Goal: Answer question/provide support: Share knowledge or assist other users

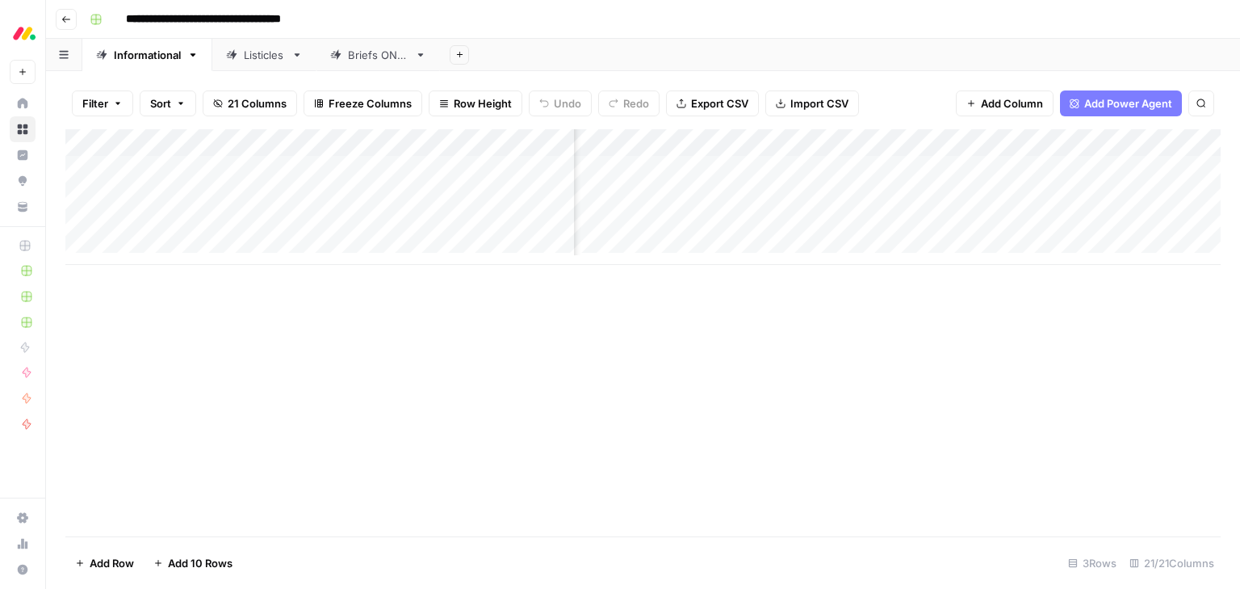
scroll to position [0, 1730]
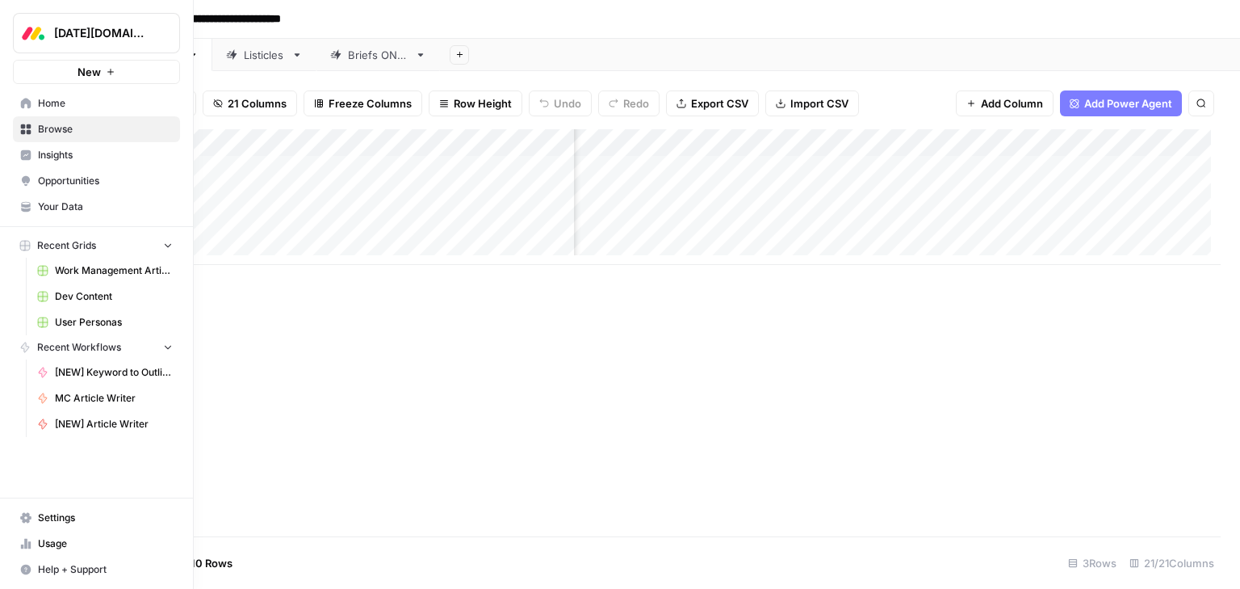
click at [76, 129] on span "Browse" at bounding box center [105, 129] width 135 height 15
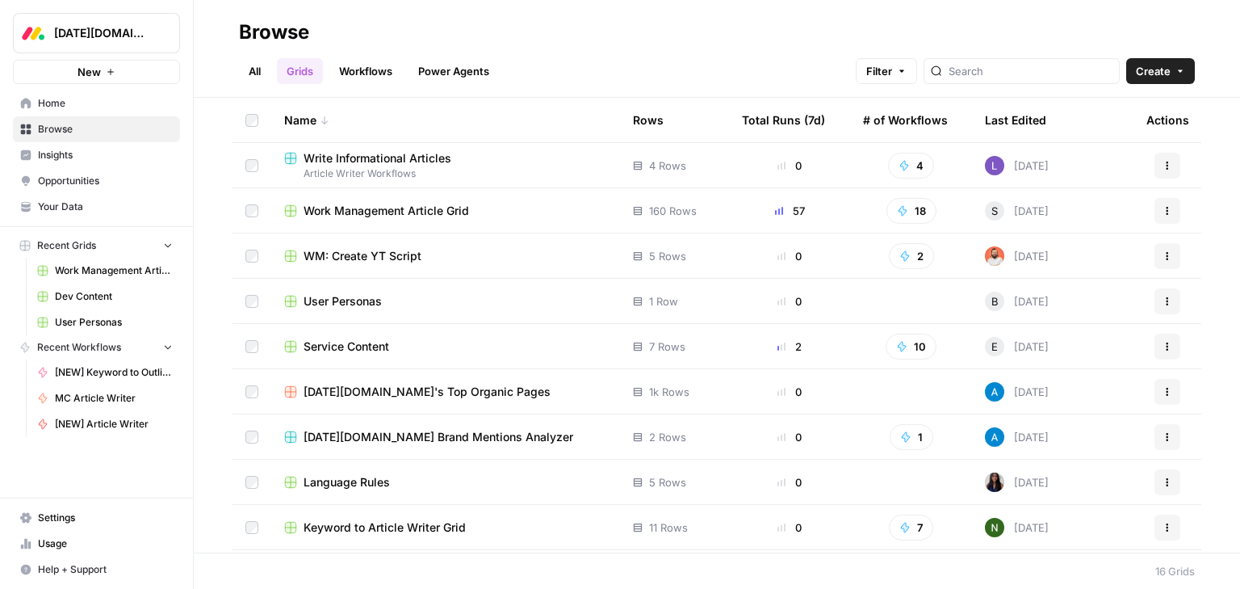
click at [350, 304] on span "User Personas" at bounding box center [343, 301] width 78 height 16
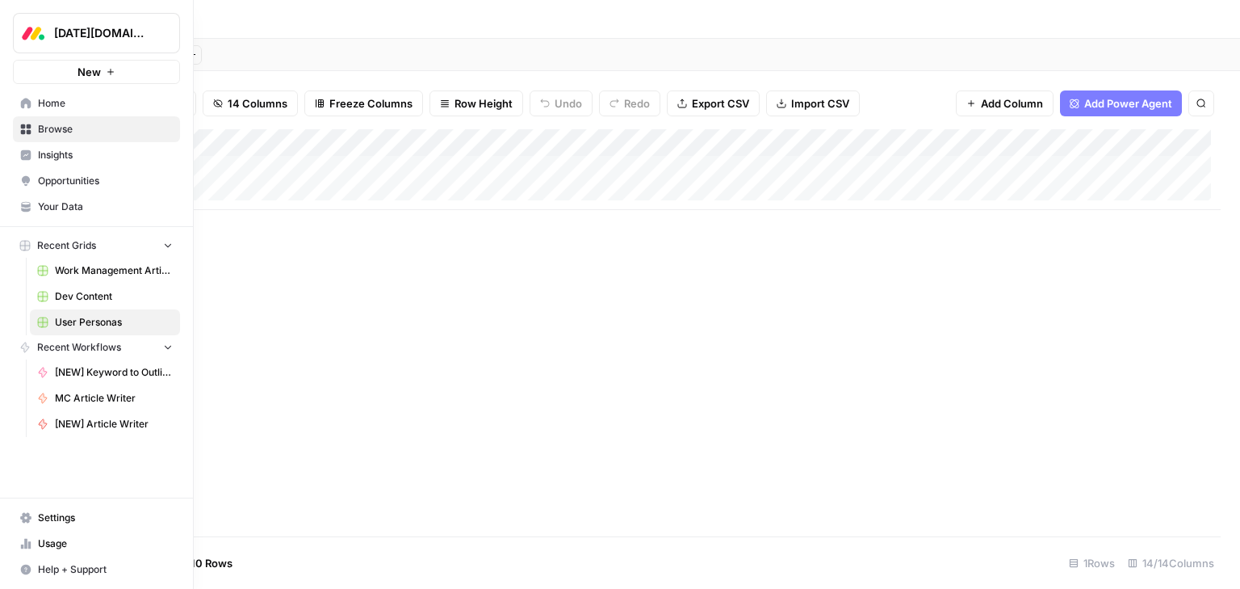
click at [82, 518] on span "Settings" at bounding box center [105, 517] width 135 height 15
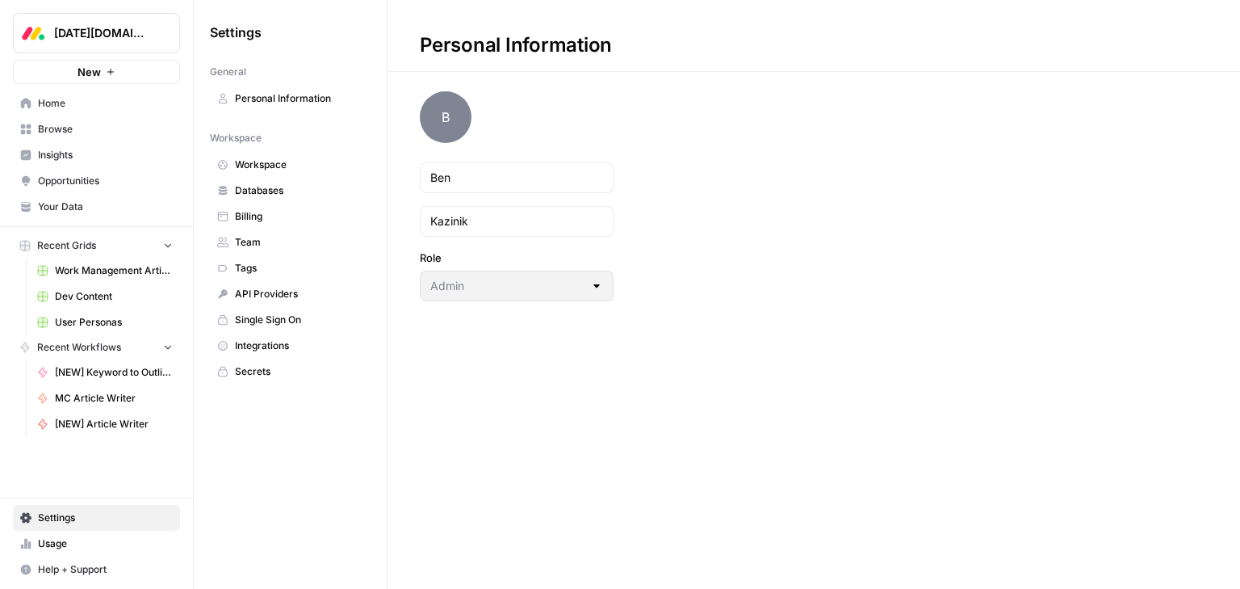
click at [265, 236] on span "Team" at bounding box center [299, 242] width 128 height 15
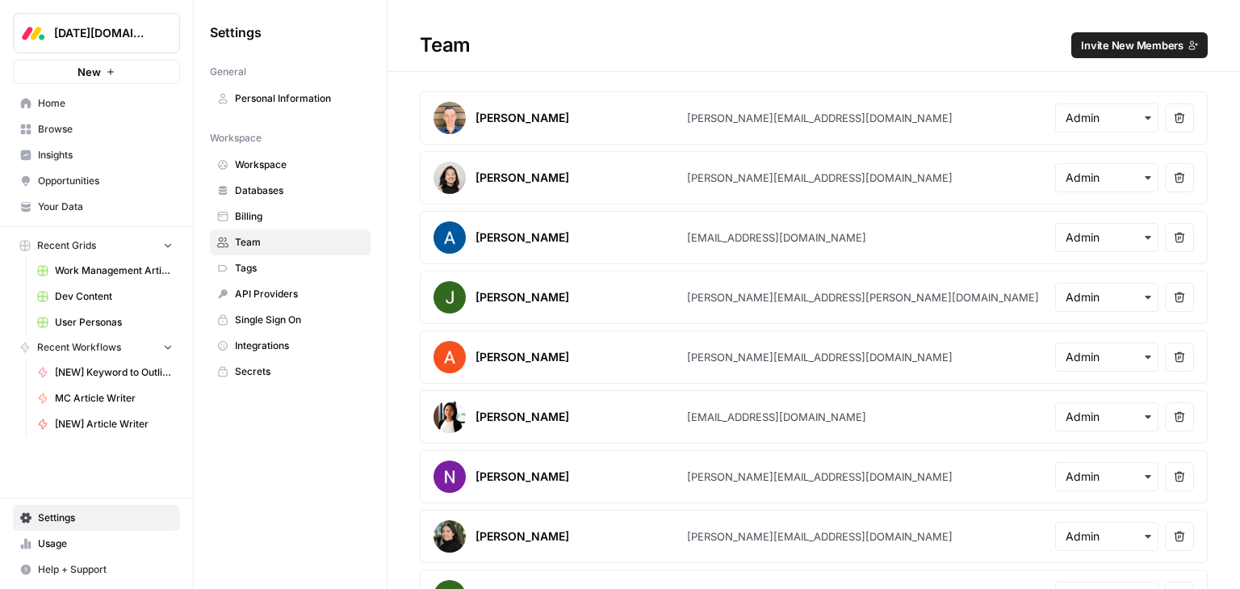
click at [1092, 47] on span "Invite New Members" at bounding box center [1132, 45] width 103 height 16
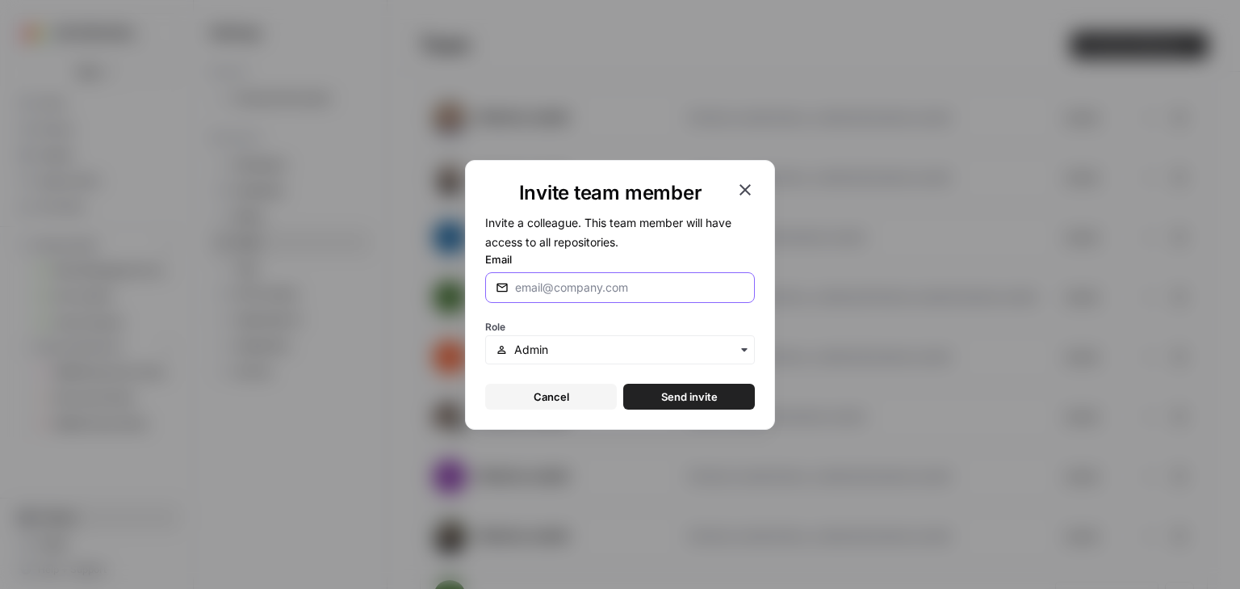
click at [558, 288] on input "Email" at bounding box center [629, 287] width 229 height 16
type input "lilla@monday.com"
click at [545, 346] on input "text" at bounding box center [629, 350] width 230 height 16
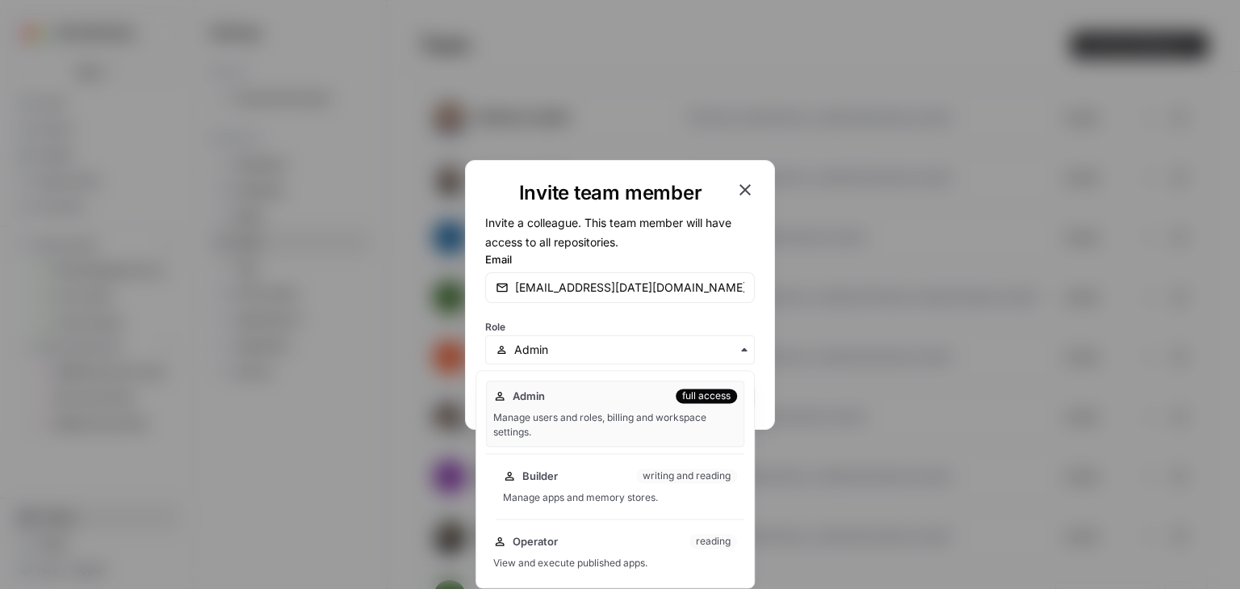
click at [573, 484] on div "Builder writing and reading Manage apps and memory stores." at bounding box center [620, 486] width 249 height 52
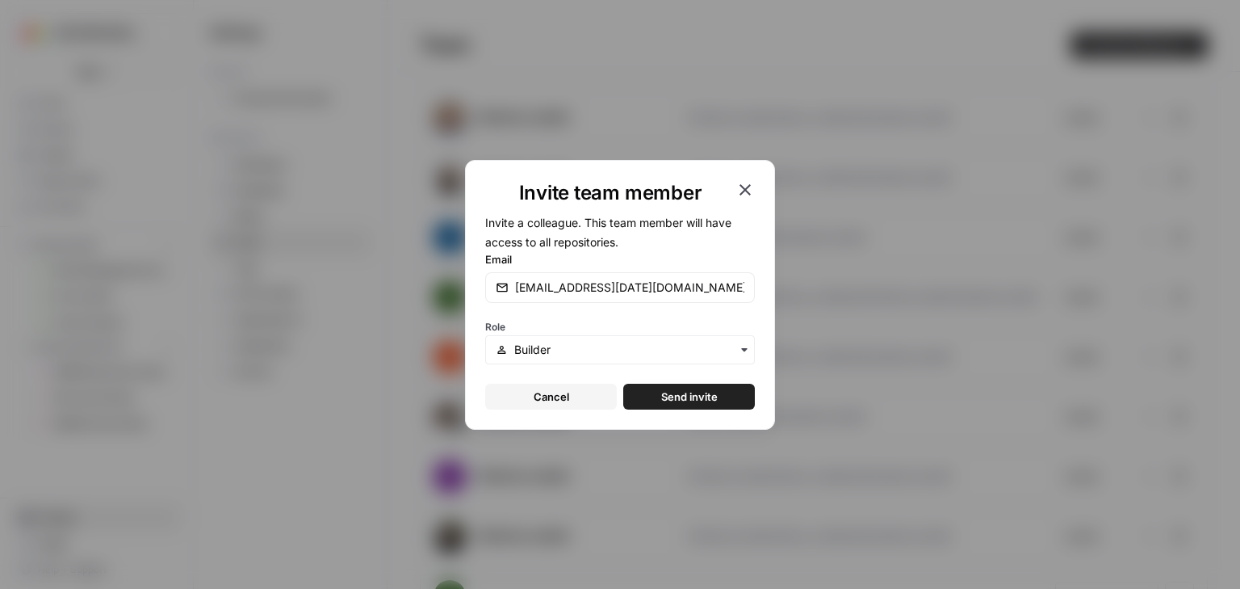
click at [663, 396] on span "Send invite" at bounding box center [689, 396] width 57 height 16
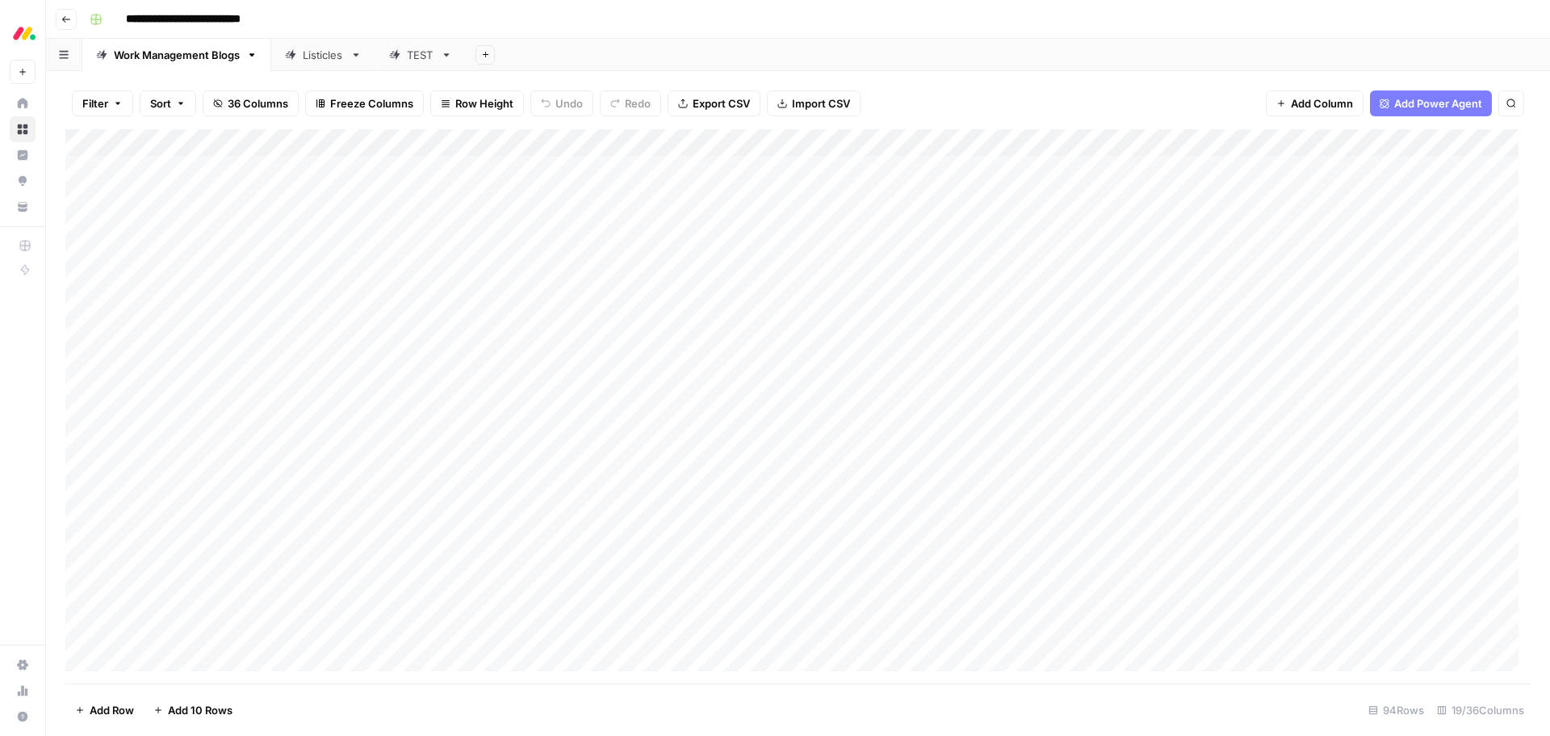
click at [353, 11] on div "**********" at bounding box center [808, 19] width 1451 height 26
click at [323, 697] on footer "Add Row Add 10 Rows 94 Rows 19/36 Columns" at bounding box center [797, 709] width 1465 height 52
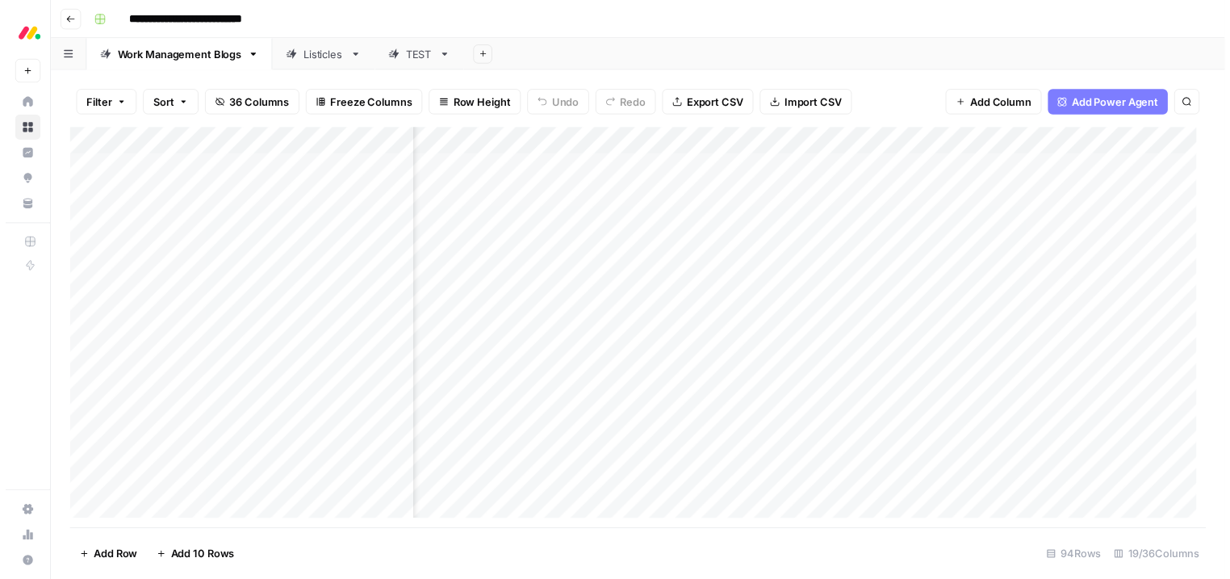
scroll to position [0, 652]
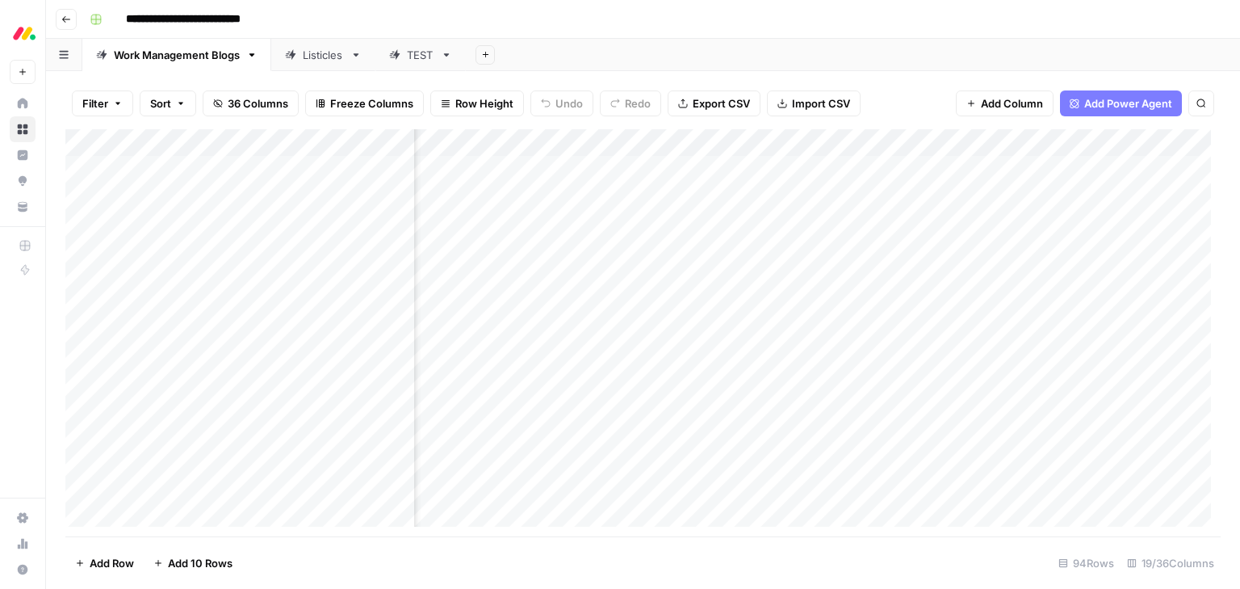
click at [925, 171] on div "Add Column" at bounding box center [642, 332] width 1155 height 407
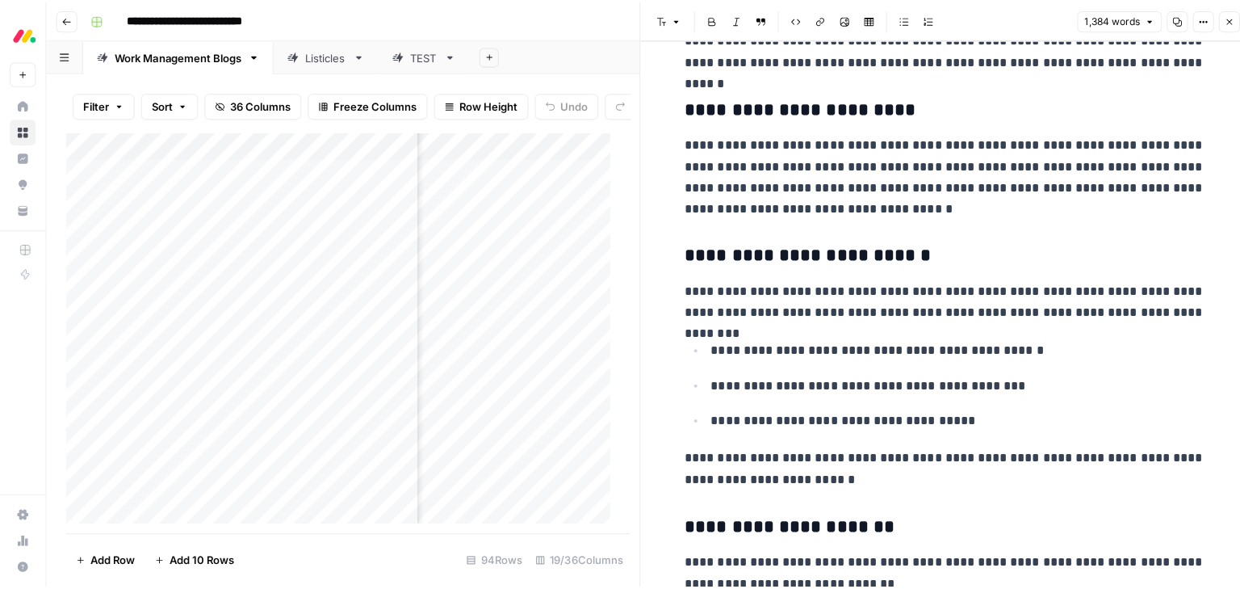
scroll to position [1356, 0]
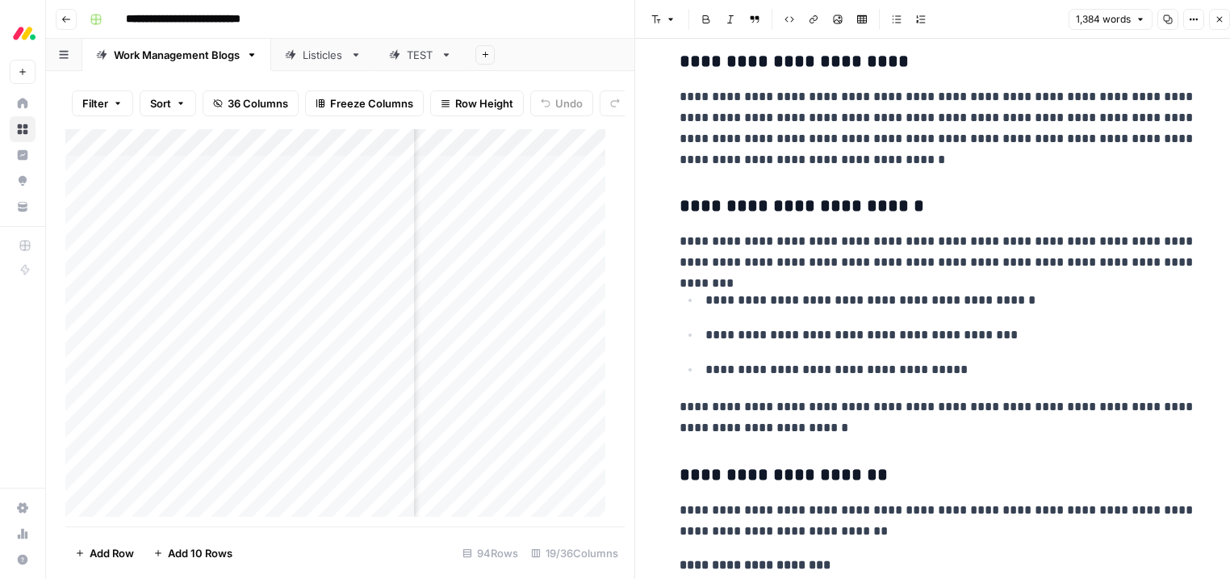
click at [1224, 22] on icon "button" at bounding box center [1220, 20] width 10 height 10
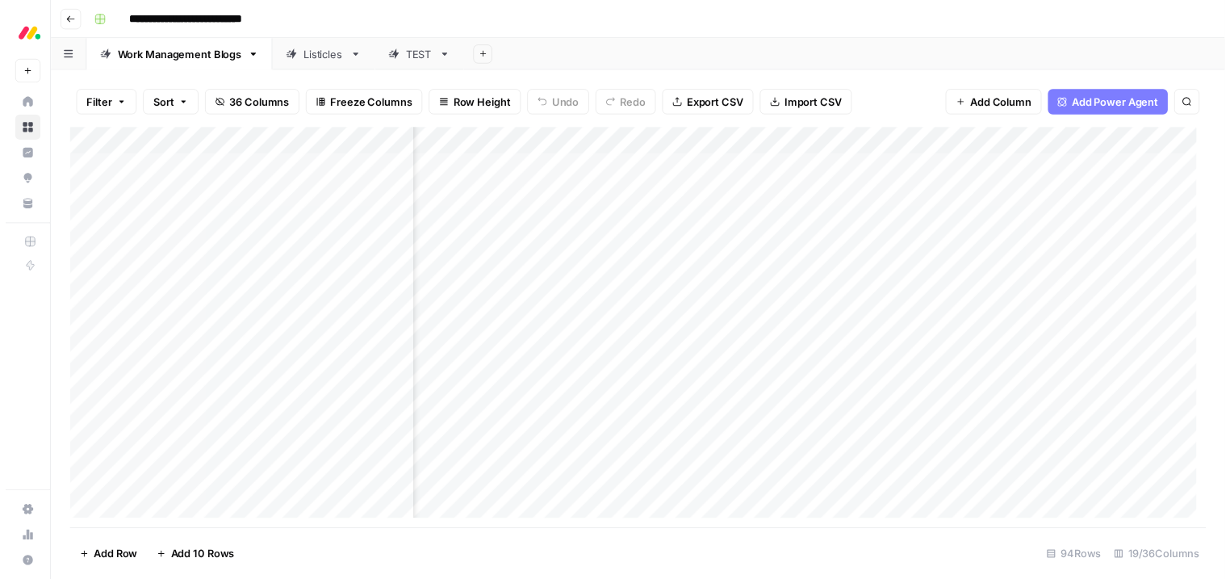
scroll to position [2, 1311]
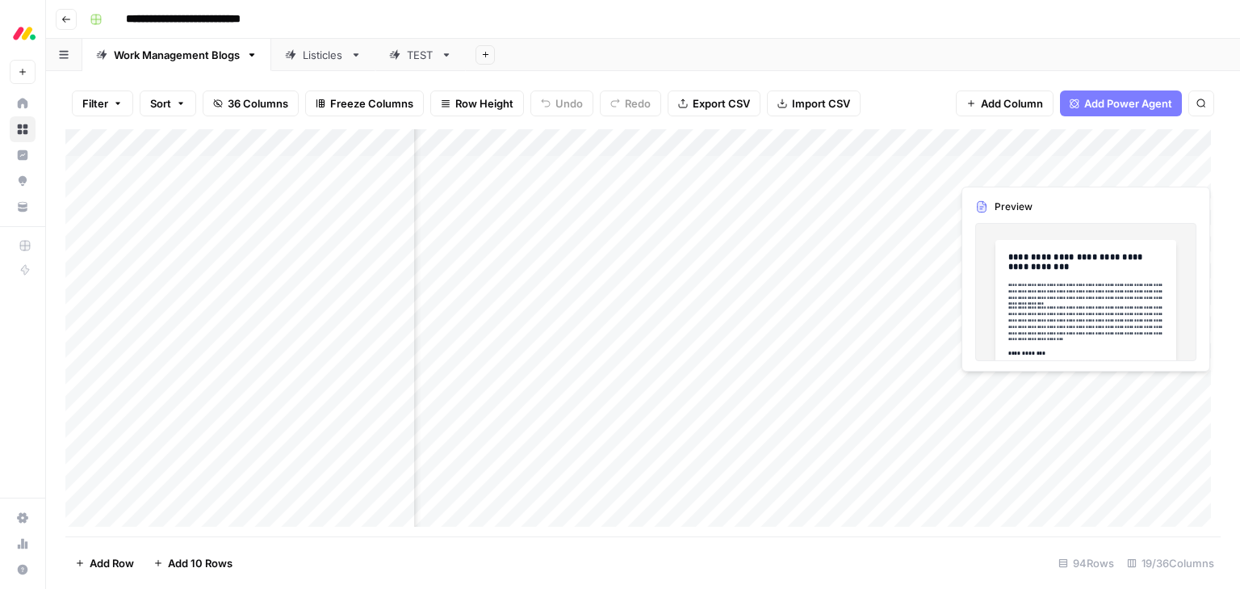
click at [1037, 168] on div "Add Column" at bounding box center [642, 332] width 1155 height 407
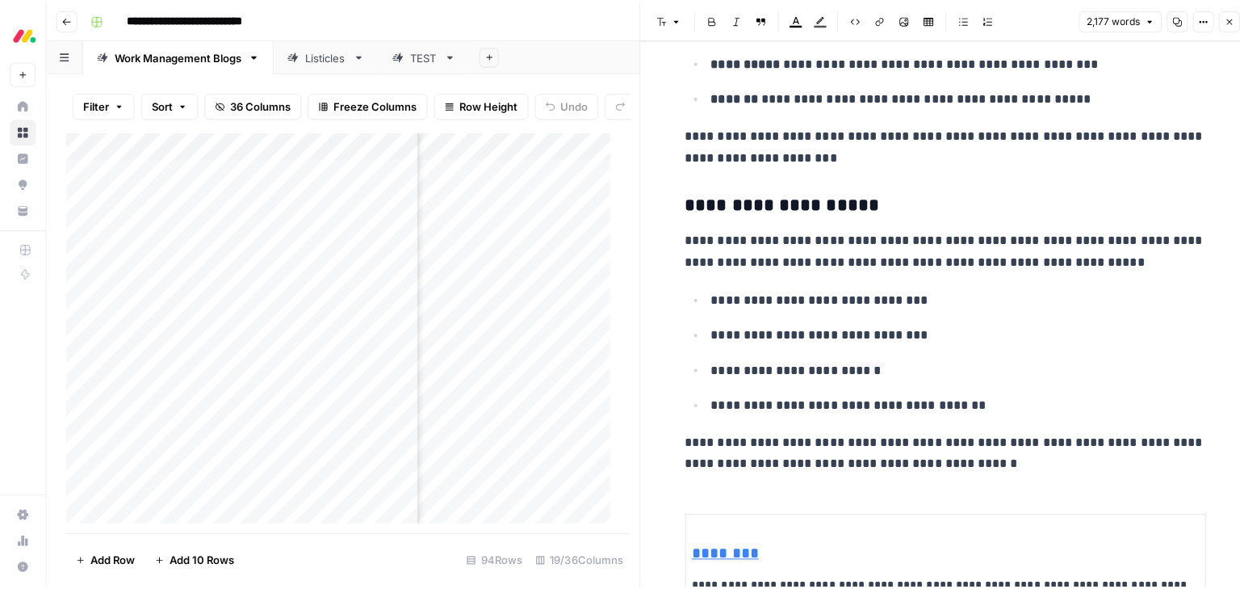
scroll to position [2390, 0]
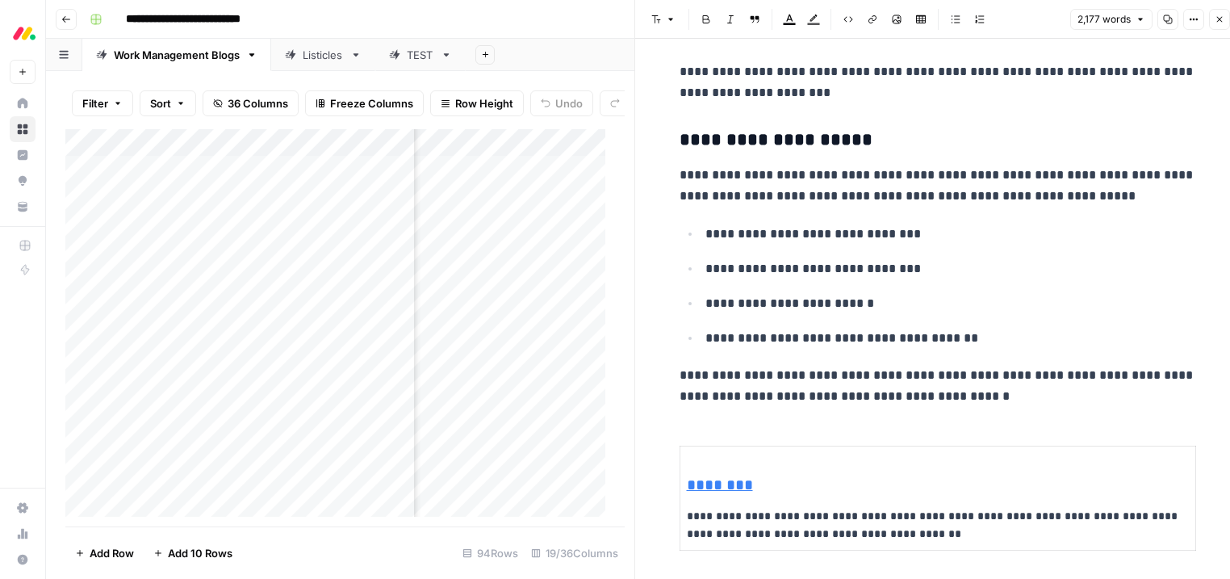
click at [1226, 21] on button "Close" at bounding box center [1219, 19] width 21 height 21
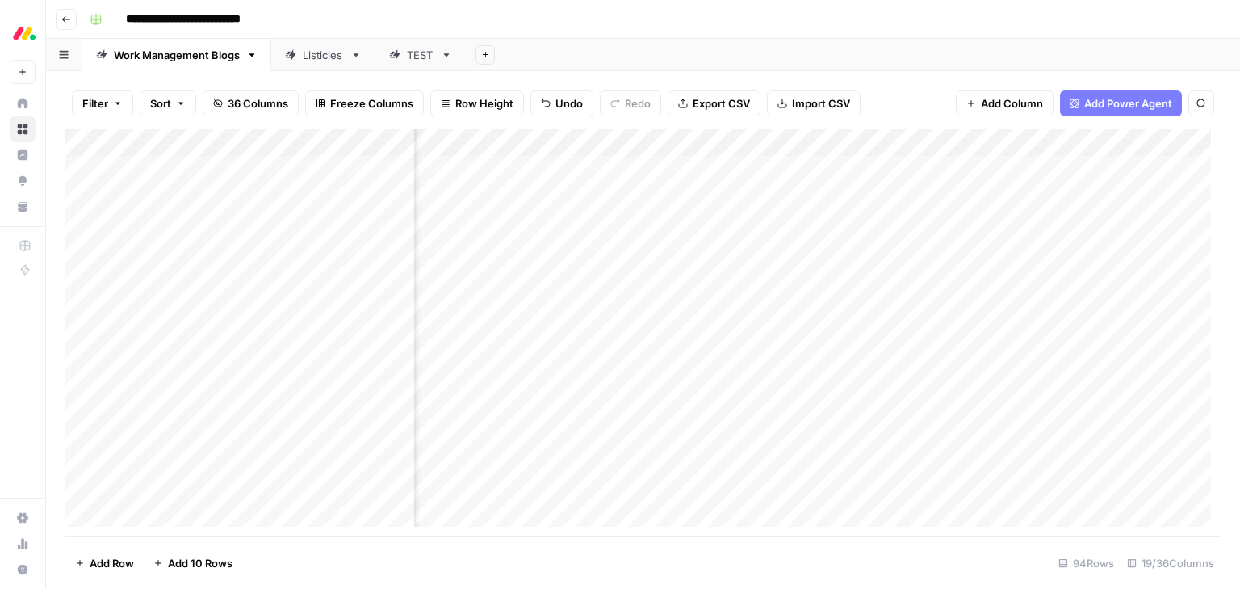
scroll to position [2, 1637]
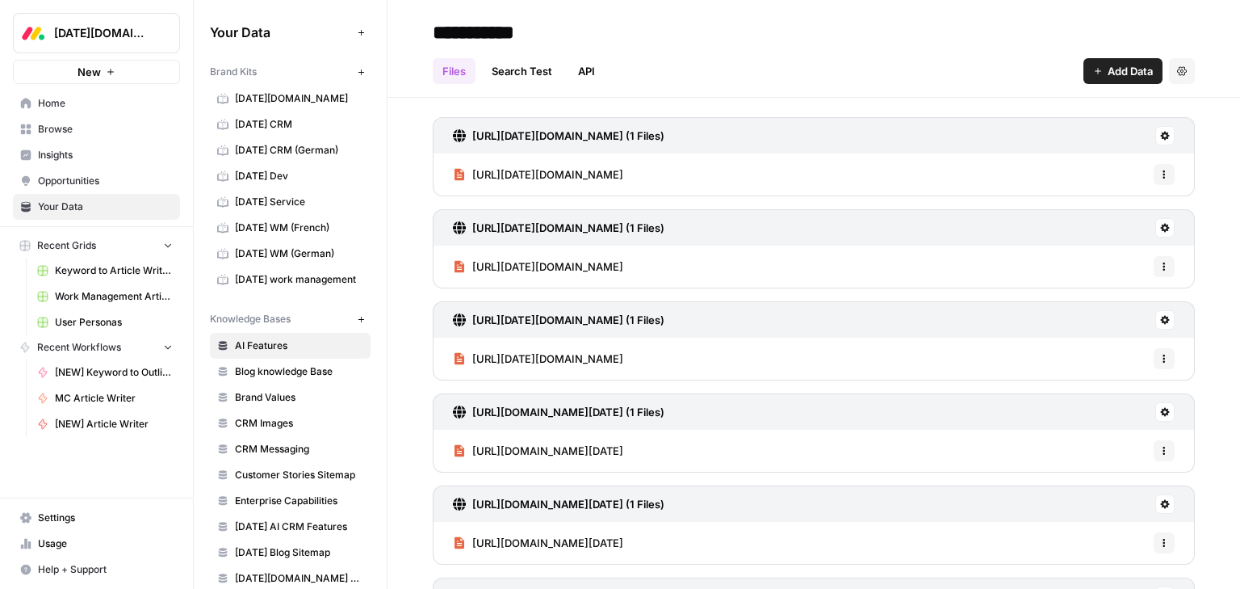
click at [303, 280] on span "[DATE] work management" at bounding box center [299, 279] width 128 height 15
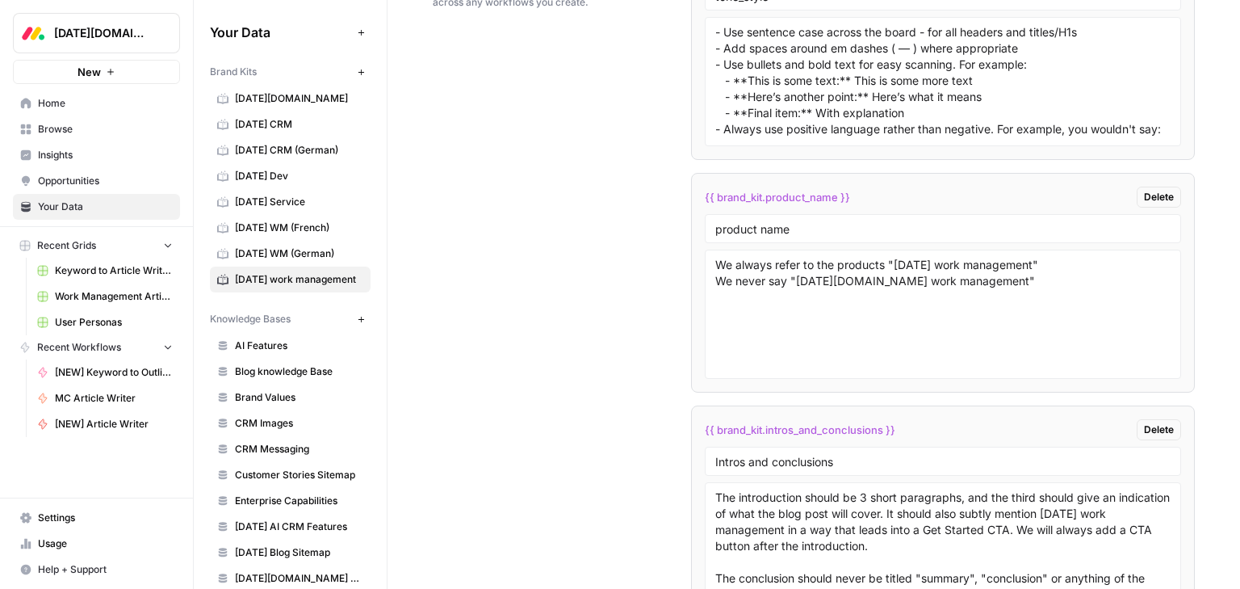
scroll to position [3230, 0]
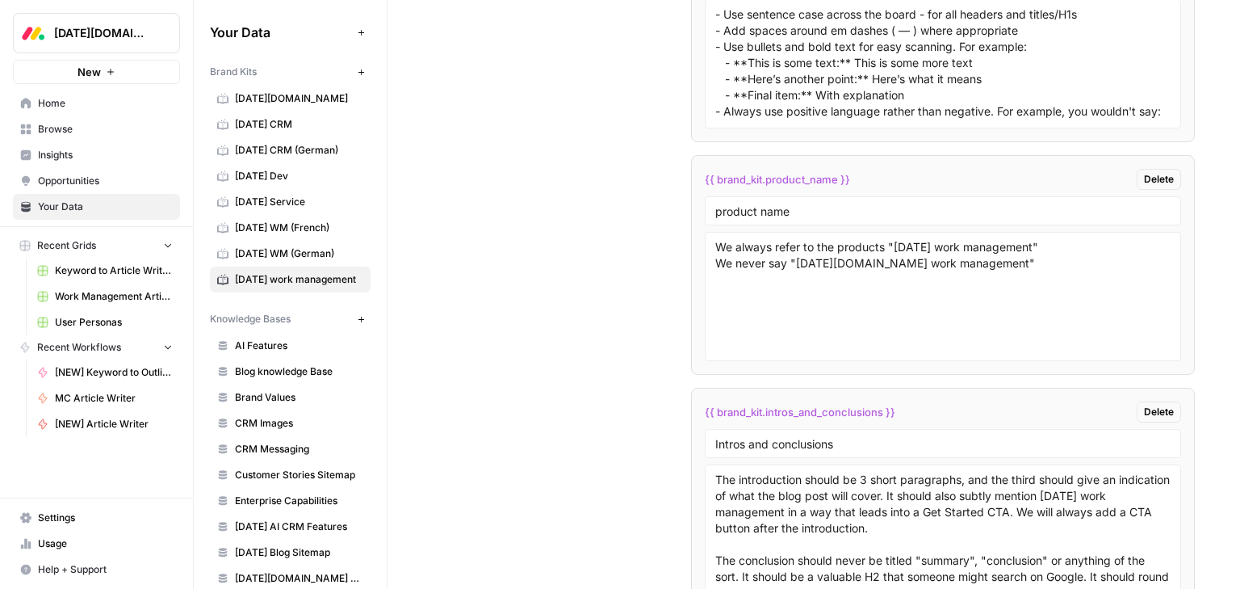
drag, startPoint x: 854, startPoint y: 406, endPoint x: 717, endPoint y: 408, distance: 137.3
click at [717, 408] on div "{{ brand_kit.intros_and_conclusions }} Delete" at bounding box center [943, 411] width 476 height 21
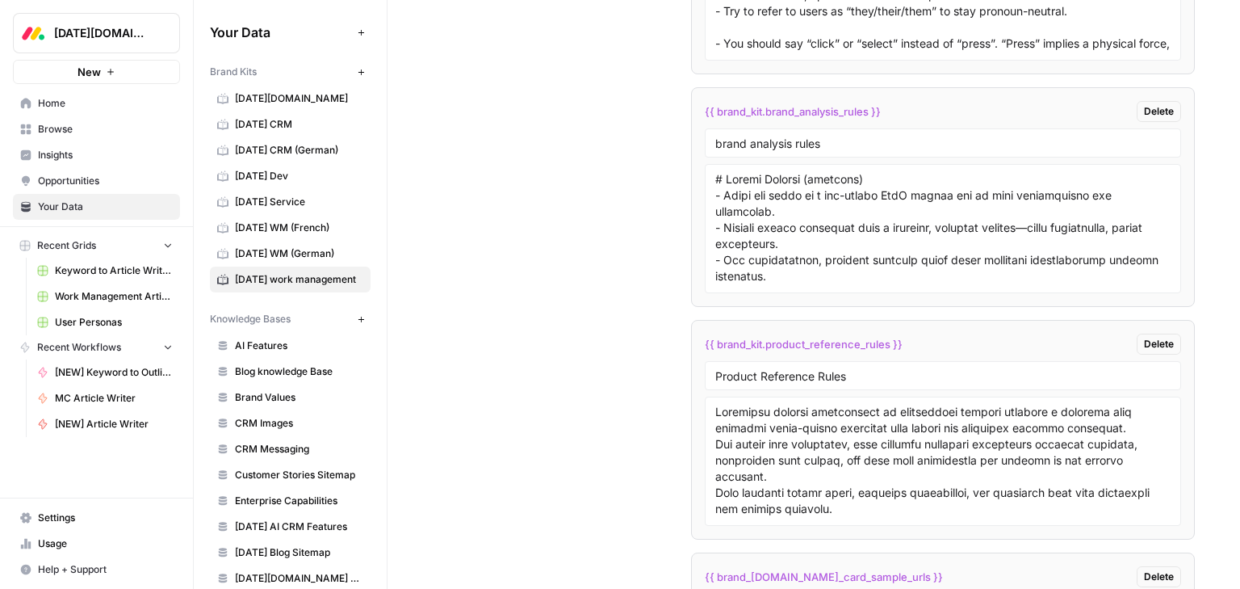
scroll to position [4457, 0]
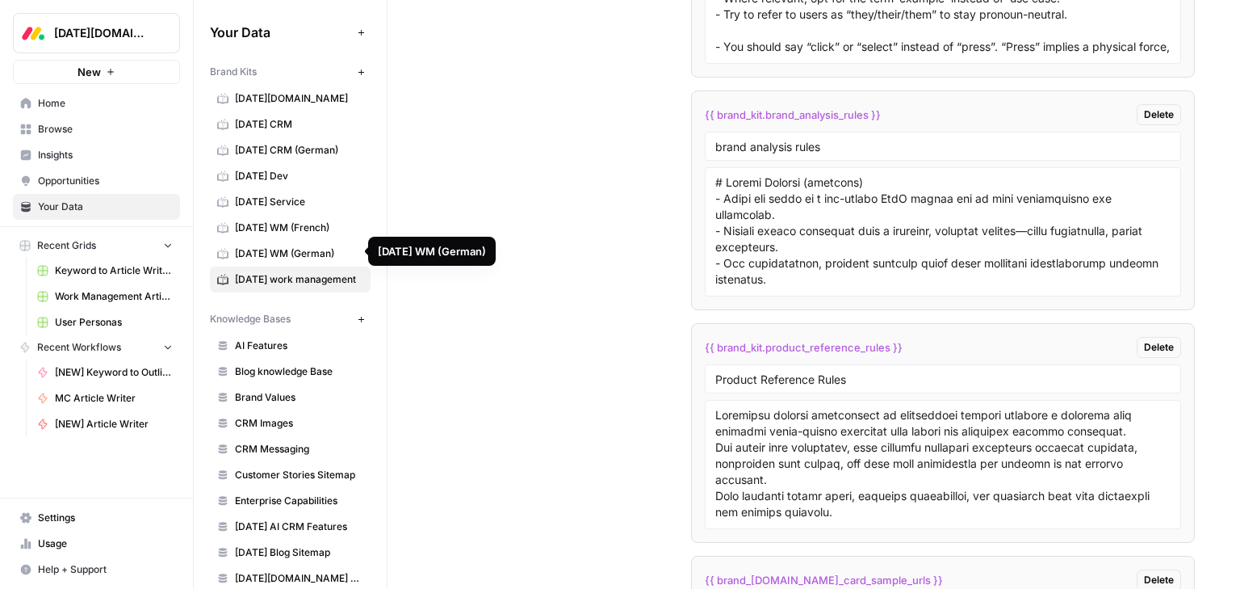
click at [278, 246] on span "monday WM (German)" at bounding box center [299, 253] width 128 height 15
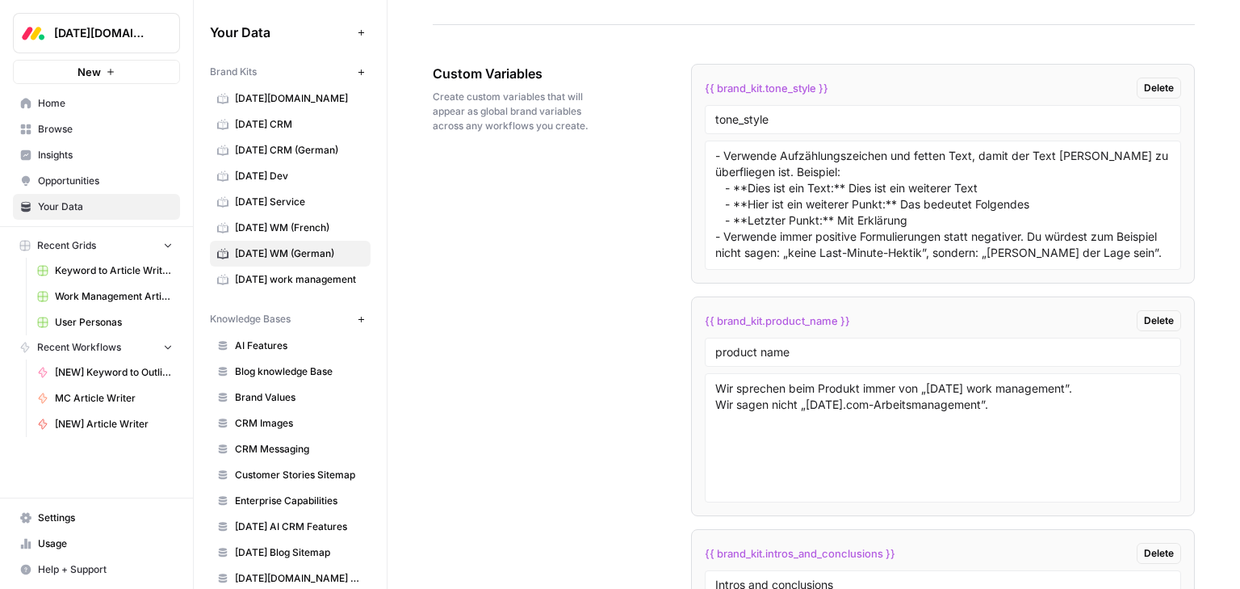
scroll to position [3165, 0]
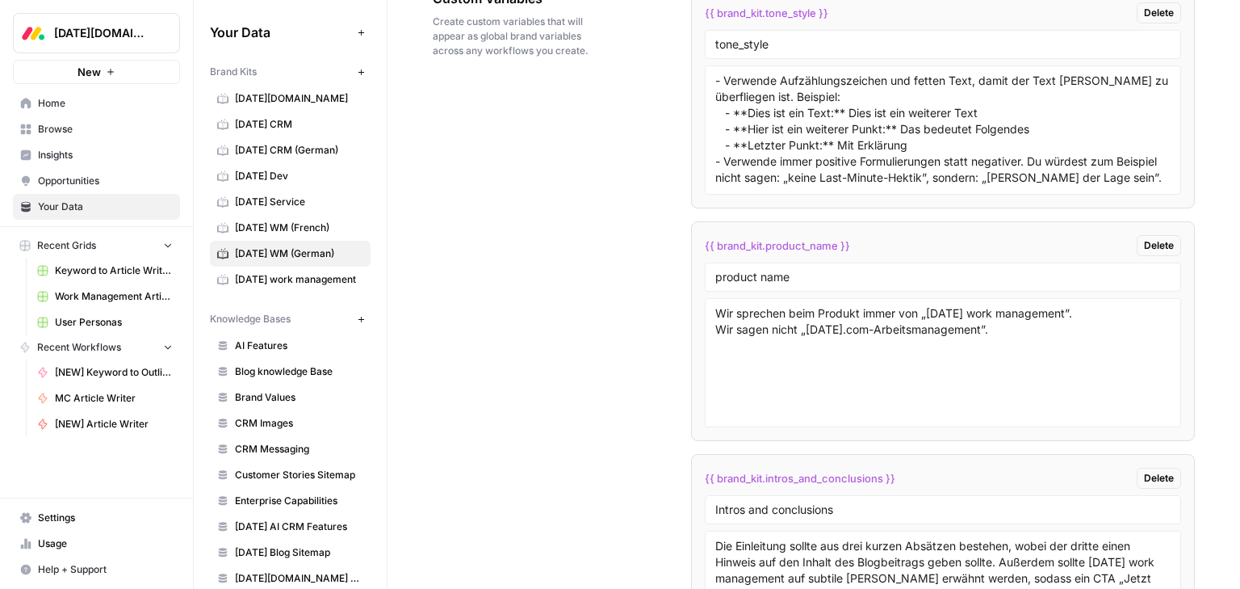
click at [61, 135] on span "Browse" at bounding box center [105, 129] width 135 height 15
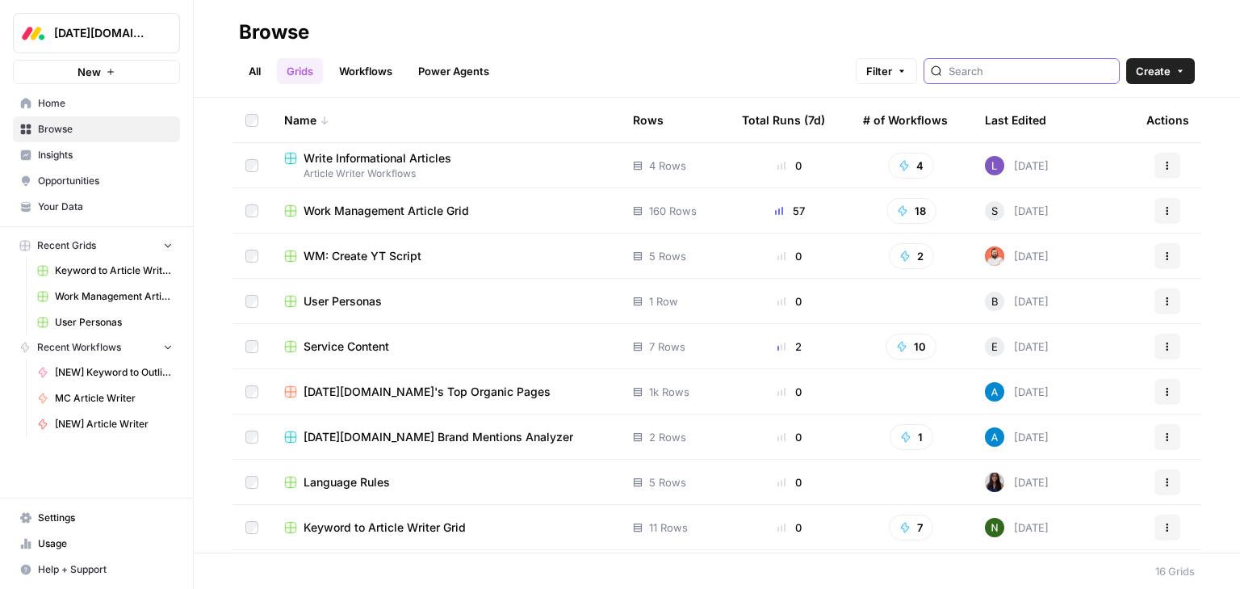
click at [1033, 72] on input "search" at bounding box center [1031, 71] width 164 height 16
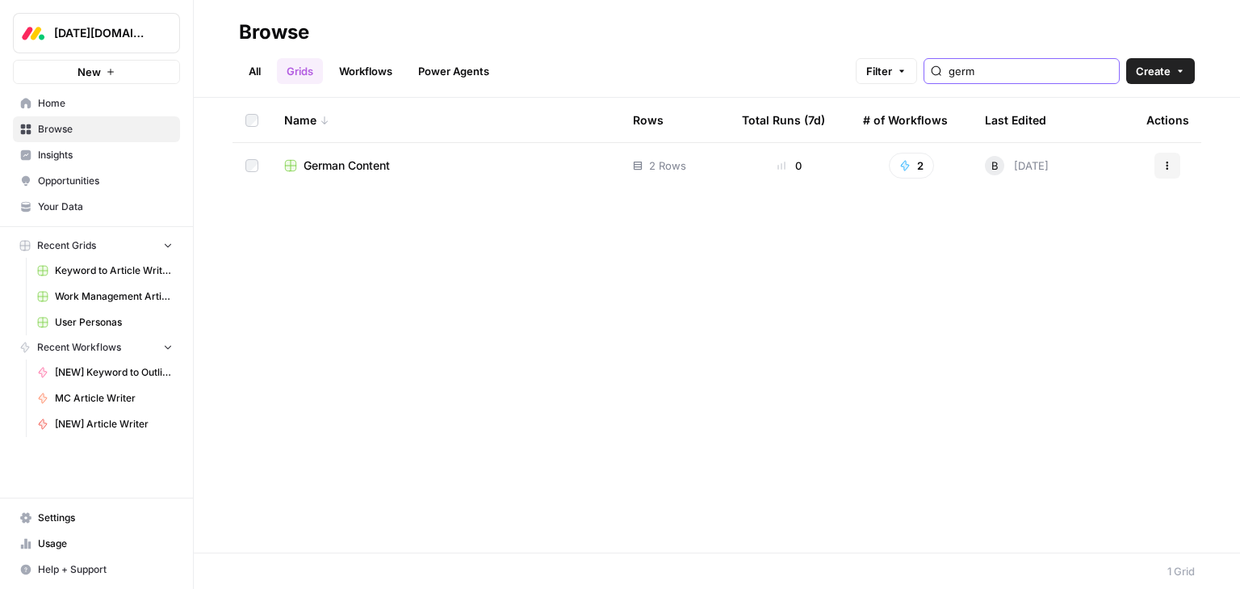
type input "germ"
click at [363, 171] on span "German Content" at bounding box center [347, 165] width 86 height 16
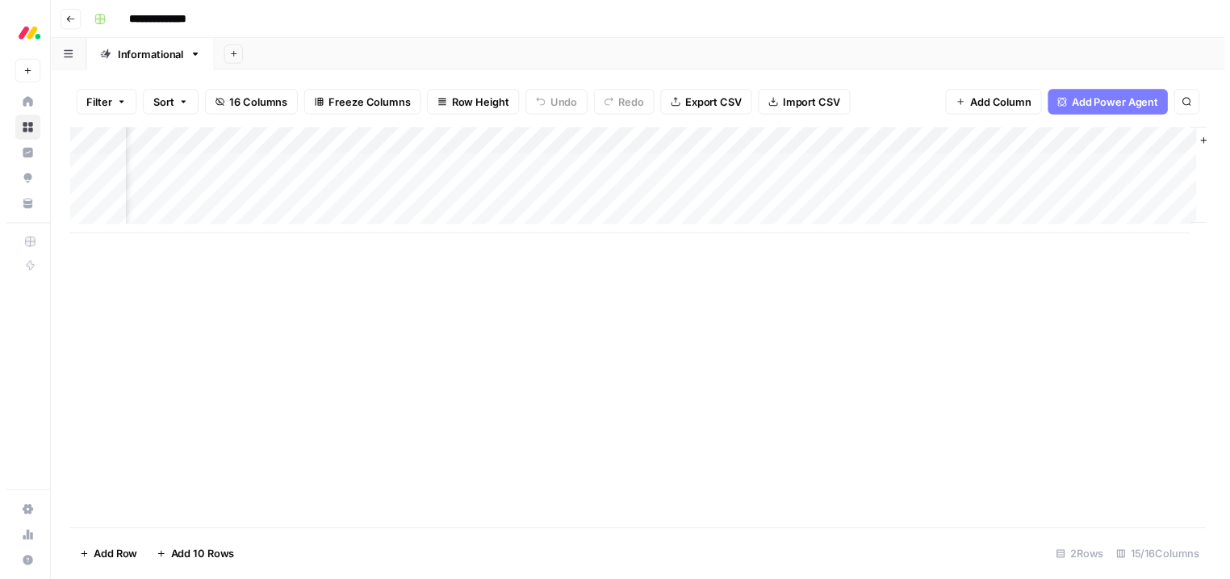
scroll to position [0, 1217]
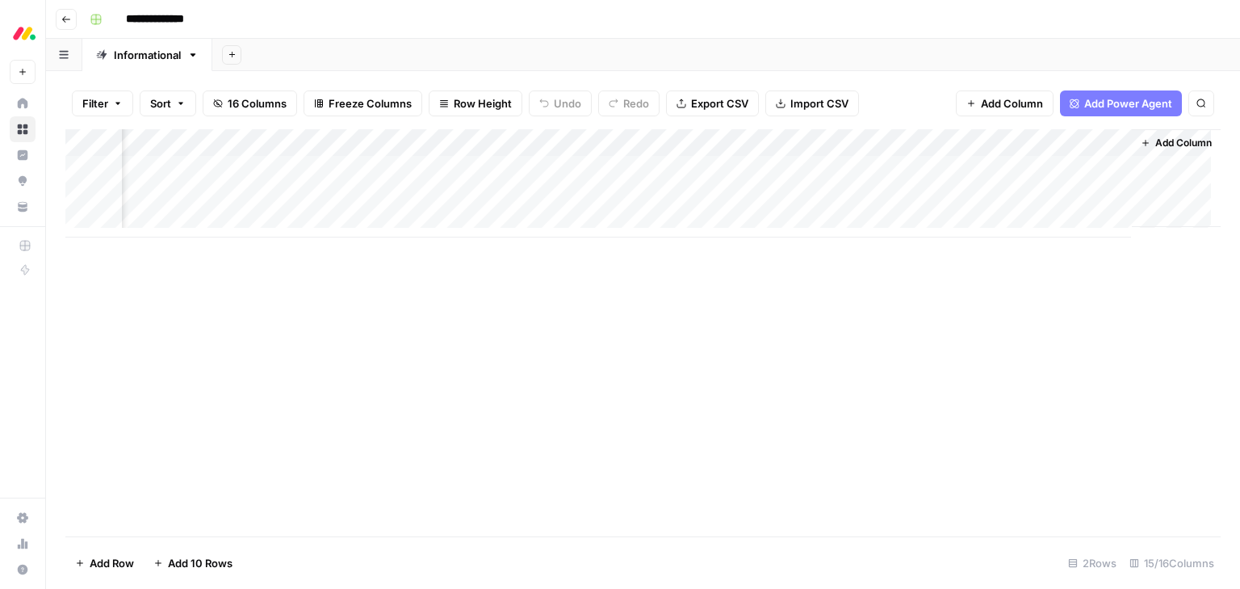
click at [885, 165] on div "Add Column" at bounding box center [642, 183] width 1155 height 108
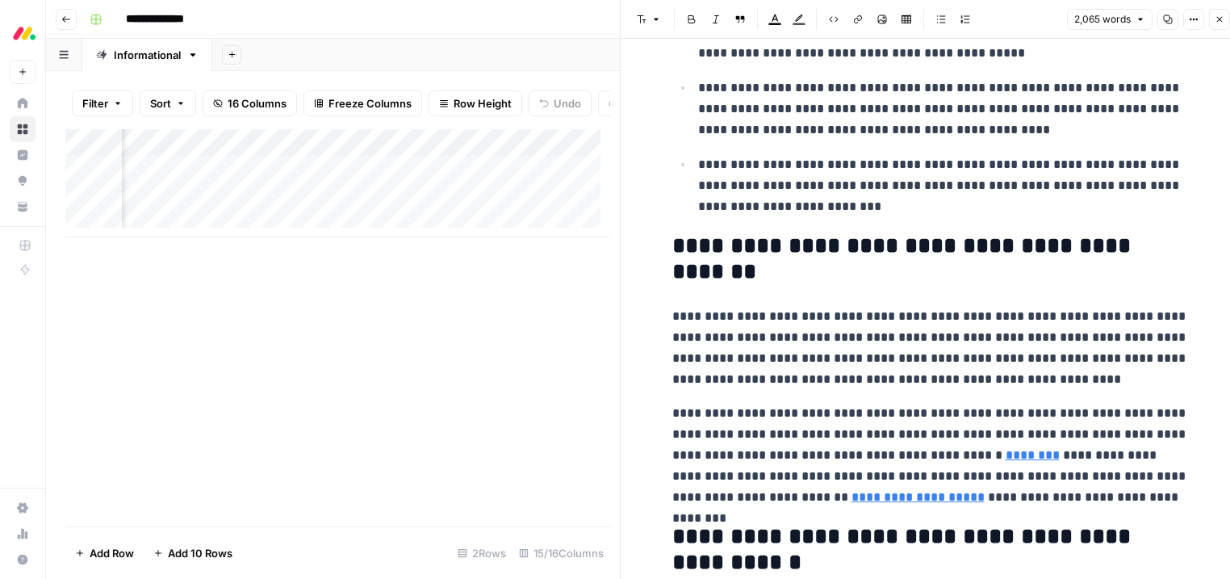
scroll to position [904, 0]
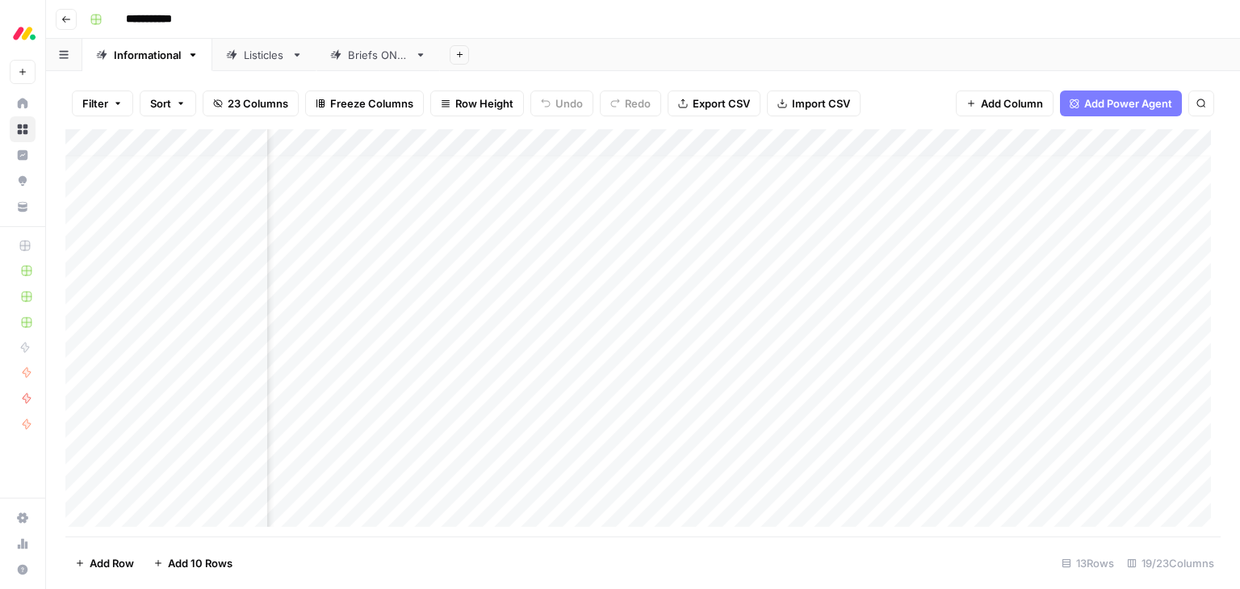
scroll to position [13, 1371]
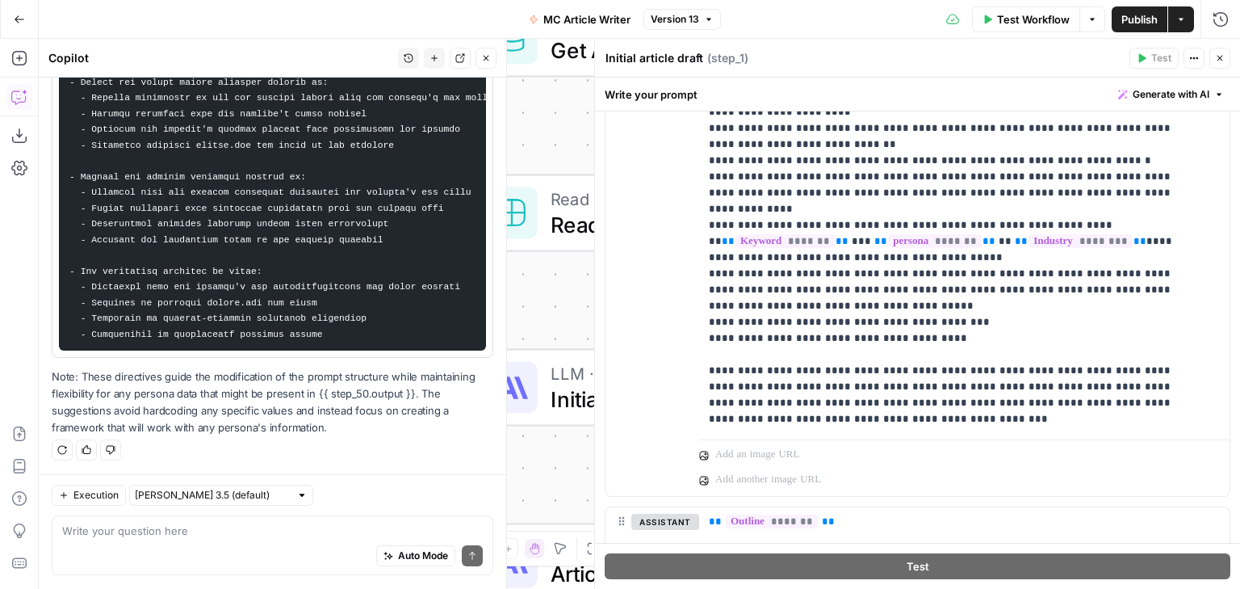
scroll to position [1607, 0]
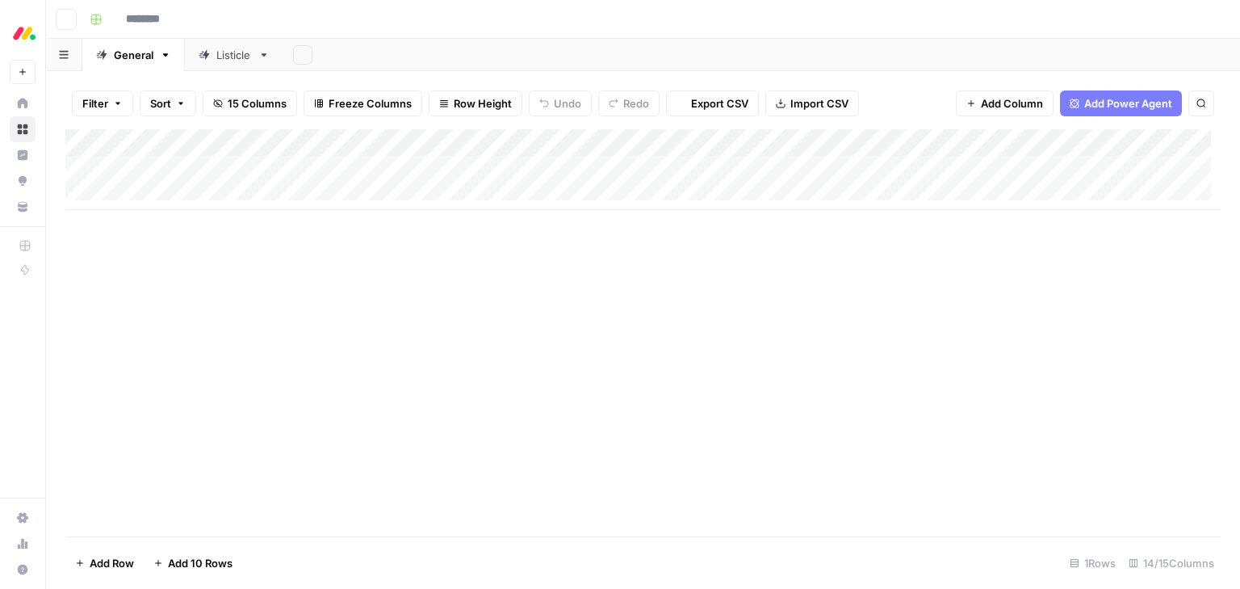
type input "**********"
click at [19, 131] on icon at bounding box center [22, 129] width 11 height 11
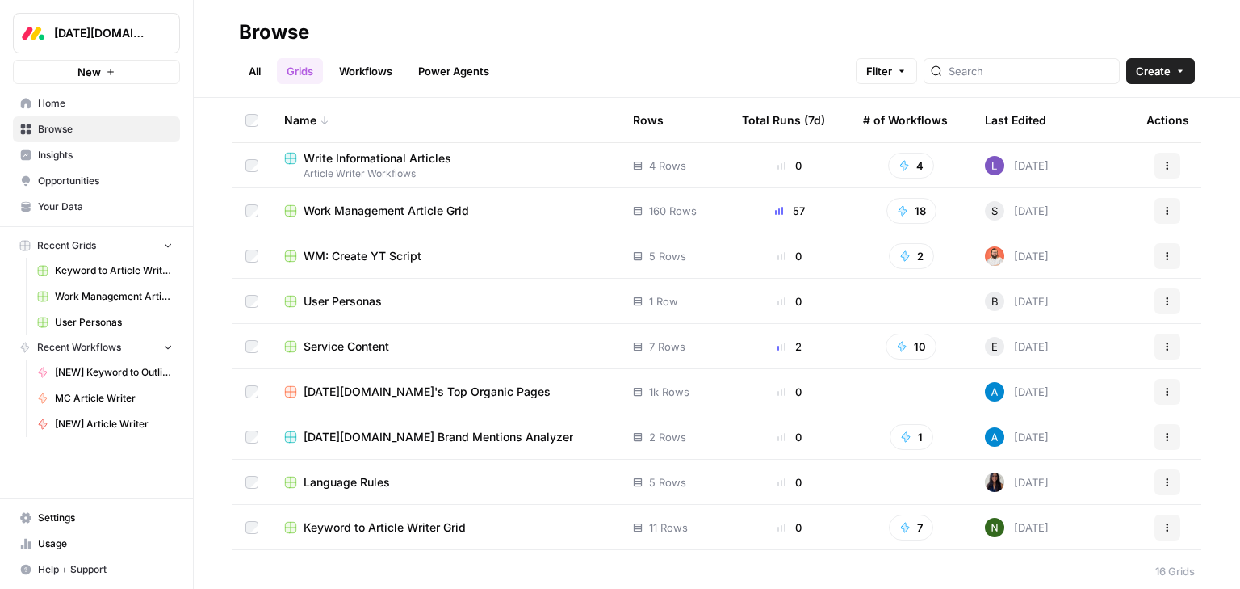
click at [97, 293] on span "Work Management Article Grid" at bounding box center [114, 296] width 118 height 15
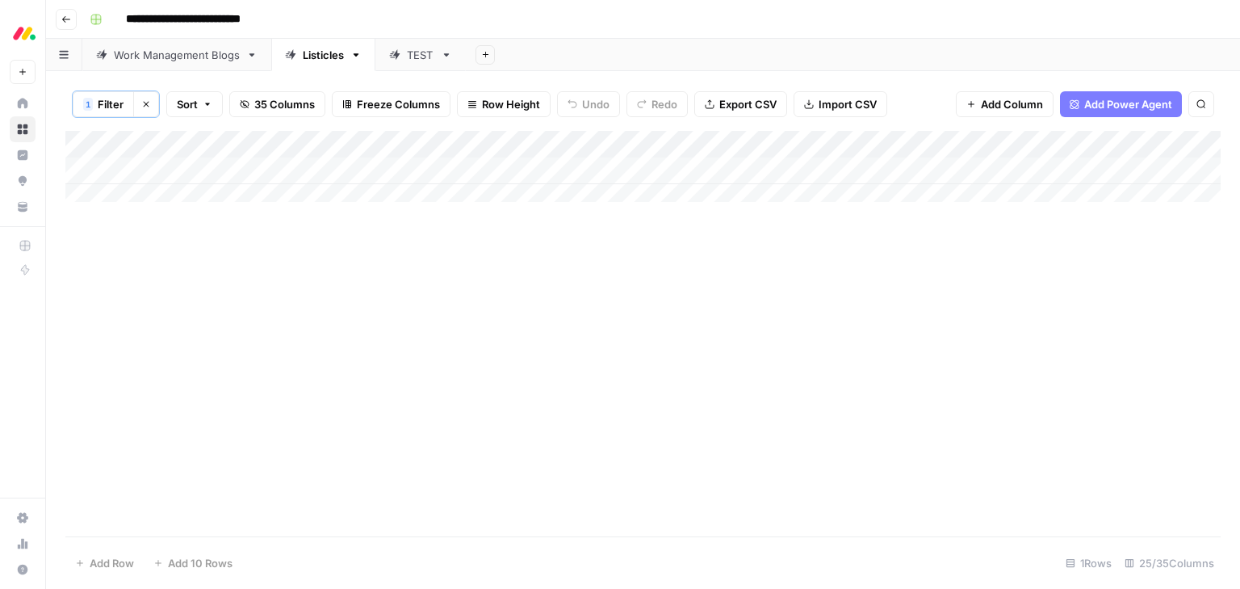
click at [137, 100] on button "Clear filters" at bounding box center [146, 104] width 26 height 26
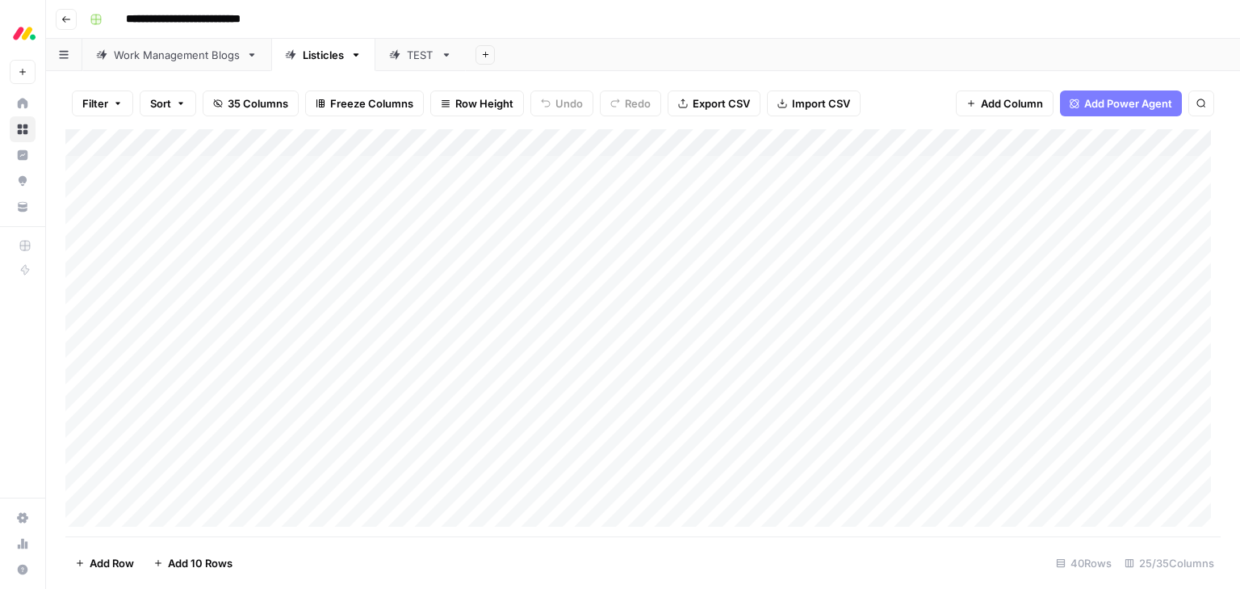
click at [318, 142] on div "Add Column" at bounding box center [642, 332] width 1155 height 407
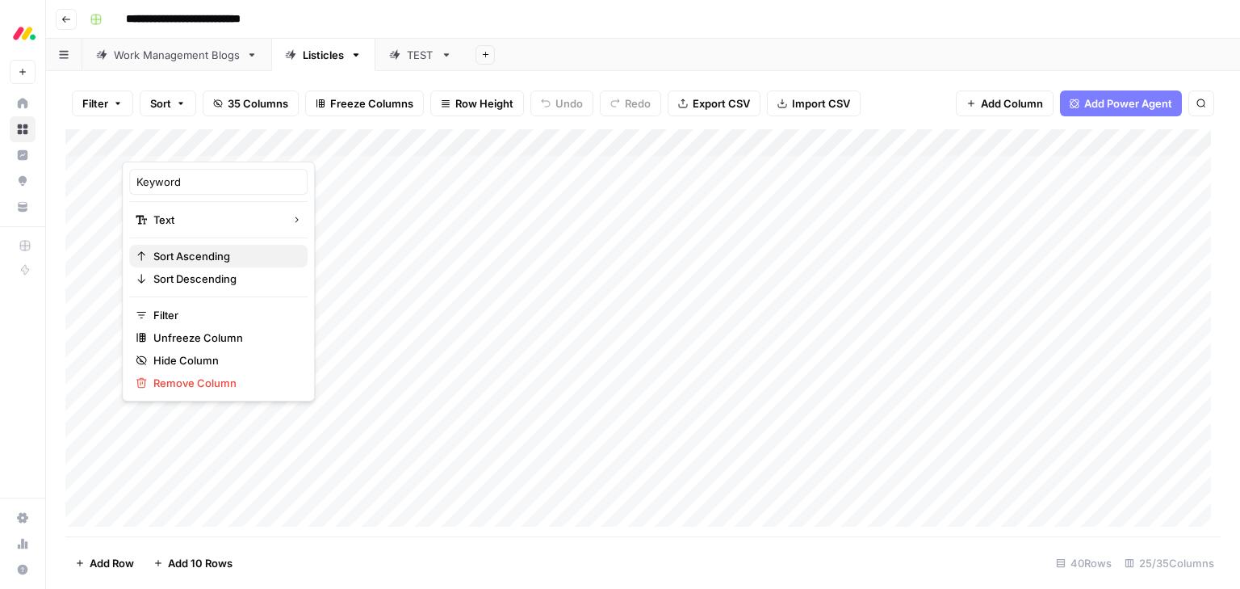
click at [211, 256] on span "Sort Ascending" at bounding box center [223, 256] width 141 height 16
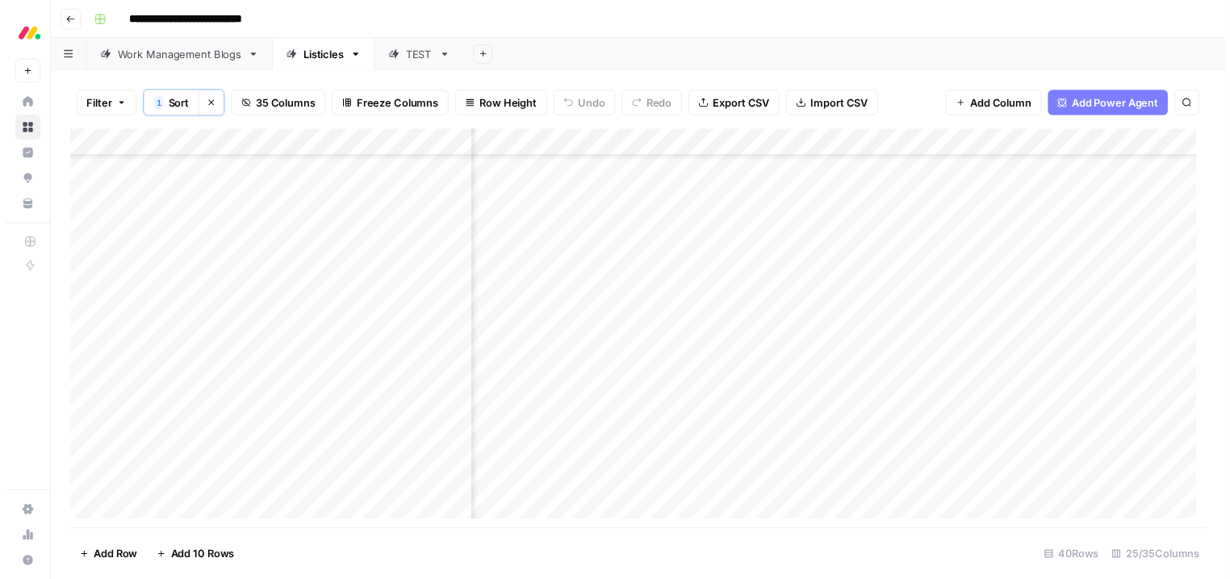
scroll to position [372, 1992]
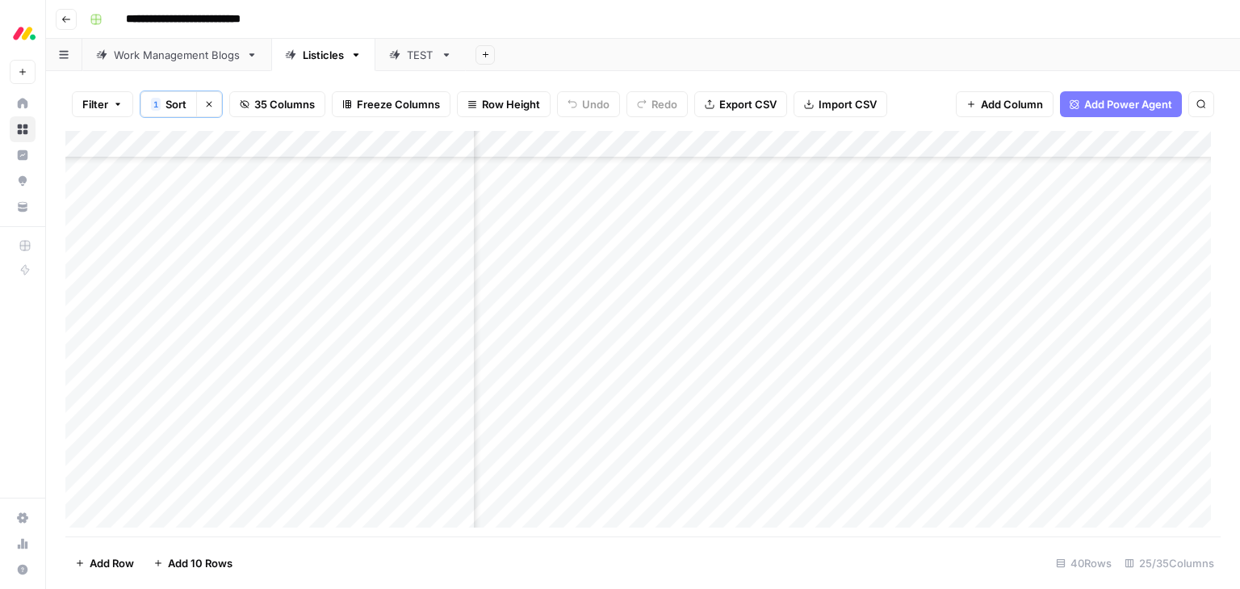
click at [843, 294] on div "Add Column" at bounding box center [642, 334] width 1155 height 406
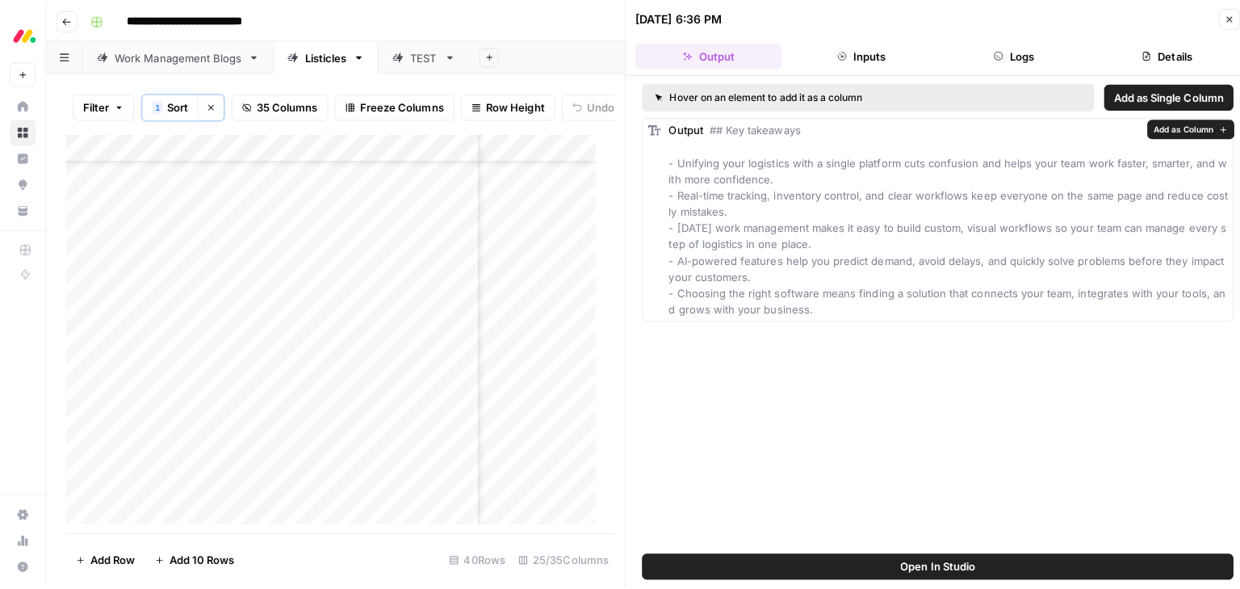
scroll to position [10, 0]
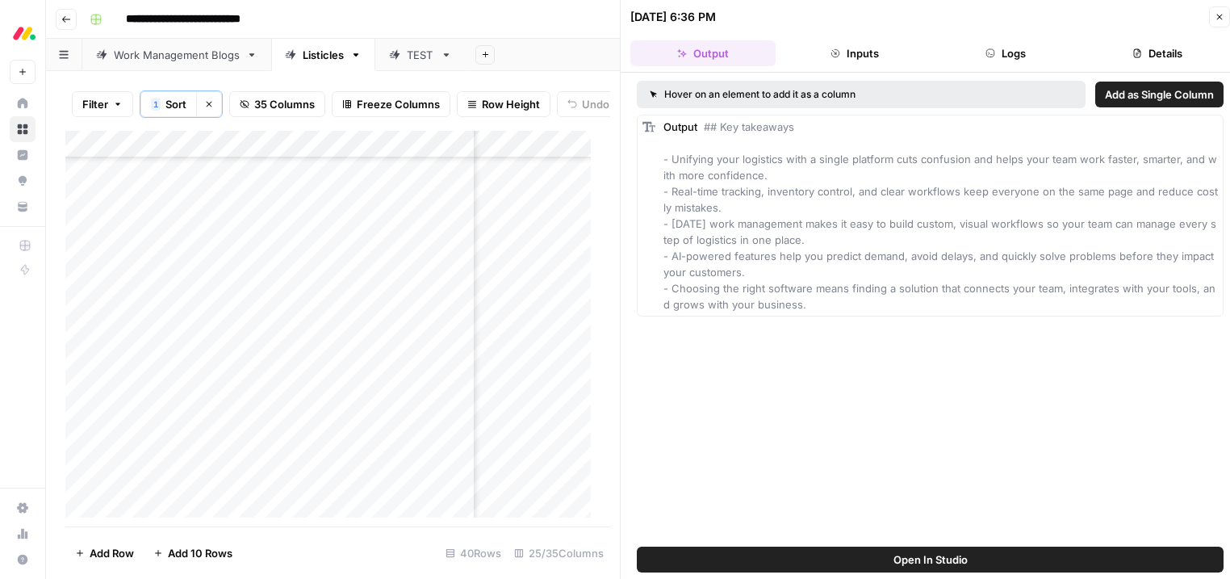
click at [1216, 14] on icon "button" at bounding box center [1220, 17] width 10 height 10
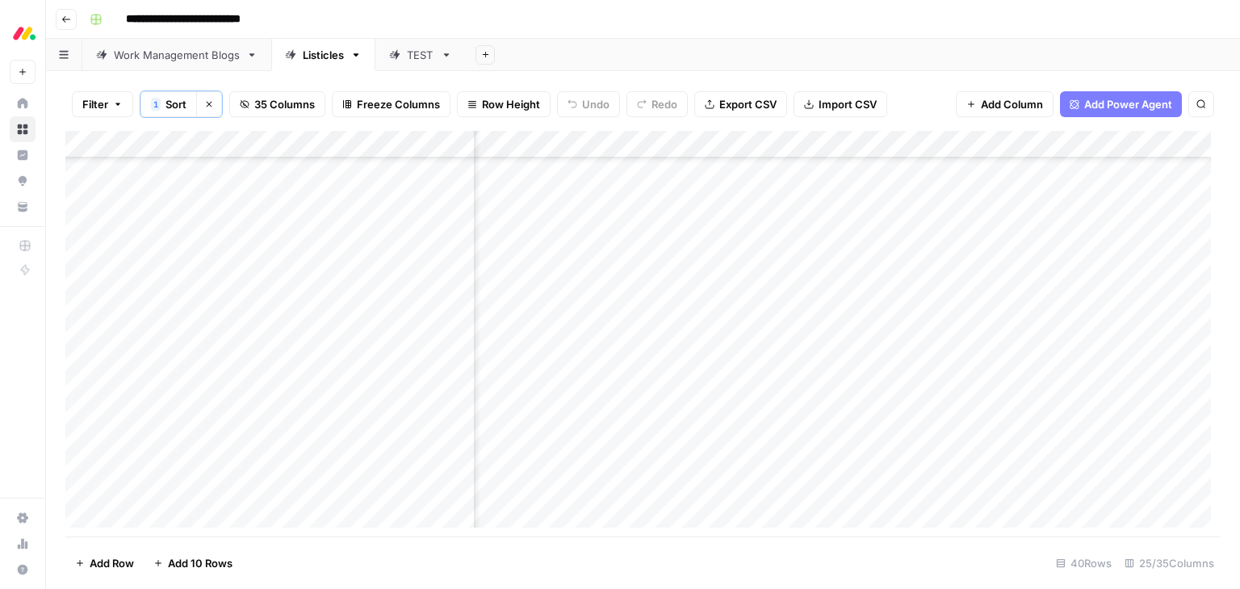
click at [907, 293] on div "Add Column" at bounding box center [642, 334] width 1155 height 406
click at [764, 237] on div "Add Column" at bounding box center [642, 334] width 1155 height 406
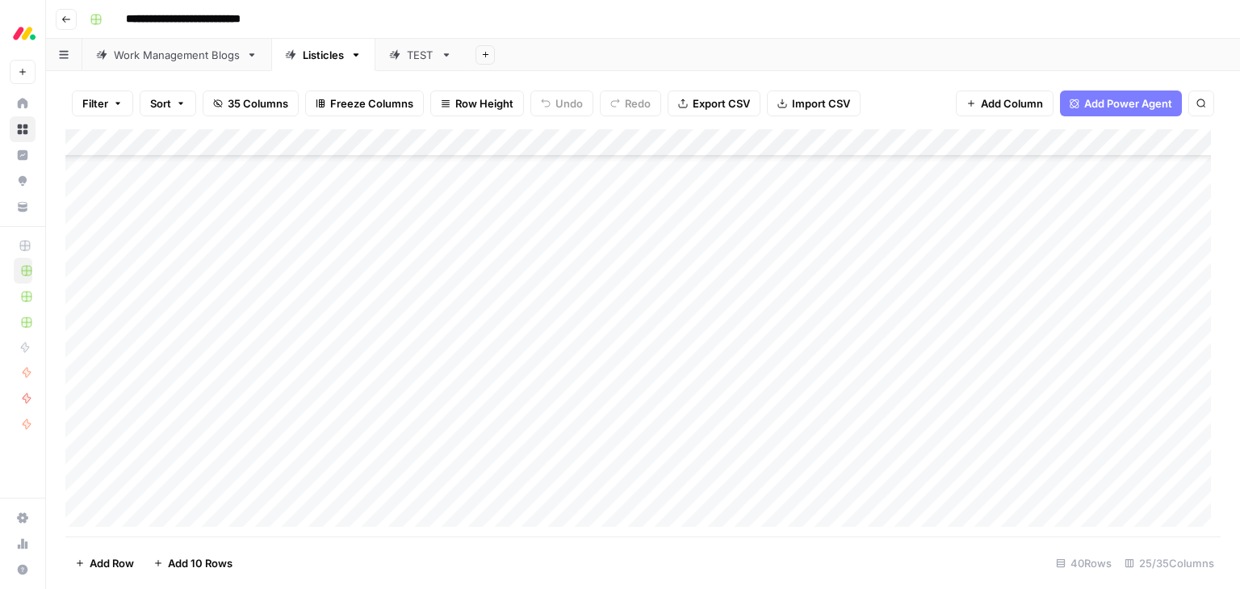
scroll to position [607, 0]
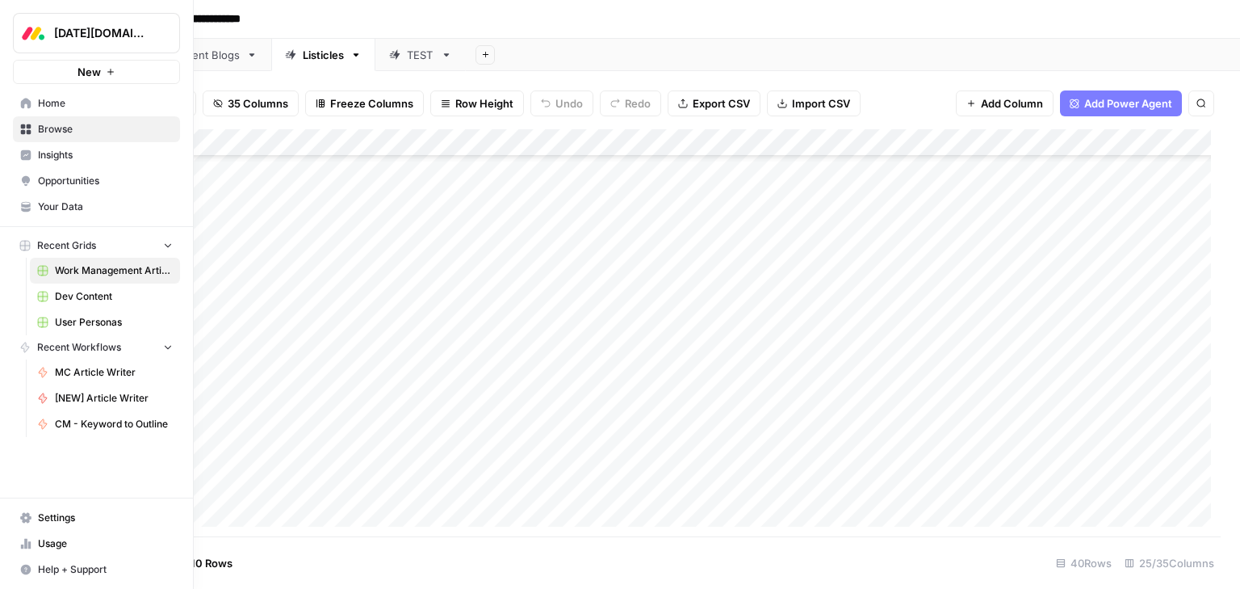
click at [58, 131] on span "Browse" at bounding box center [105, 129] width 135 height 15
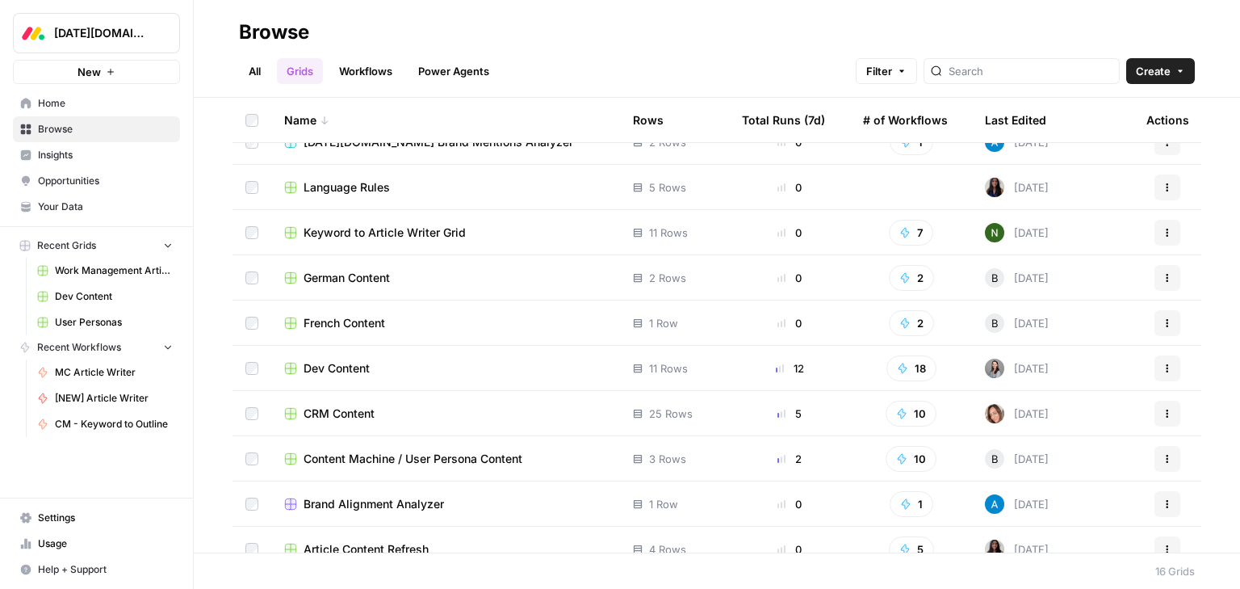
scroll to position [313, 0]
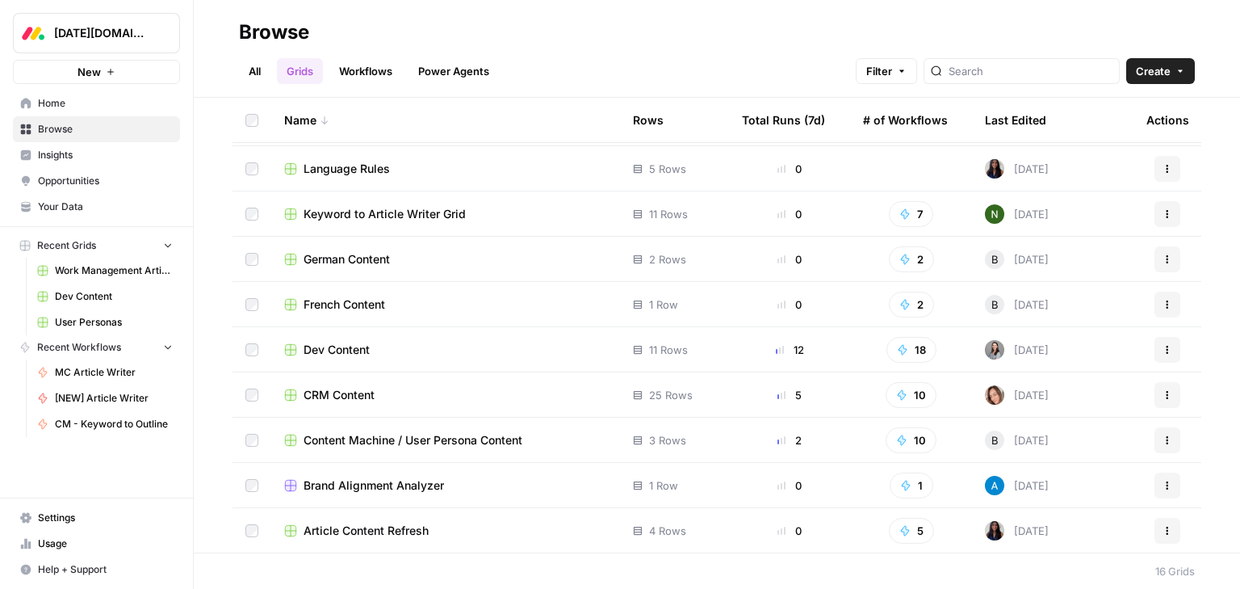
click at [361, 389] on span "CRM Content" at bounding box center [339, 395] width 71 height 16
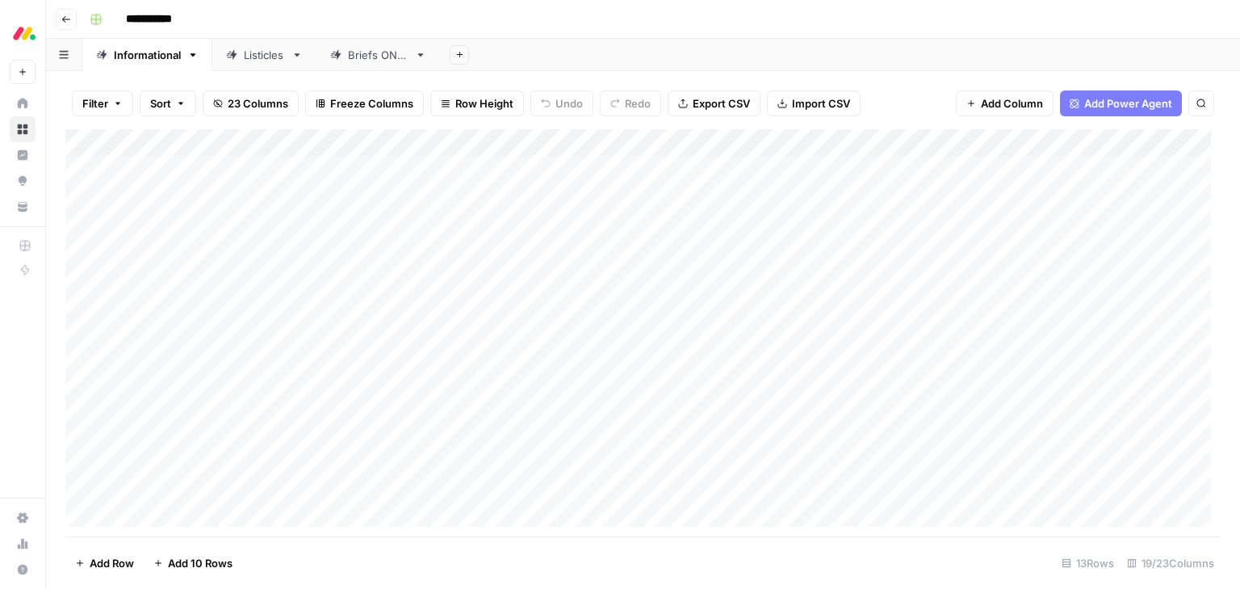
click at [255, 141] on div "Add Column" at bounding box center [642, 332] width 1155 height 407
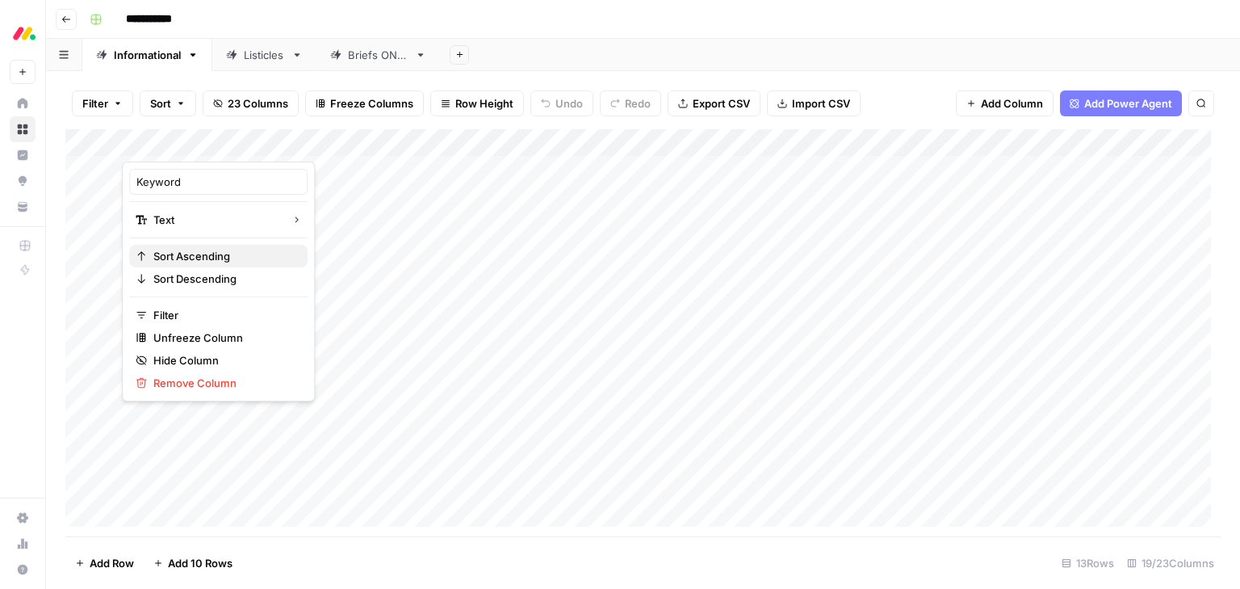
click at [209, 255] on span "Sort Ascending" at bounding box center [223, 256] width 141 height 16
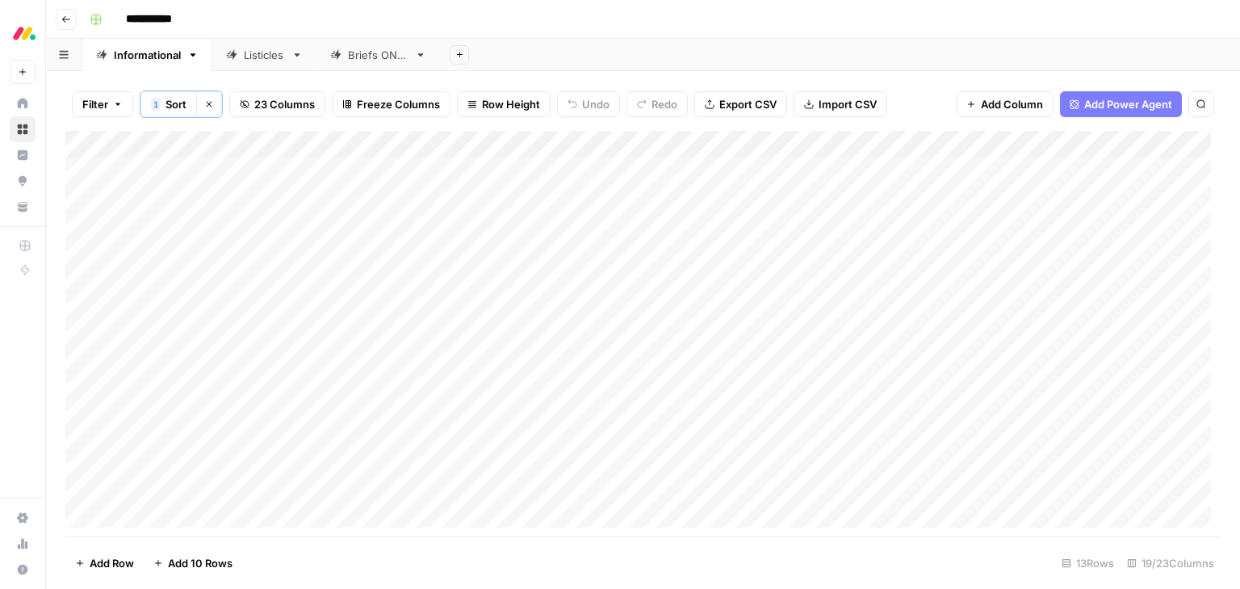
click at [258, 58] on div "Listicles" at bounding box center [264, 55] width 41 height 16
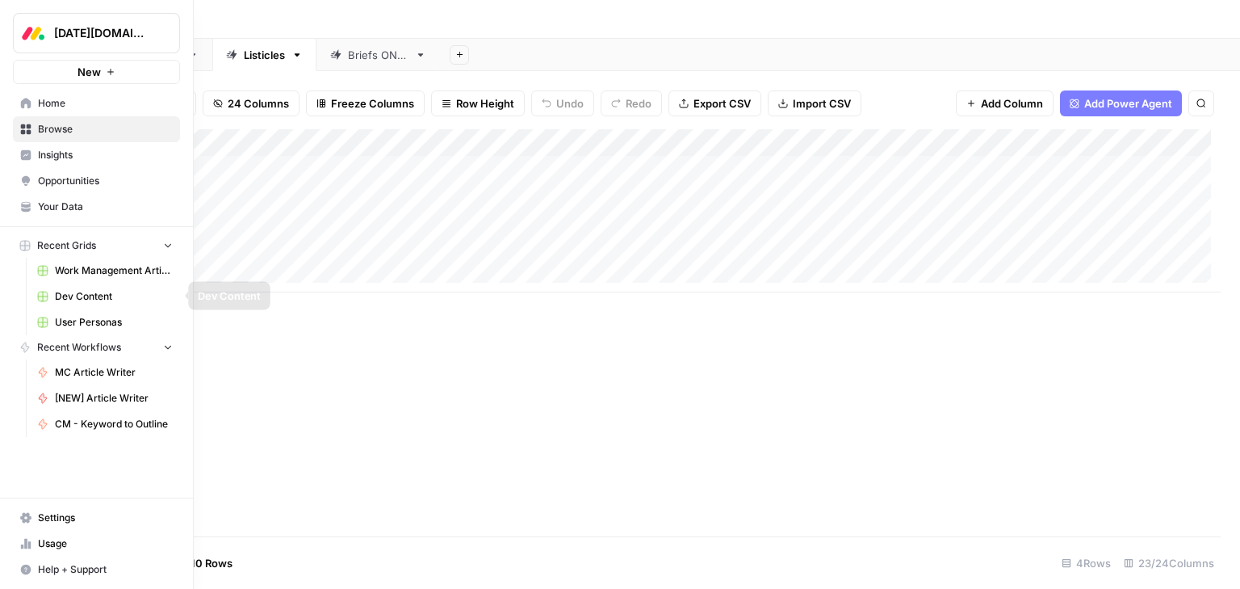
click at [94, 271] on span "Work Management Article Grid" at bounding box center [114, 270] width 118 height 15
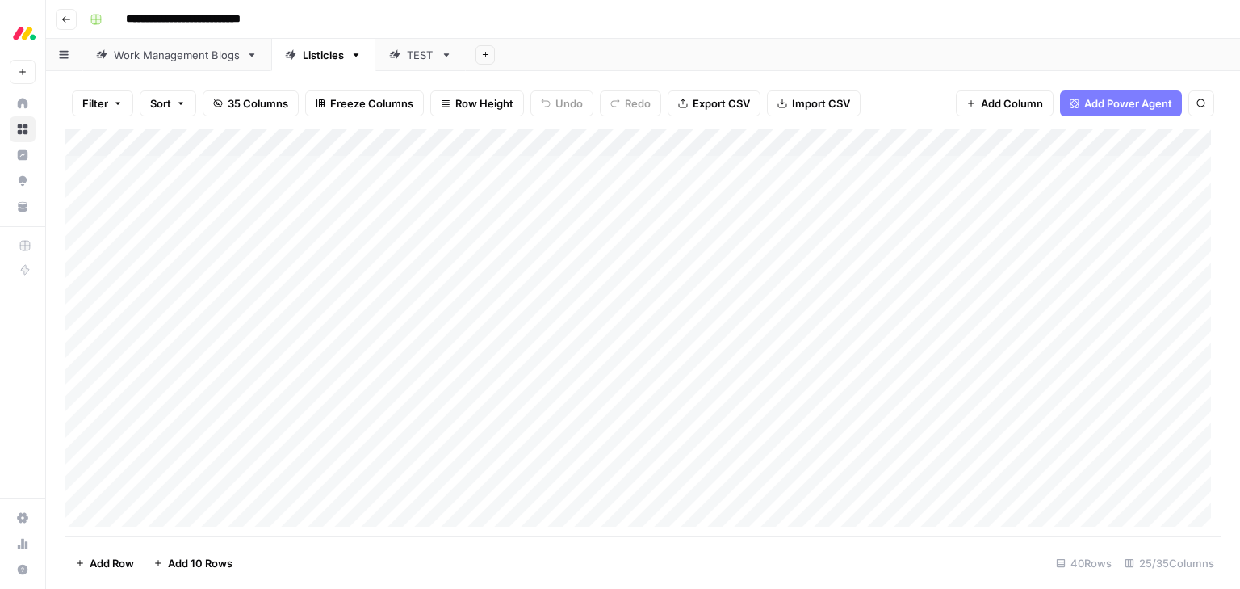
click at [316, 143] on div "Add Column" at bounding box center [642, 332] width 1155 height 407
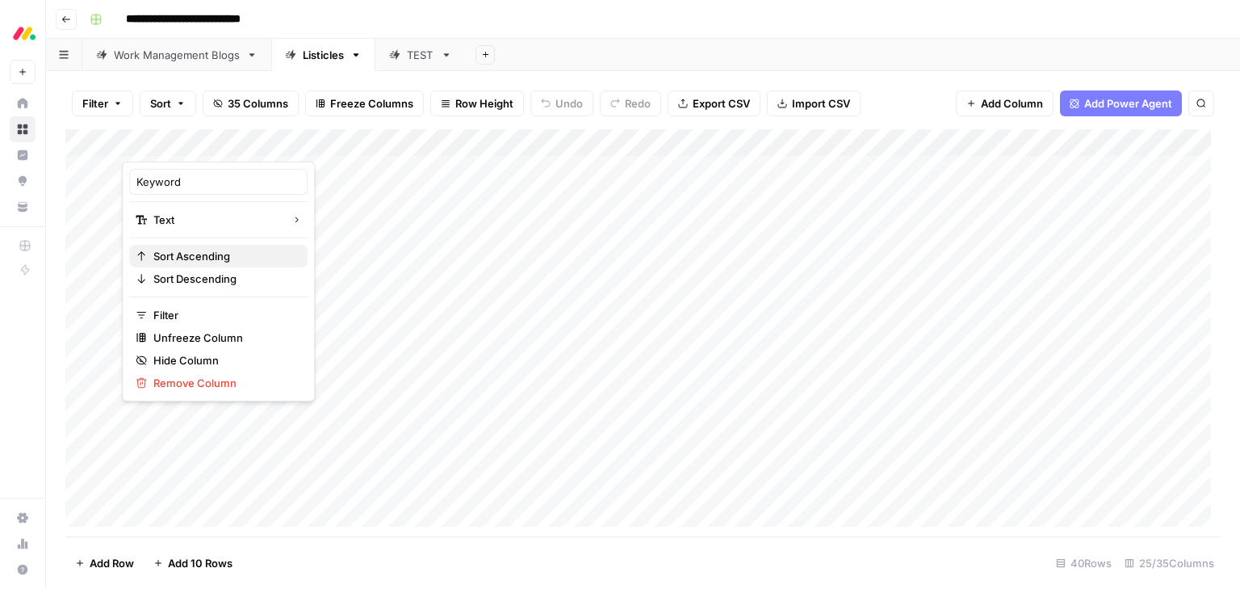
click at [214, 251] on span "Sort Ascending" at bounding box center [223, 256] width 141 height 16
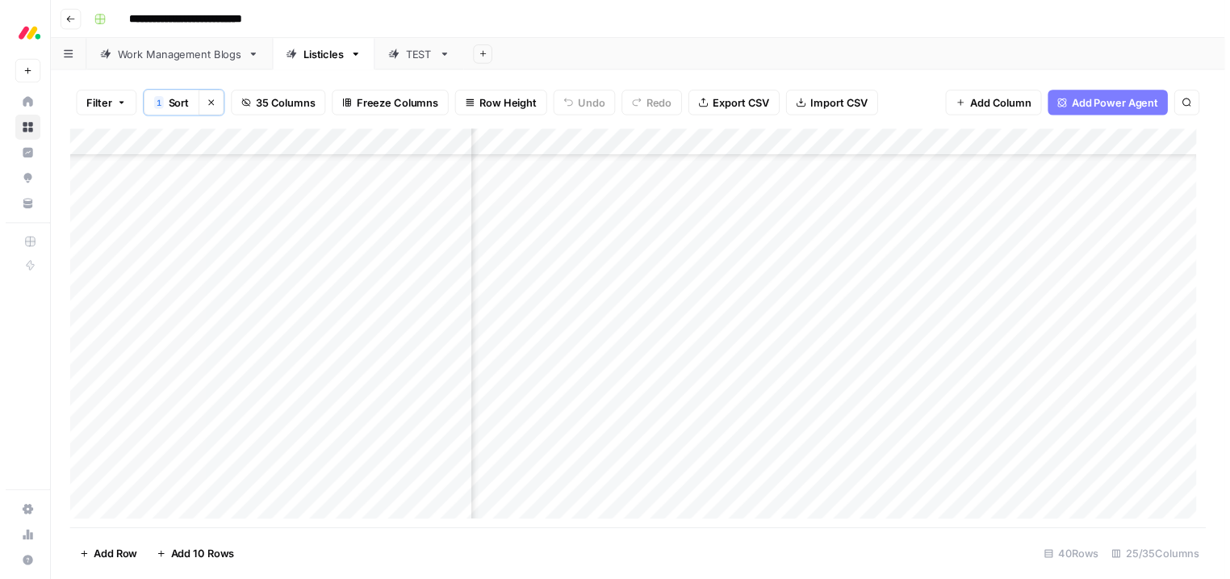
scroll to position [258, 2102]
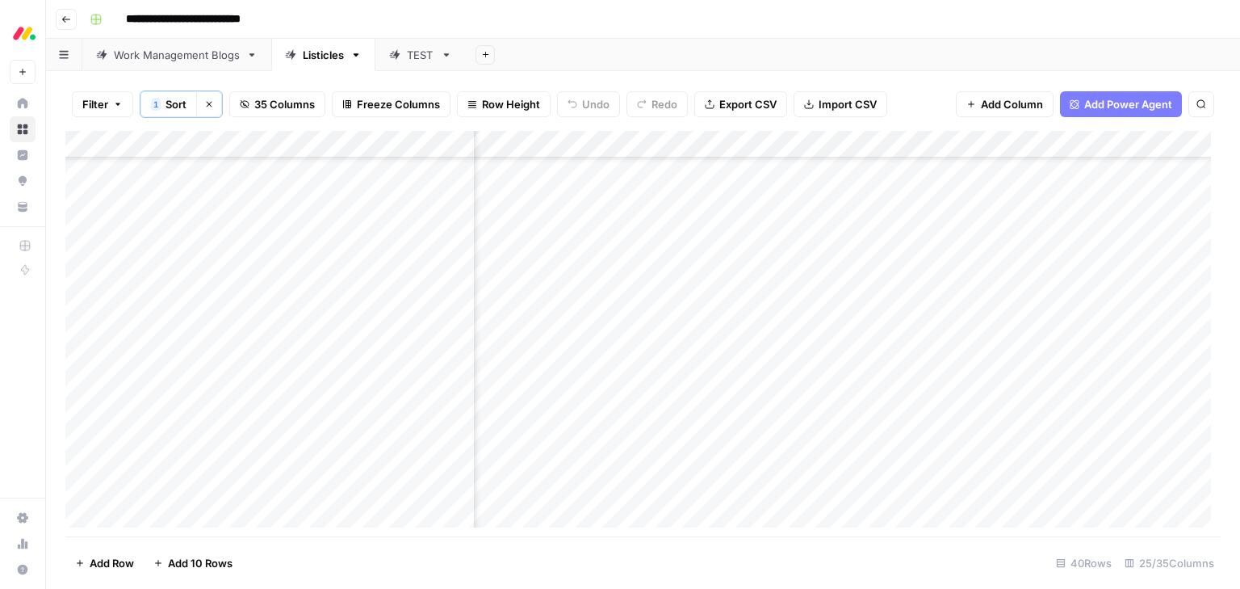
click at [720, 380] on div "Add Column" at bounding box center [642, 334] width 1155 height 406
click at [718, 352] on div "Add Column" at bounding box center [642, 334] width 1155 height 406
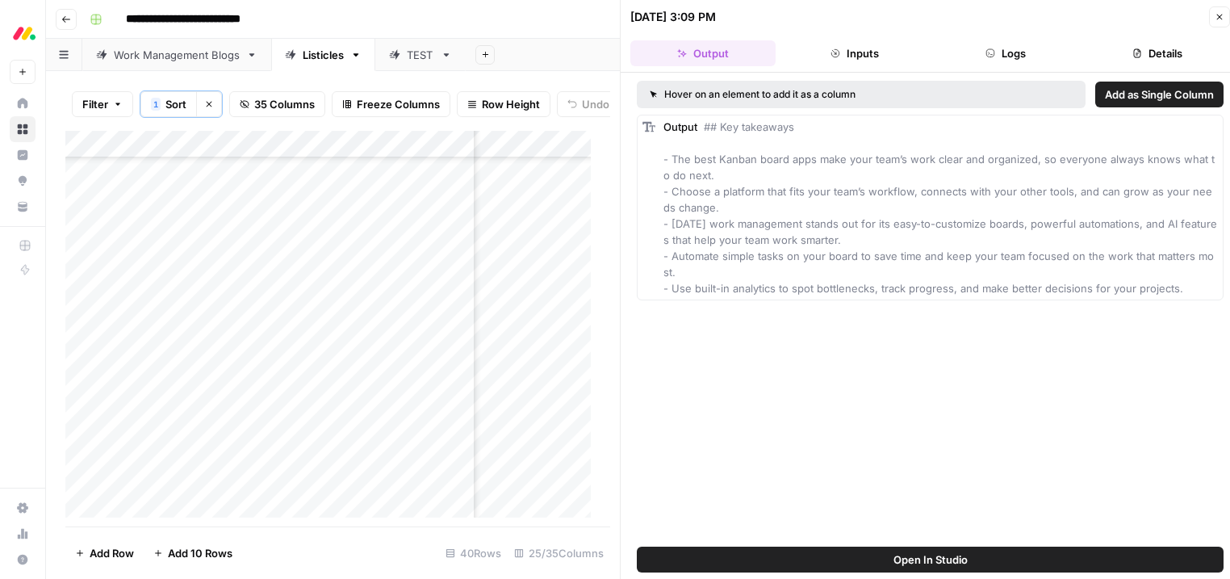
click at [835, 51] on icon "button" at bounding box center [836, 53] width 10 height 10
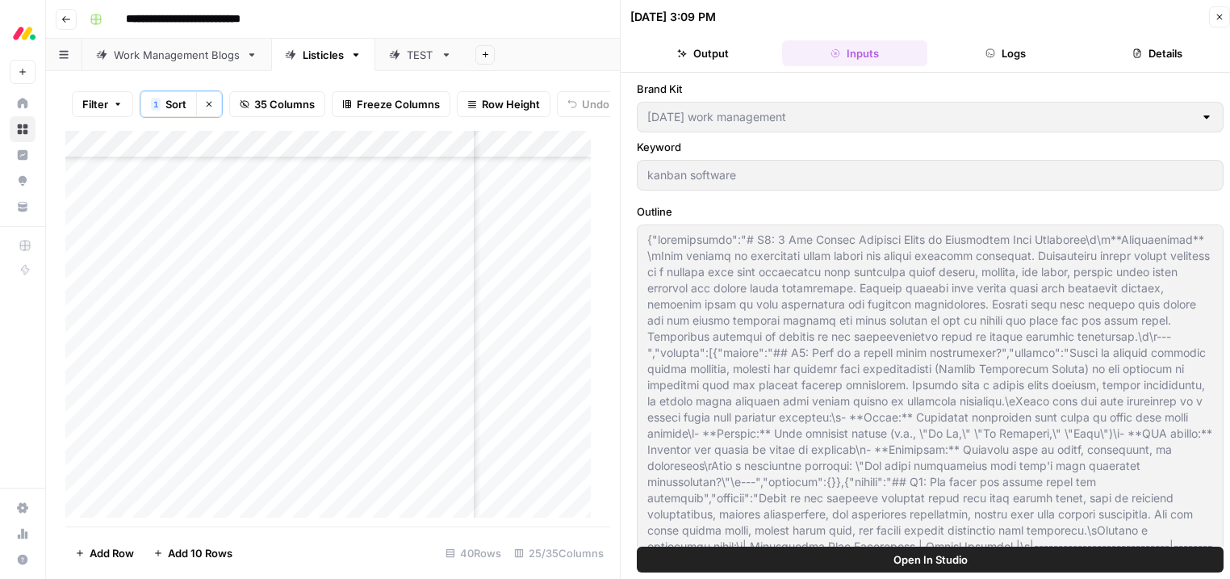
click at [1009, 50] on button "Logs" at bounding box center [1006, 53] width 145 height 26
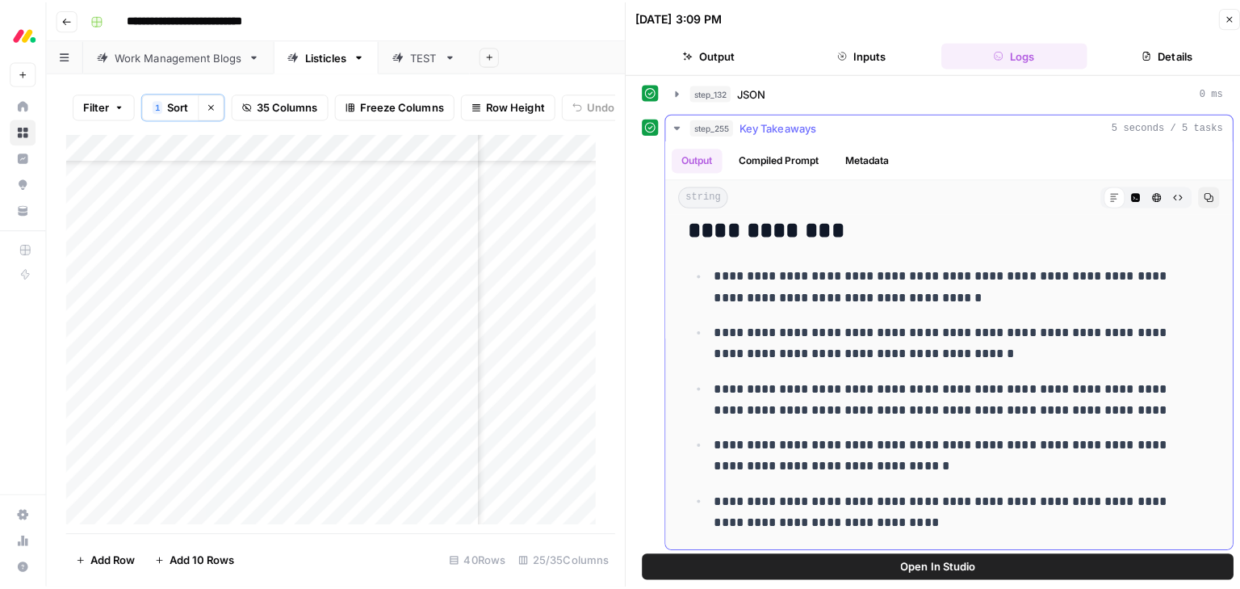
scroll to position [12, 0]
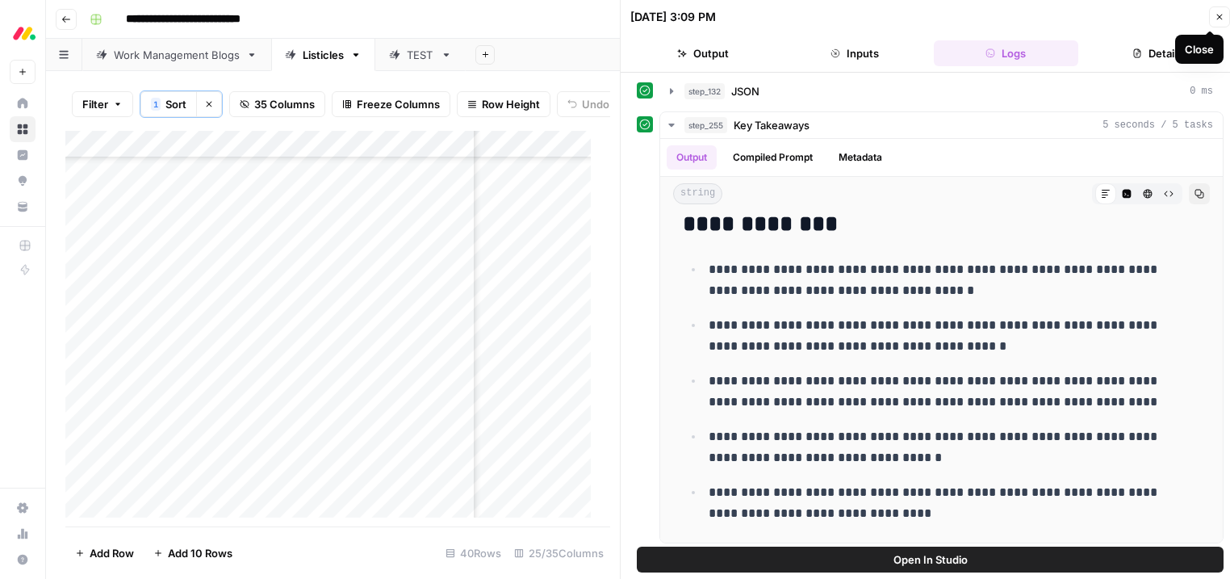
click at [1217, 15] on icon "button" at bounding box center [1220, 17] width 10 height 10
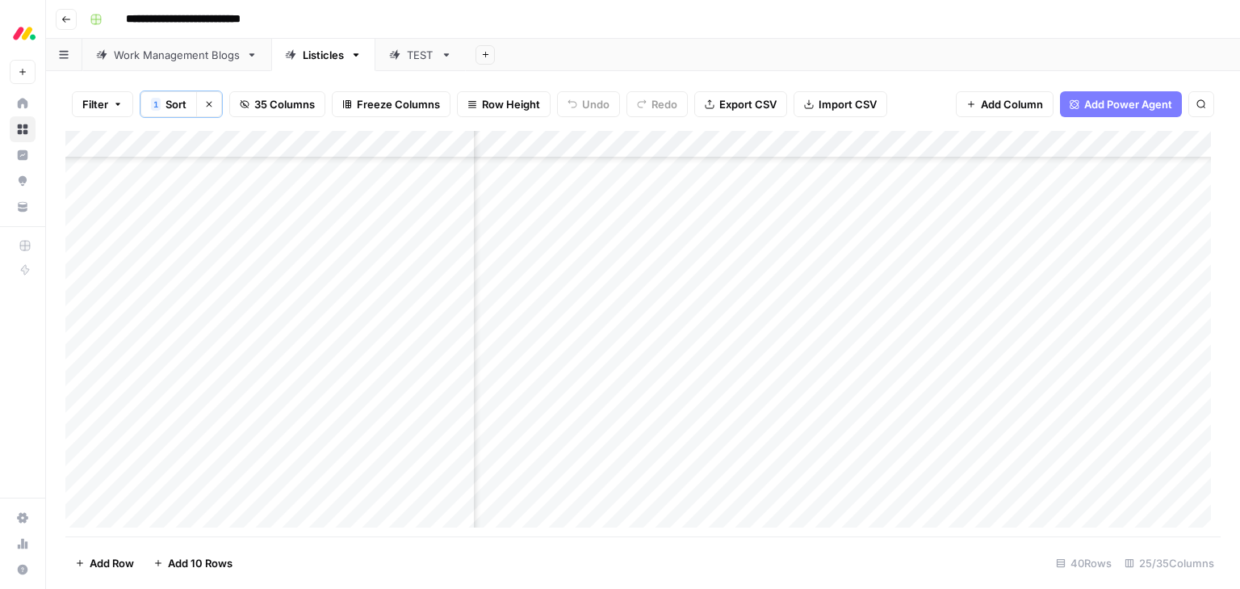
click at [777, 142] on div "Add Column" at bounding box center [642, 334] width 1155 height 406
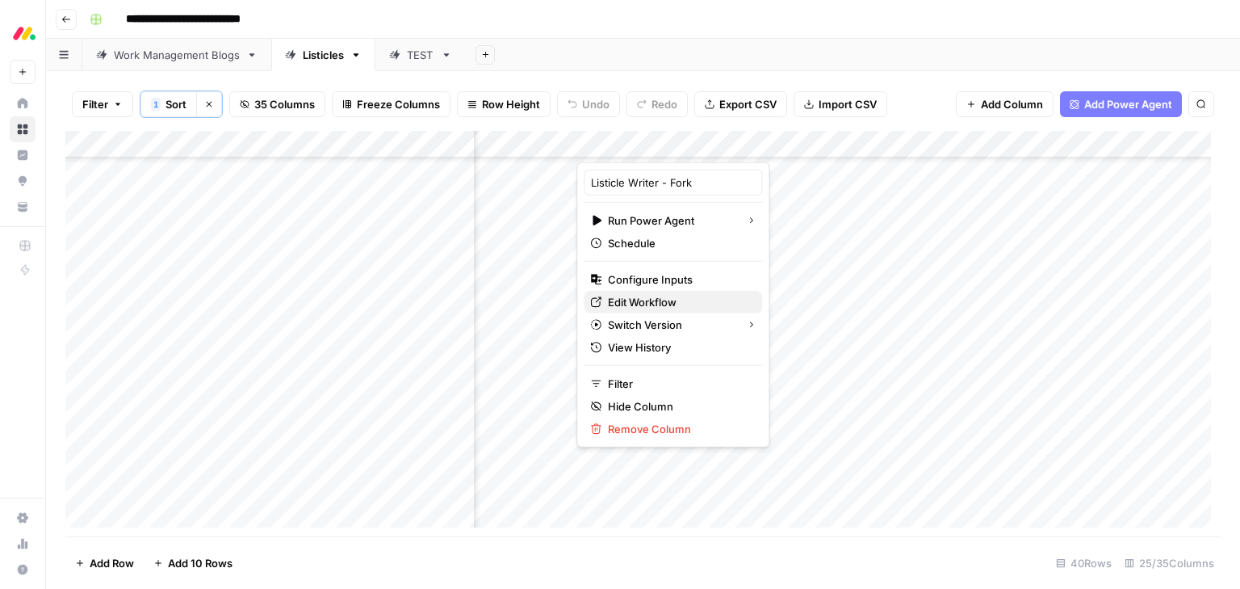
click at [632, 296] on span "Edit Workflow" at bounding box center [678, 302] width 141 height 16
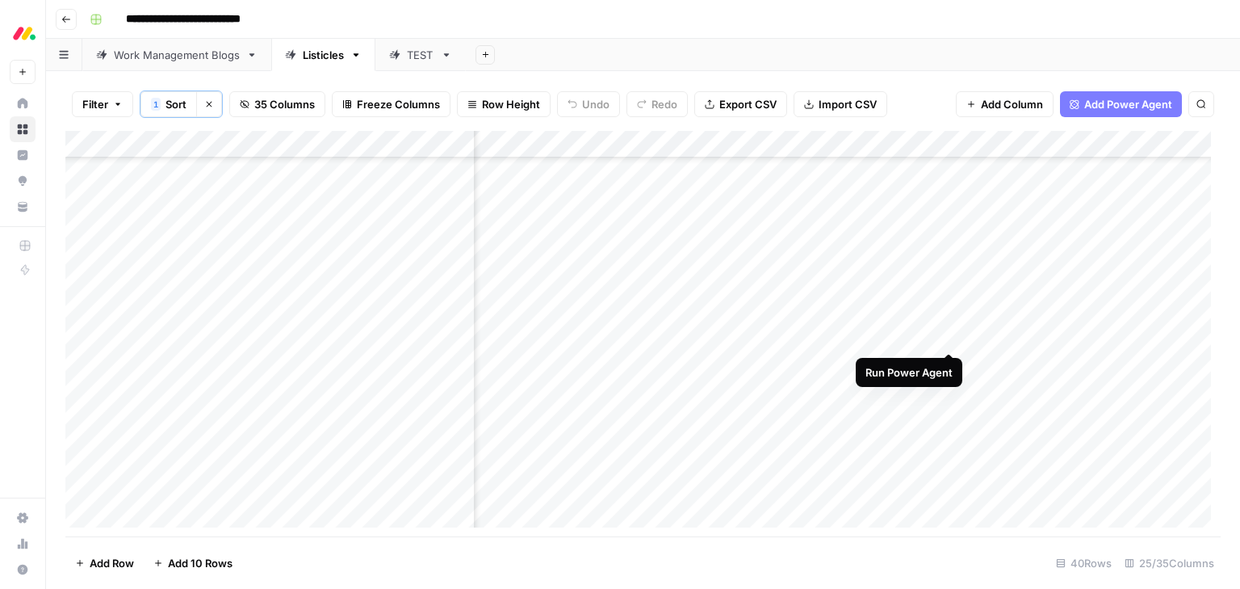
scroll to position [273, 2184]
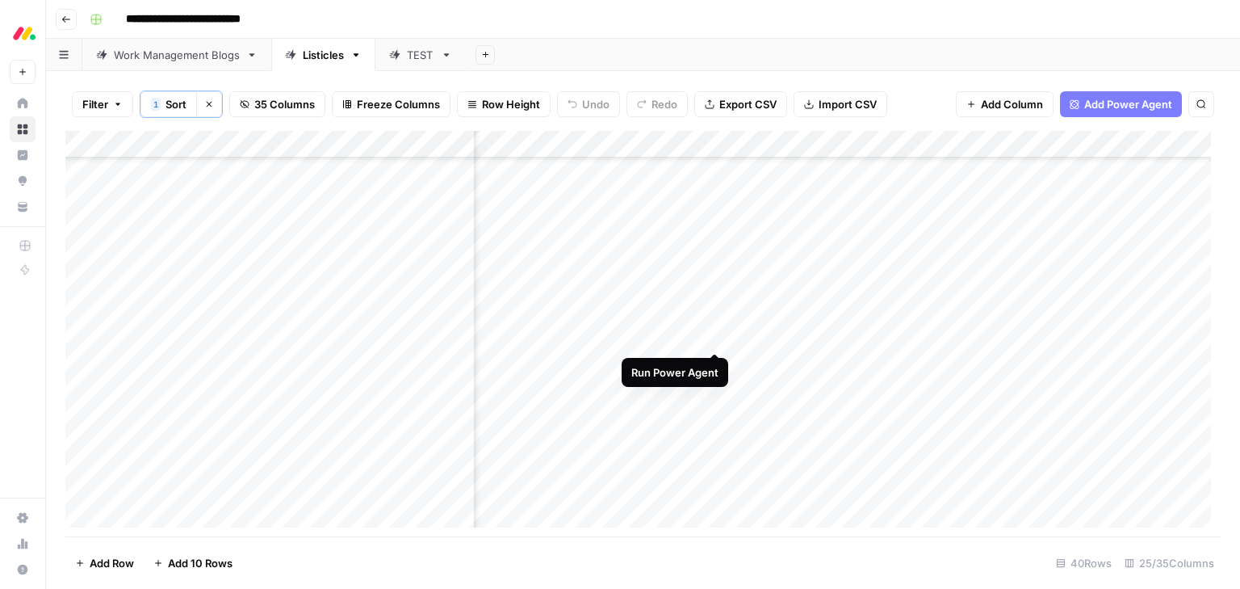
click at [712, 338] on div "Add Column" at bounding box center [642, 334] width 1155 height 406
click at [652, 388] on div "Add Column" at bounding box center [642, 334] width 1155 height 406
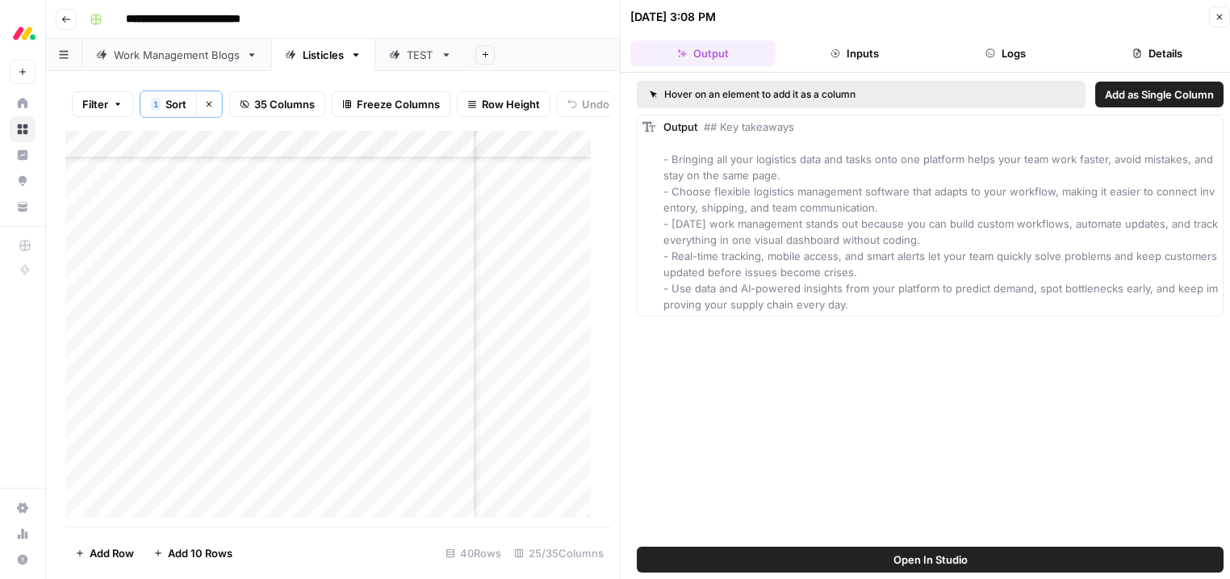
click at [1225, 15] on button "Close" at bounding box center [1219, 16] width 21 height 21
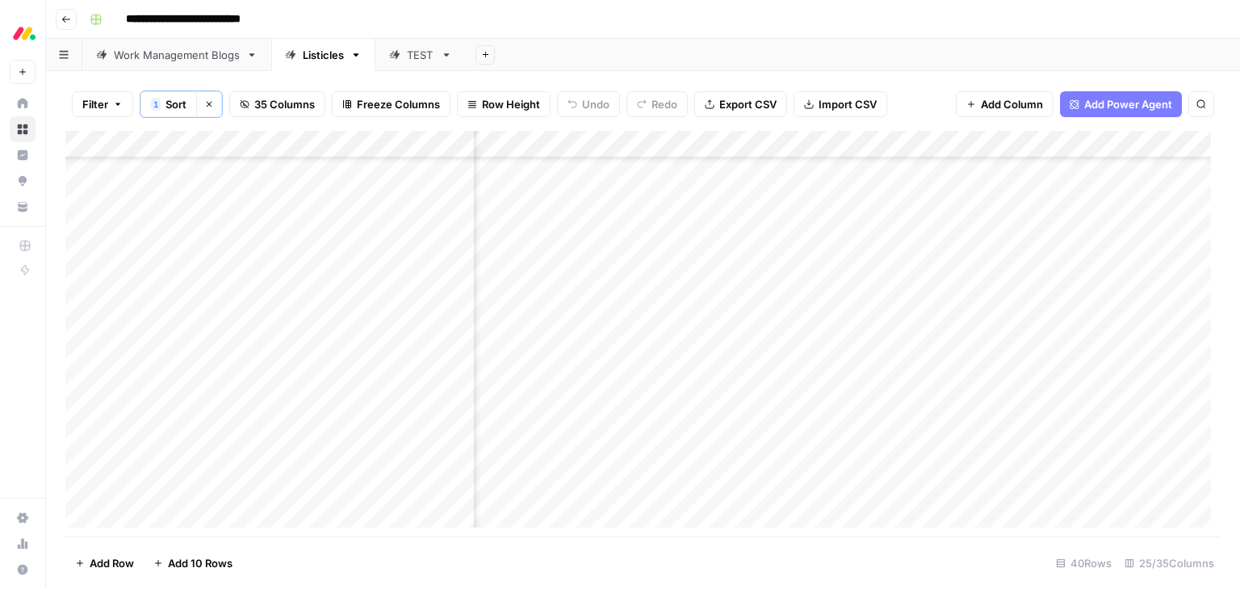
click at [648, 551] on footer "Add Row Add 10 Rows 40 Rows 25/35 Columns" at bounding box center [642, 562] width 1155 height 52
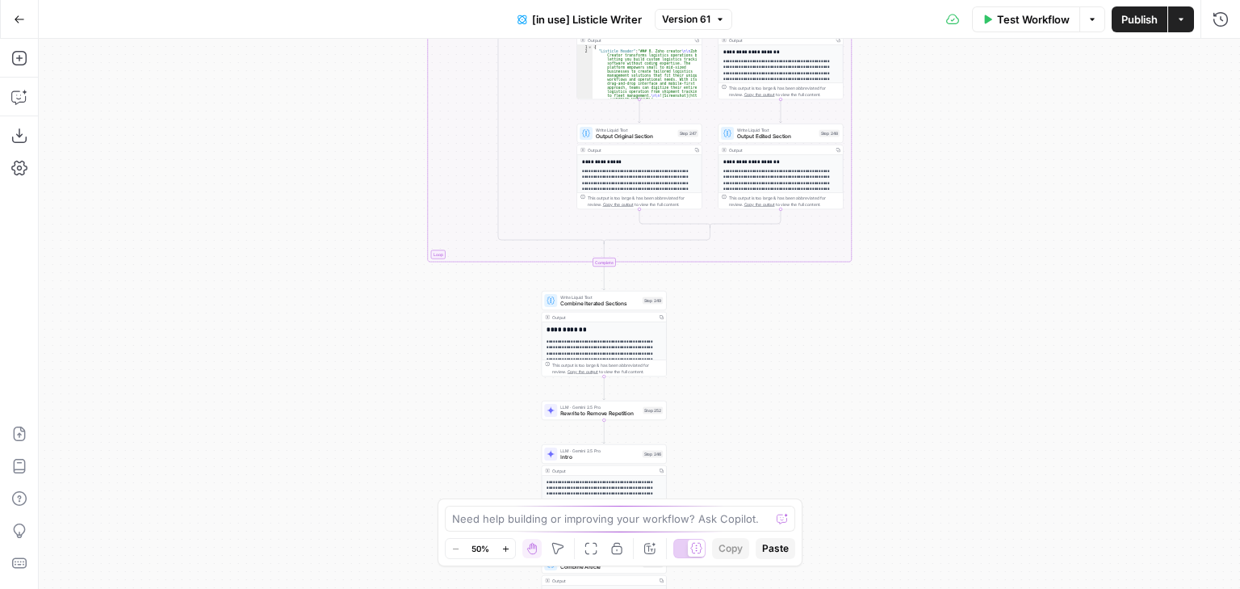
click at [707, 18] on span "Version 61" at bounding box center [686, 19] width 48 height 15
click at [1000, 353] on div "true false true false Workflow Set Inputs Inputs Loop Iteration Iterate Over Co…" at bounding box center [639, 314] width 1201 height 550
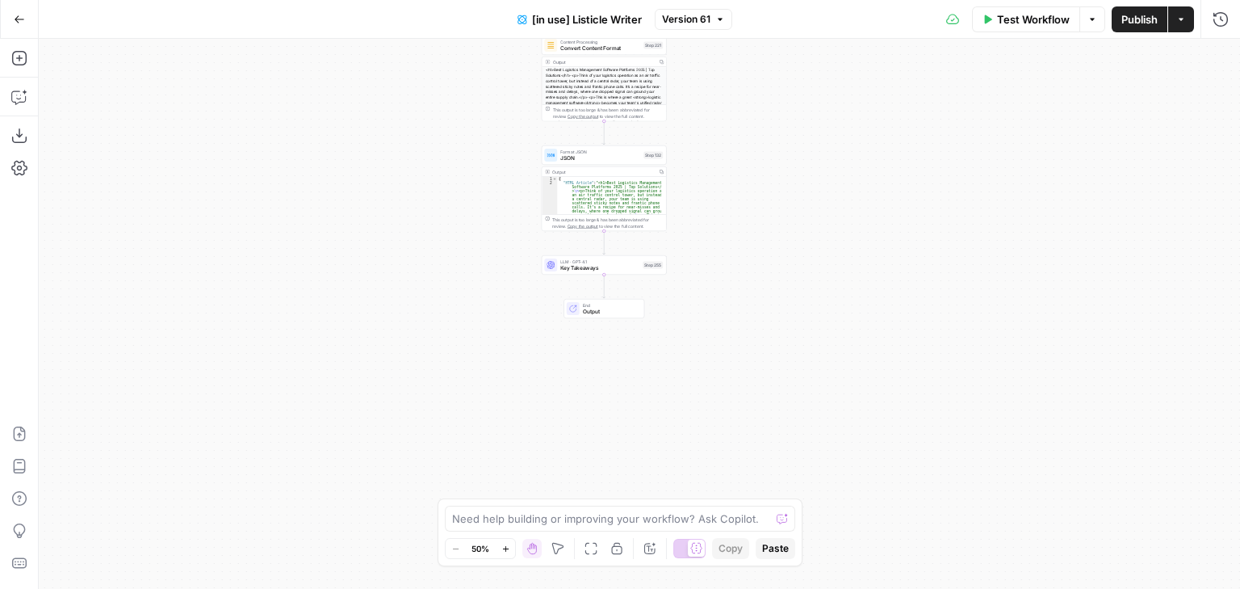
click at [775, 110] on div "true false true false Workflow Set Inputs Inputs Loop Iteration Iterate Over Co…" at bounding box center [639, 314] width 1201 height 550
click at [701, 19] on span "Version 61" at bounding box center [686, 19] width 48 height 15
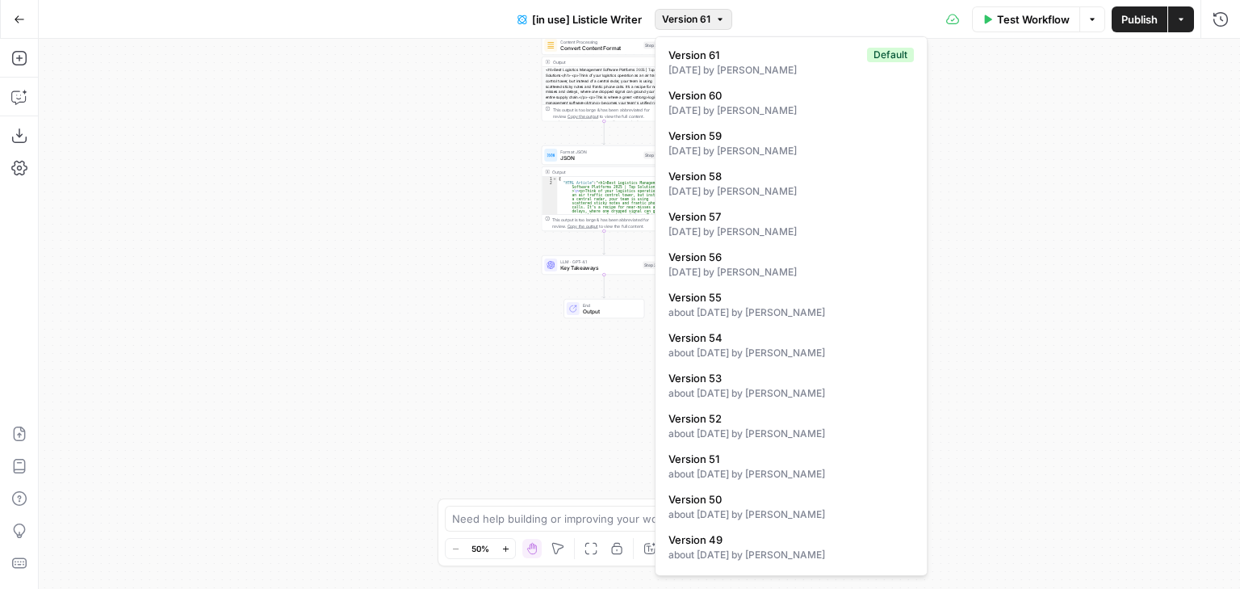
drag, startPoint x: 1029, startPoint y: 303, endPoint x: 876, endPoint y: 283, distance: 154.7
click at [1029, 303] on div "true false true false Workflow Set Inputs Inputs Loop Iteration Iterate Over Co…" at bounding box center [639, 314] width 1201 height 550
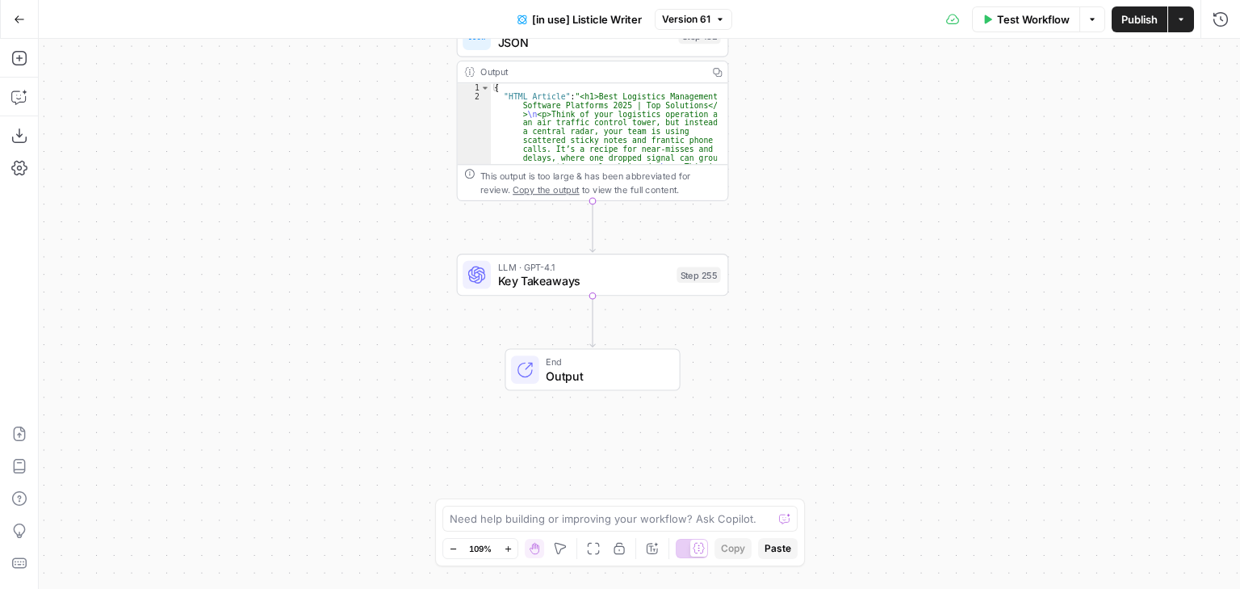
click at [708, 17] on span "Version 61" at bounding box center [686, 19] width 48 height 15
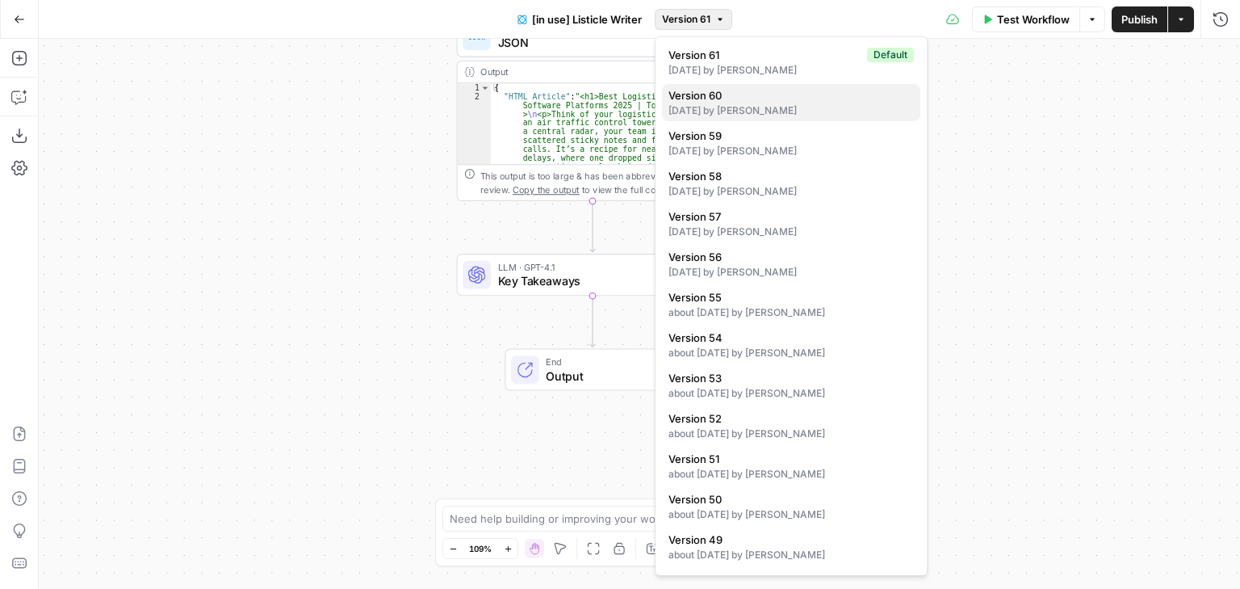
click at [749, 105] on div "[DATE] by [PERSON_NAME]" at bounding box center [791, 110] width 245 height 15
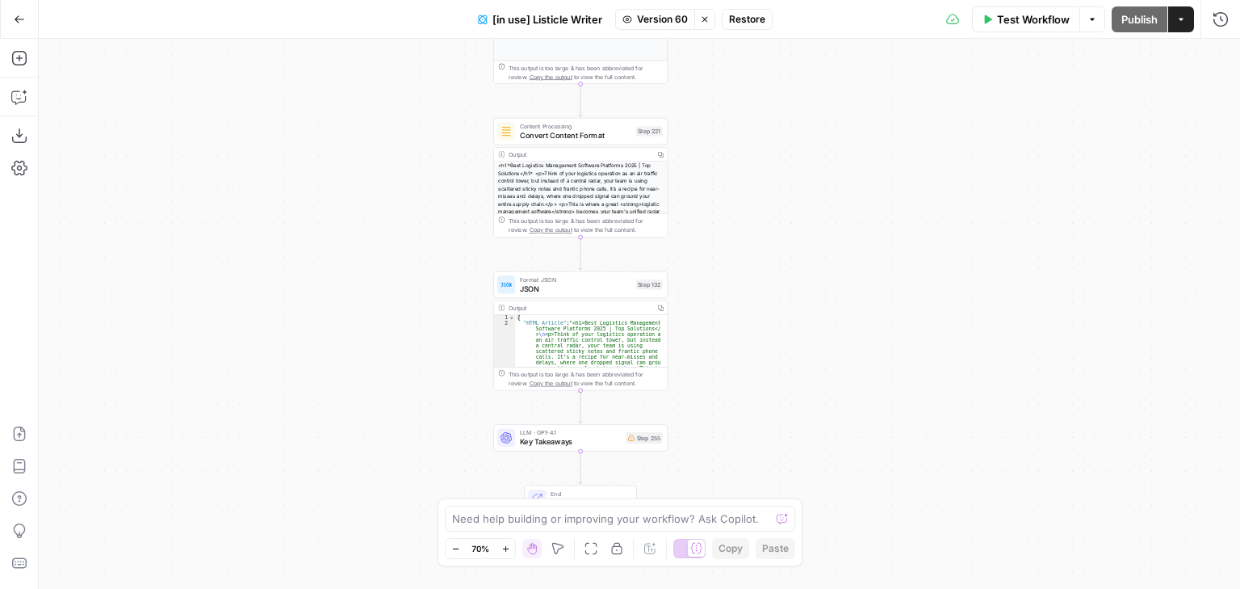
drag, startPoint x: 394, startPoint y: 216, endPoint x: 451, endPoint y: 242, distance: 62.9
click at [451, 243] on div "true false true false Workflow Set Inputs Inputs Loop Iteration Iterate Over Co…" at bounding box center [639, 314] width 1201 height 550
click at [605, 438] on span "Key Takeaways" at bounding box center [572, 441] width 102 height 11
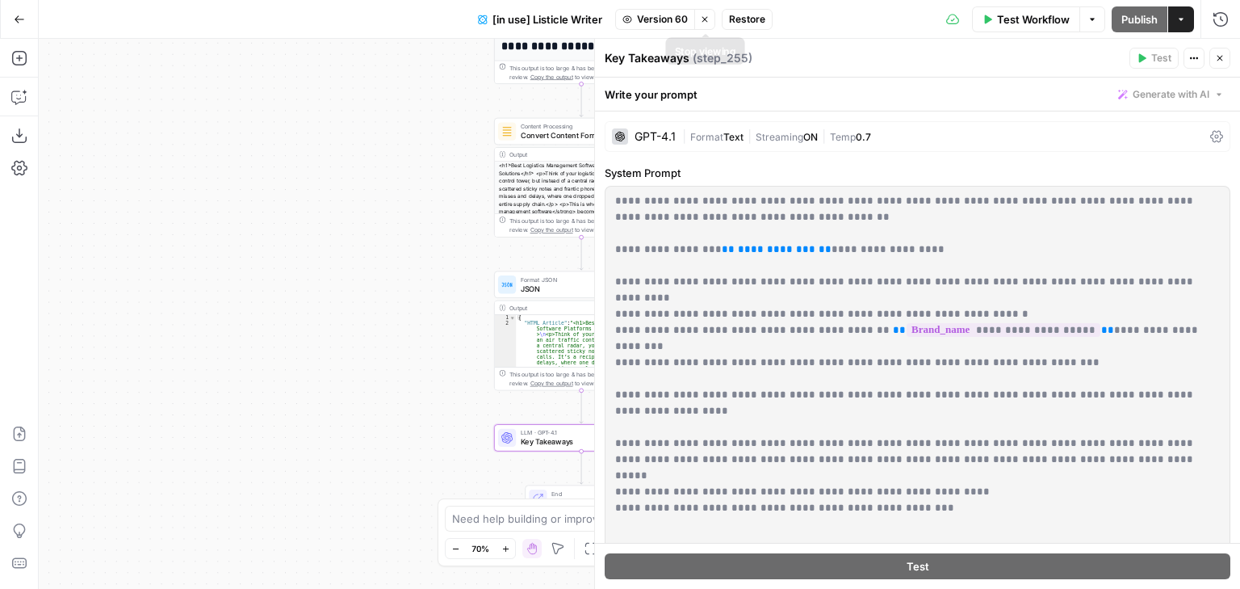
click at [706, 19] on icon "button" at bounding box center [705, 20] width 10 height 10
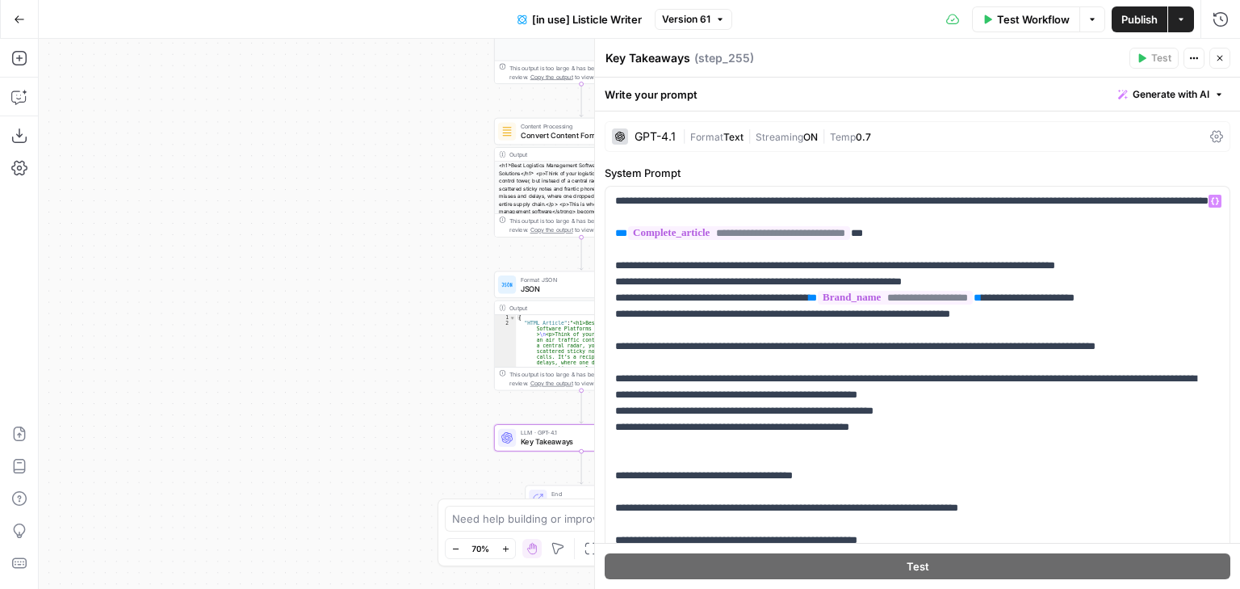
click at [413, 400] on div "true false true false Workflow Set Inputs Inputs Loop Iteration Iterate Over Co…" at bounding box center [639, 314] width 1201 height 550
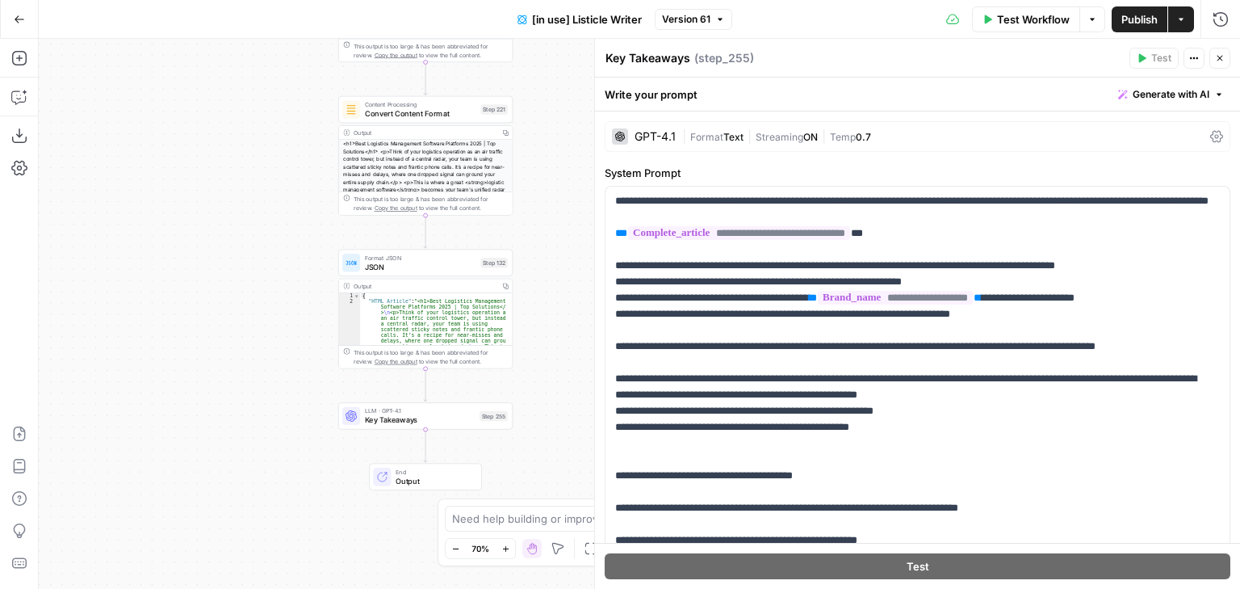
drag, startPoint x: 438, startPoint y: 295, endPoint x: 277, endPoint y: 276, distance: 161.7
click at [277, 276] on div "true false true false Workflow Set Inputs Inputs Loop Iteration Iterate Over Co…" at bounding box center [639, 314] width 1201 height 550
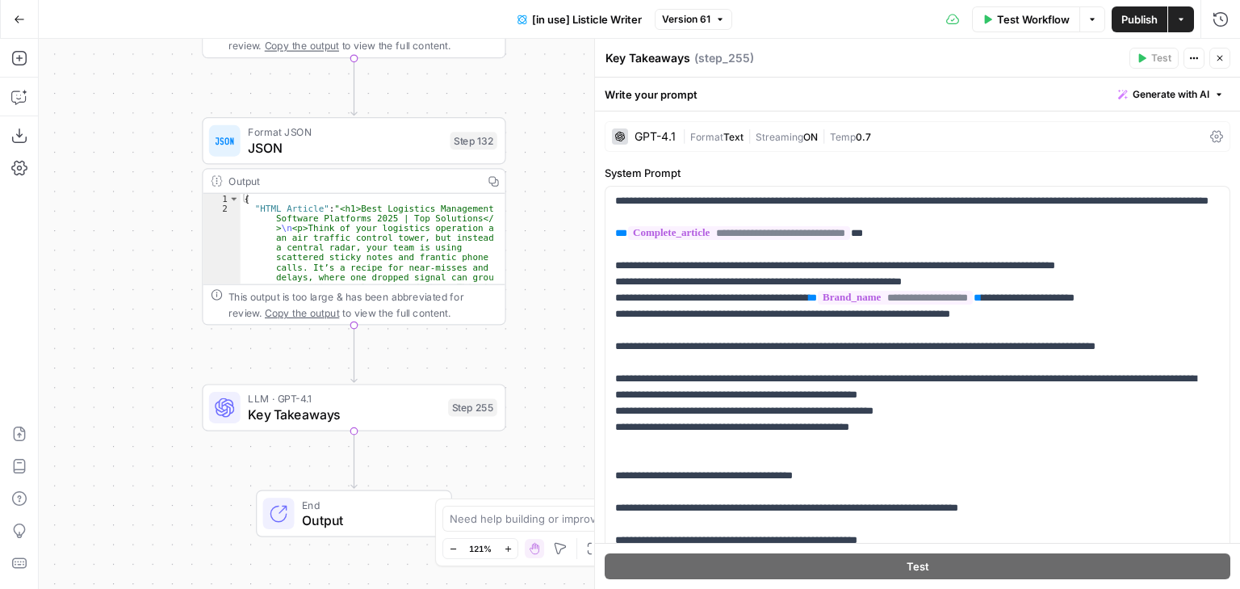
drag, startPoint x: 276, startPoint y: 325, endPoint x: 119, endPoint y: 215, distance: 191.9
click at [119, 215] on div "true false true false Workflow Set Inputs Inputs Loop Iteration Iterate Over Co…" at bounding box center [639, 314] width 1201 height 550
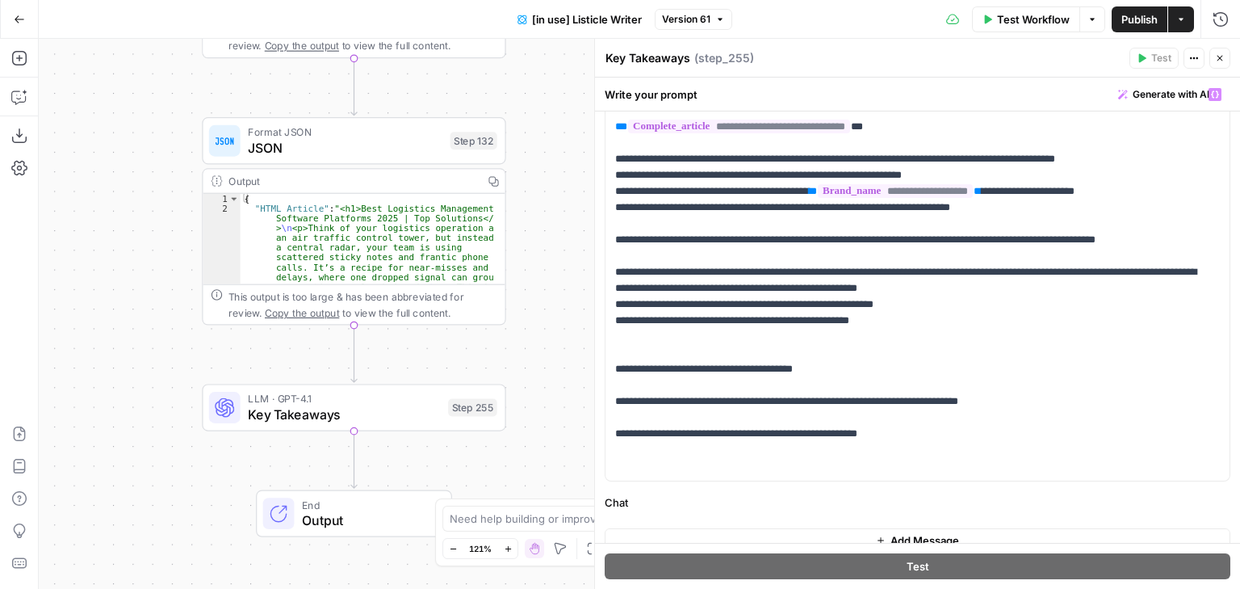
scroll to position [125, 0]
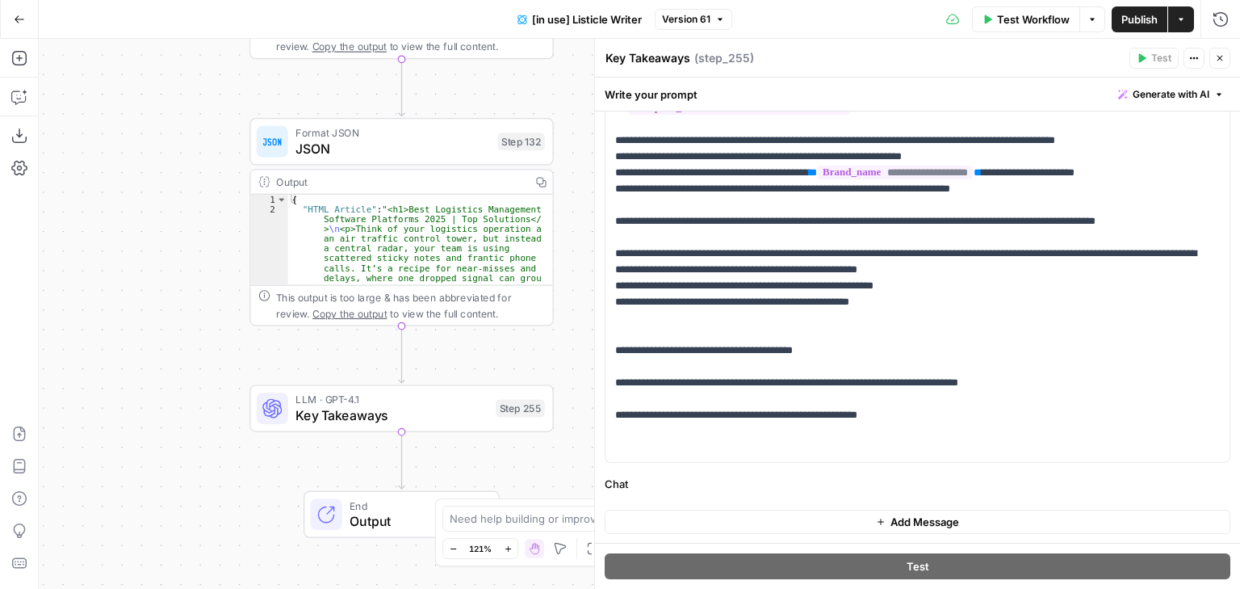
drag, startPoint x: 160, startPoint y: 344, endPoint x: 217, endPoint y: 342, distance: 57.3
click at [217, 342] on div "true false true false Workflow Set Inputs Inputs Loop Iteration Iterate Over Co…" at bounding box center [639, 314] width 1201 height 550
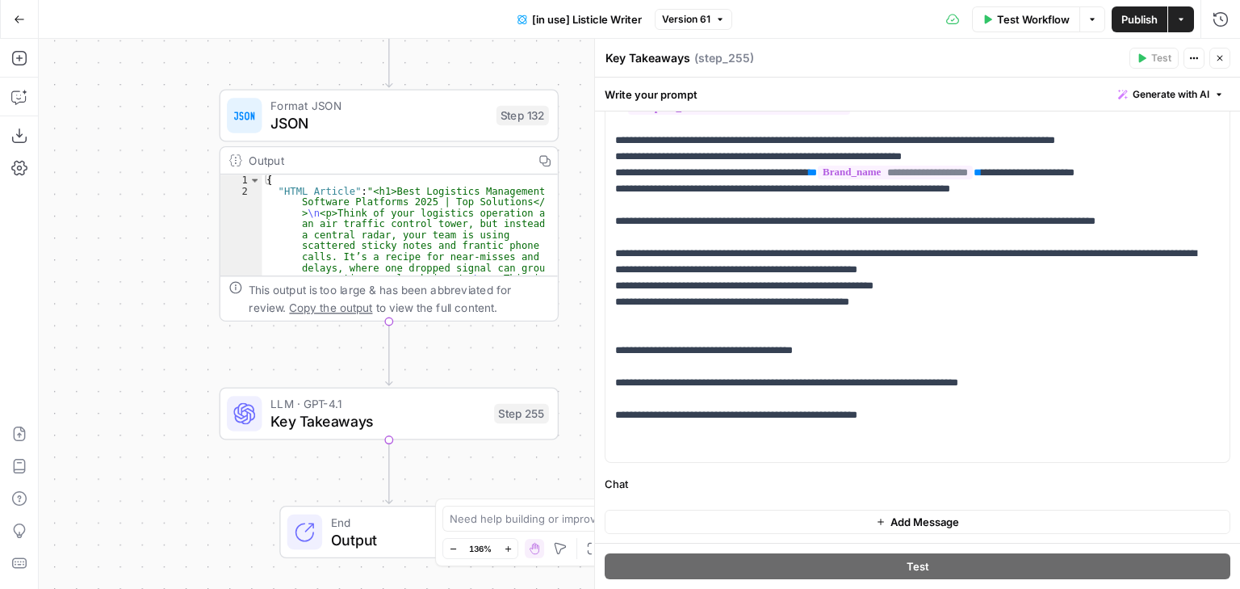
drag, startPoint x: 213, startPoint y: 342, endPoint x: 168, endPoint y: 342, distance: 45.2
click at [168, 342] on div "true false true false Workflow Set Inputs Inputs Loop Iteration Iterate Over Co…" at bounding box center [639, 314] width 1201 height 550
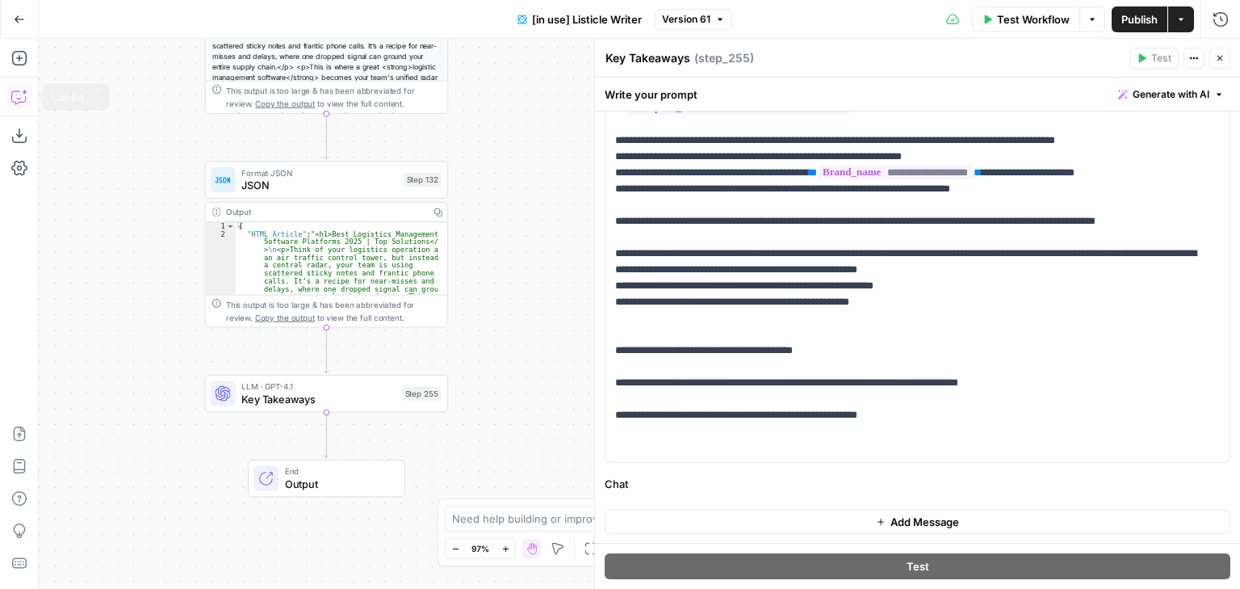
click at [19, 102] on icon "button" at bounding box center [18, 97] width 14 height 13
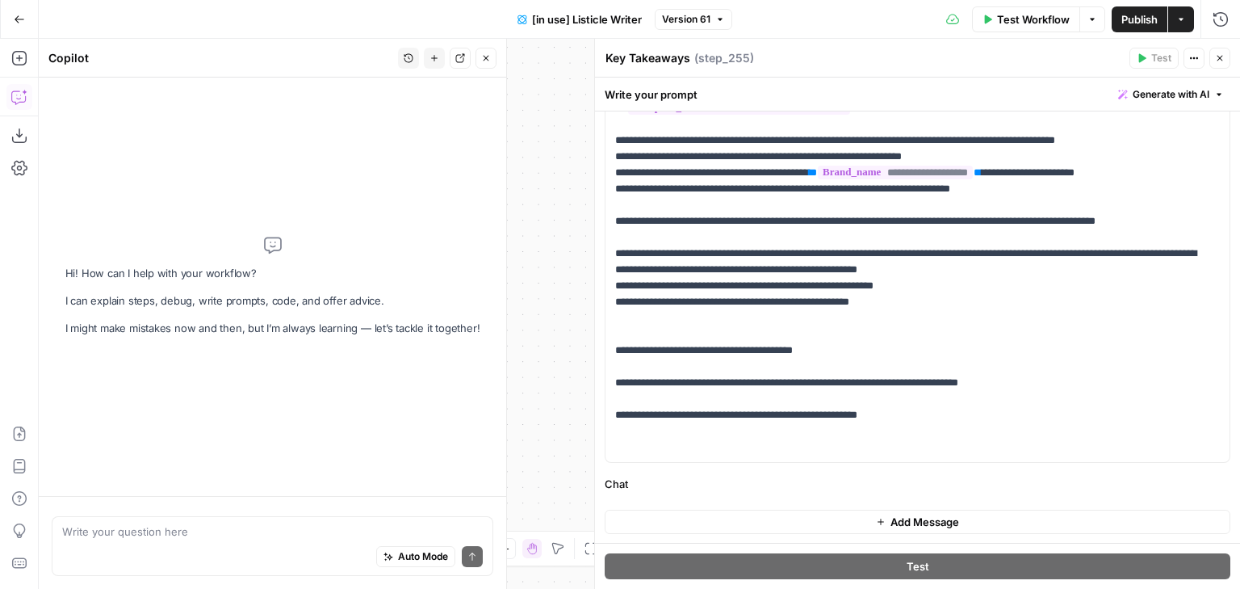
click at [139, 537] on textarea at bounding box center [272, 531] width 421 height 16
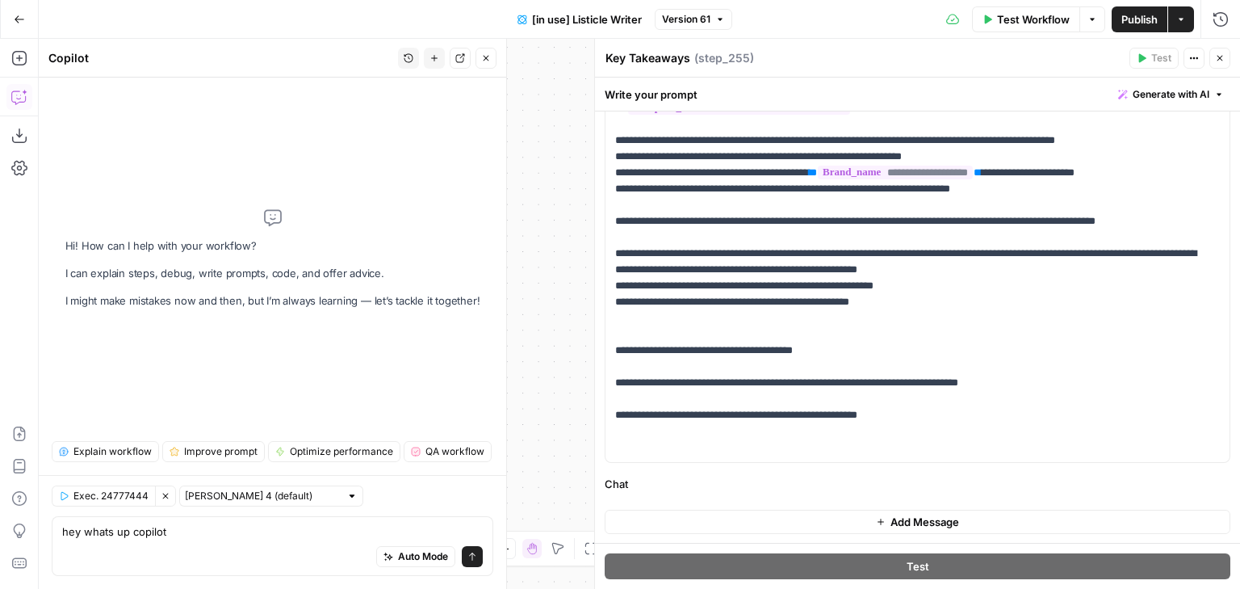
type textarea "hey whats up copilot?"
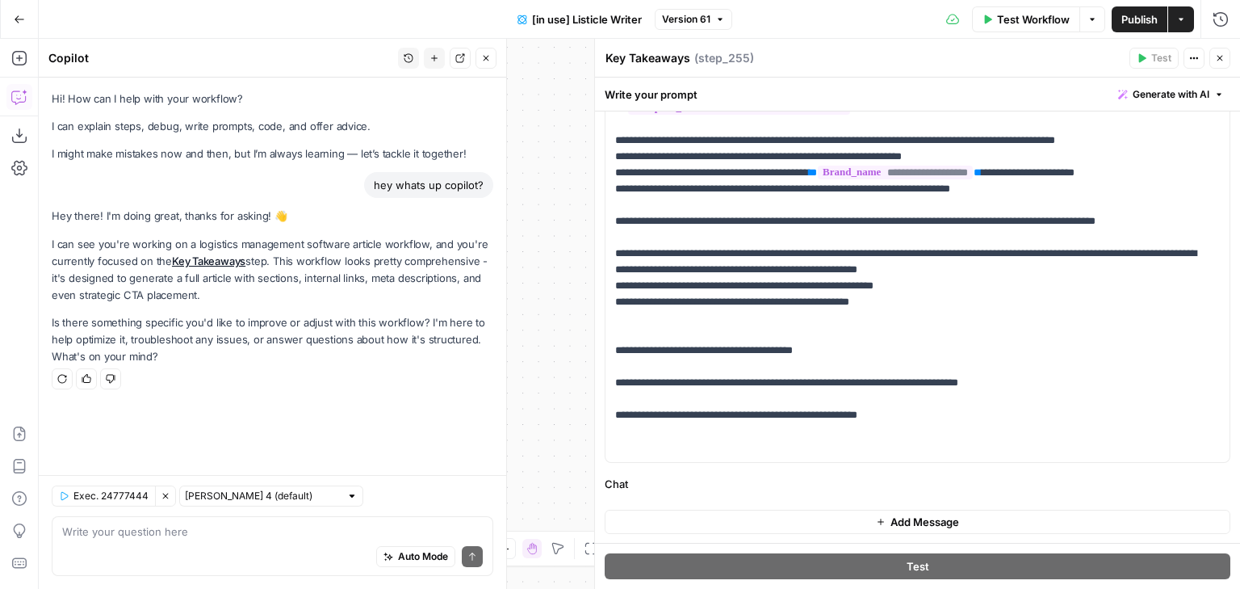
click at [264, 530] on textarea at bounding box center [272, 531] width 421 height 16
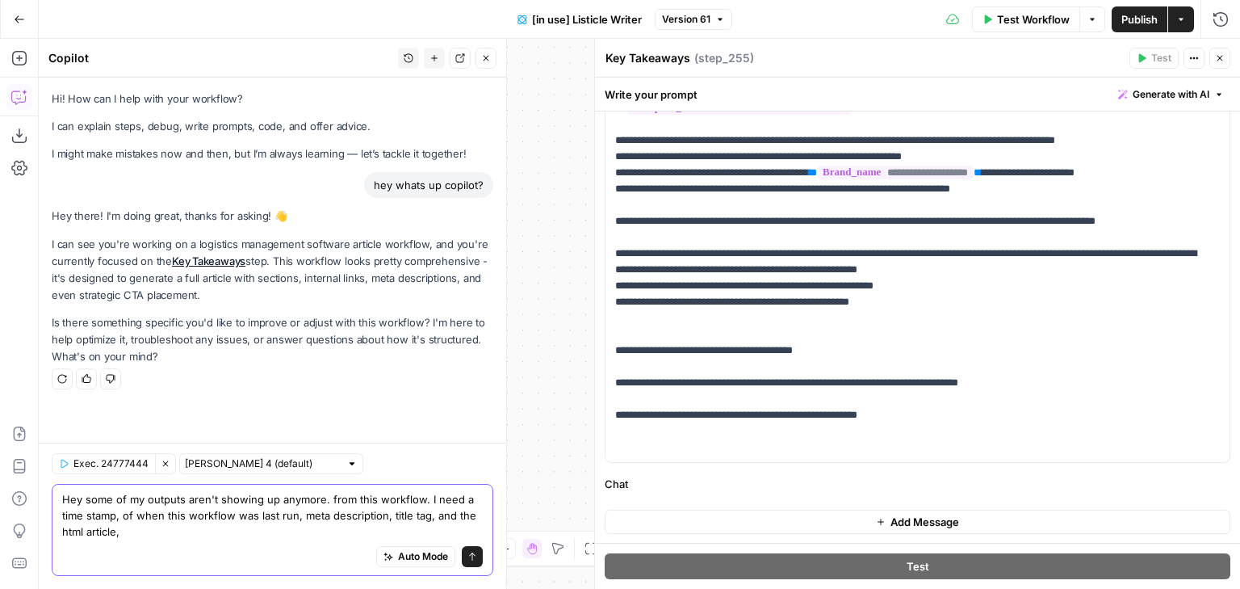
type textarea "Hey some of my outputs aren't showing up anymore. from this workflow. I need a …"
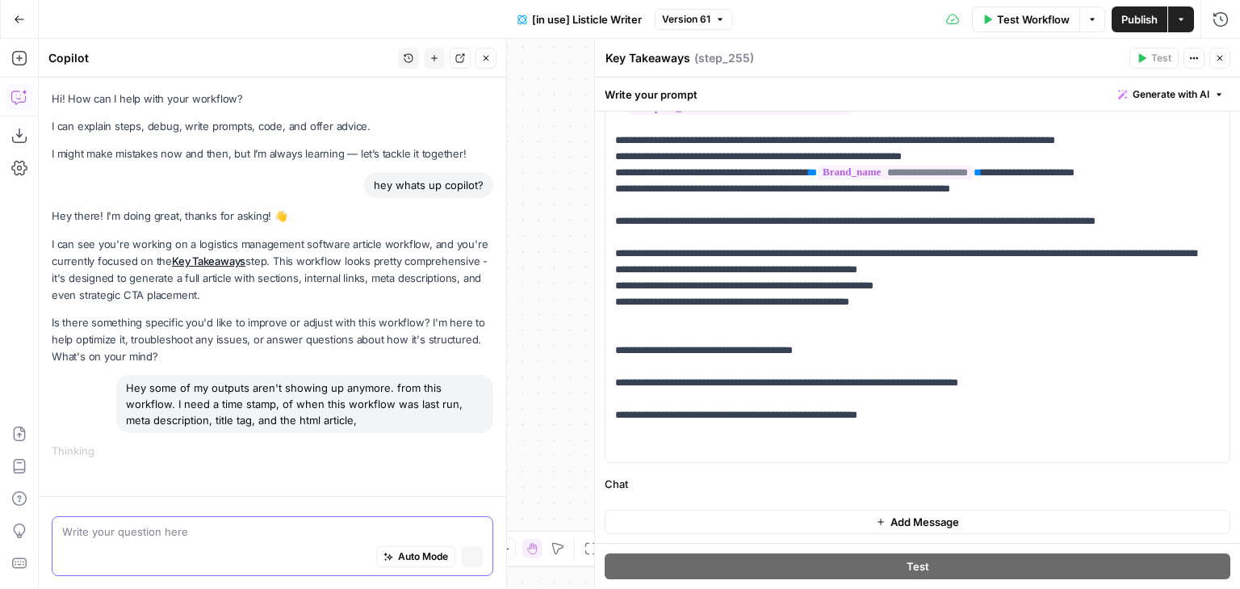
scroll to position [0, 0]
click at [1218, 59] on icon "button" at bounding box center [1220, 58] width 10 height 10
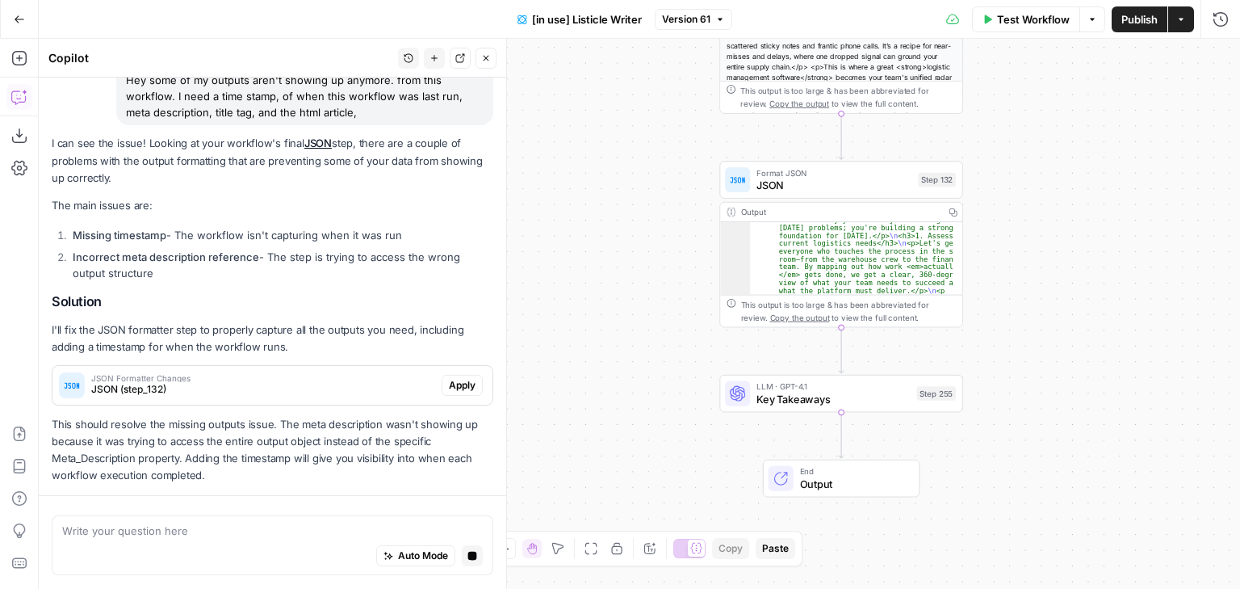
scroll to position [354, 0]
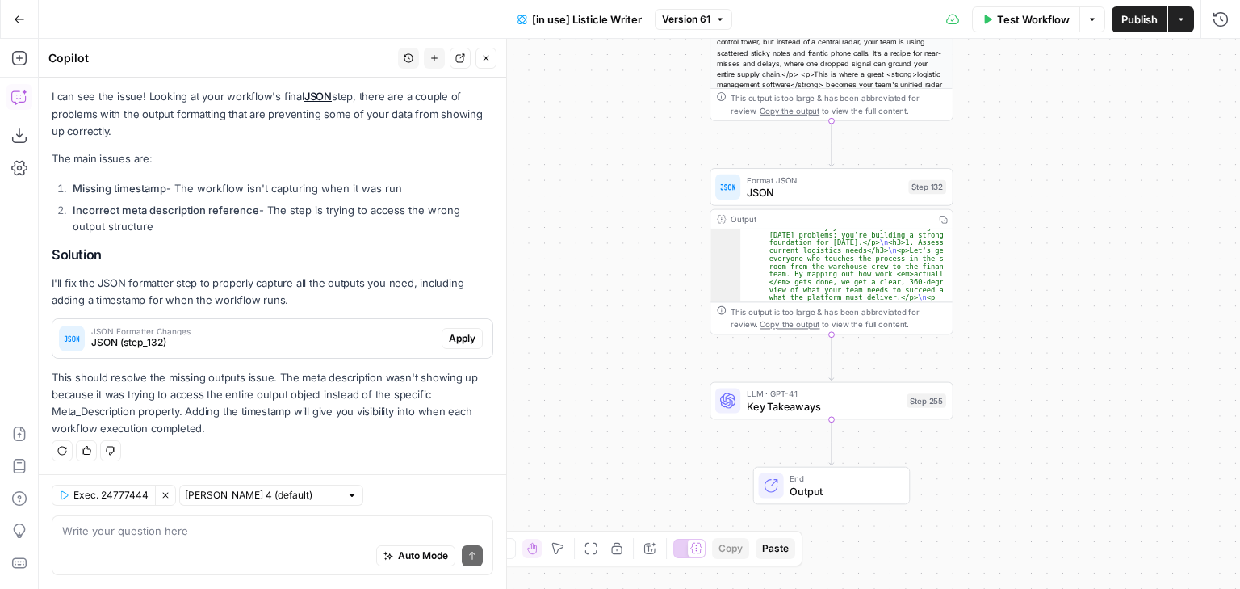
drag, startPoint x: 747, startPoint y: 469, endPoint x: 685, endPoint y: 342, distance: 140.8
click at [685, 342] on div "true false true false Workflow Set Inputs Inputs Loop Iteration Iterate Over Co…" at bounding box center [639, 314] width 1201 height 550
click at [128, 543] on div "Auto Mode Send" at bounding box center [272, 557] width 421 height 36
type textarea "are you sure that that is the issue?"
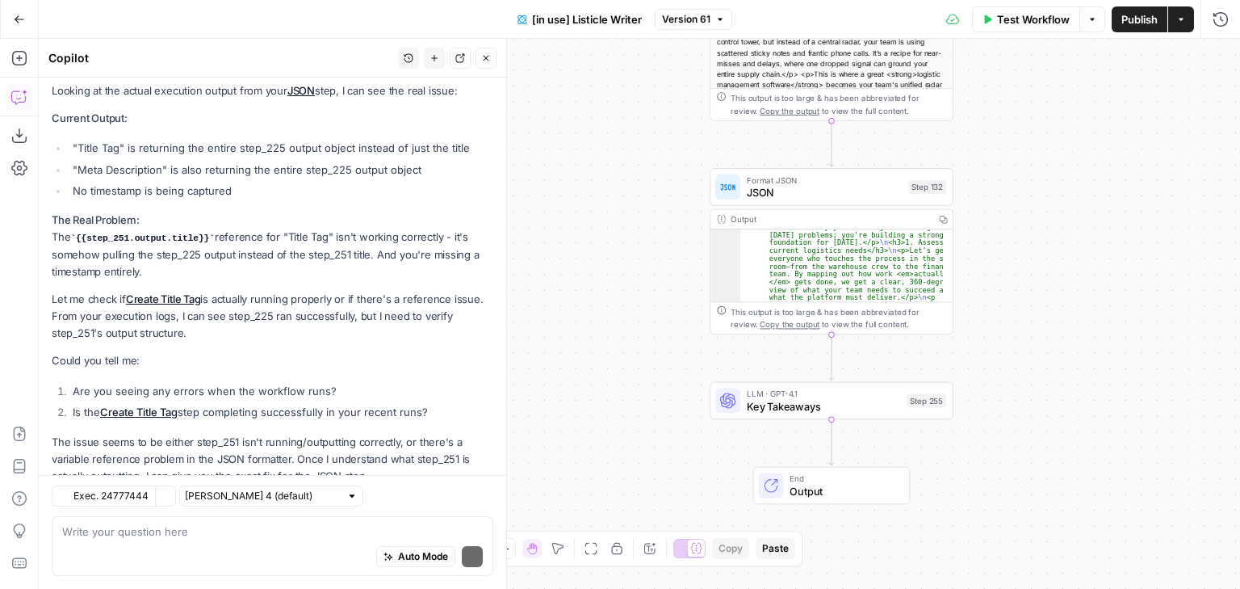
scroll to position [829, 0]
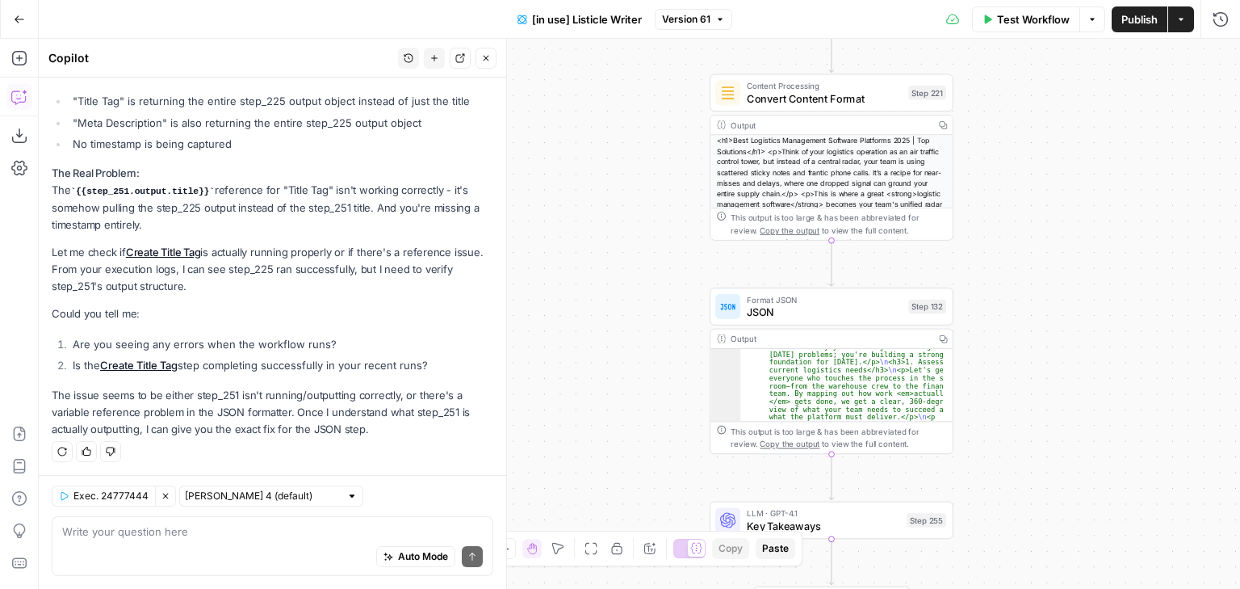
drag, startPoint x: 662, startPoint y: 162, endPoint x: 660, endPoint y: 313, distance: 151.0
click at [660, 313] on div "true false true false Workflow Set Inputs Inputs Loop Iteration Iterate Over Co…" at bounding box center [639, 314] width 1201 height 550
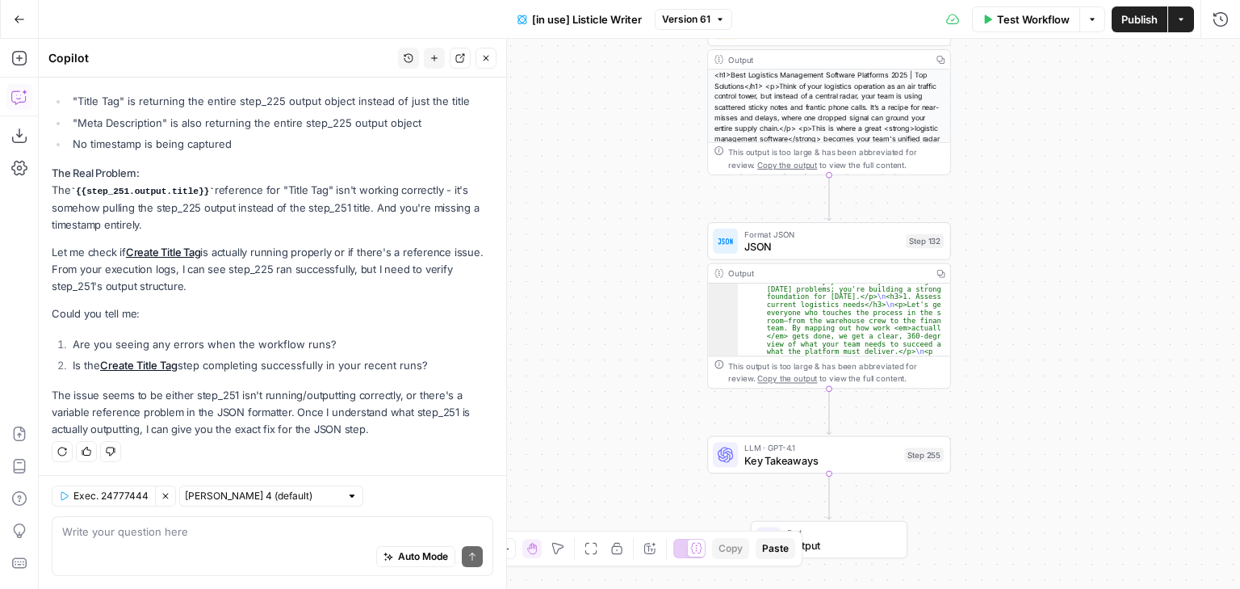
drag, startPoint x: 219, startPoint y: 363, endPoint x: 438, endPoint y: 359, distance: 219.6
click at [438, 359] on li "Is the Create Title Tag step completing successfully in your recent runs?" at bounding box center [281, 365] width 425 height 16
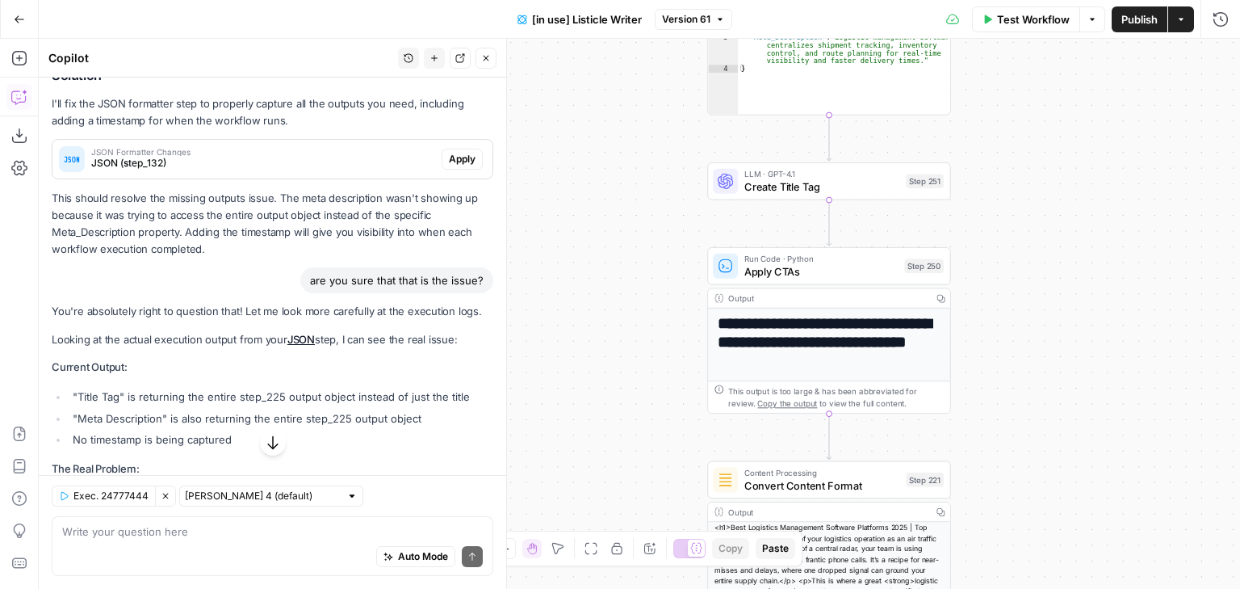
scroll to position [442, 0]
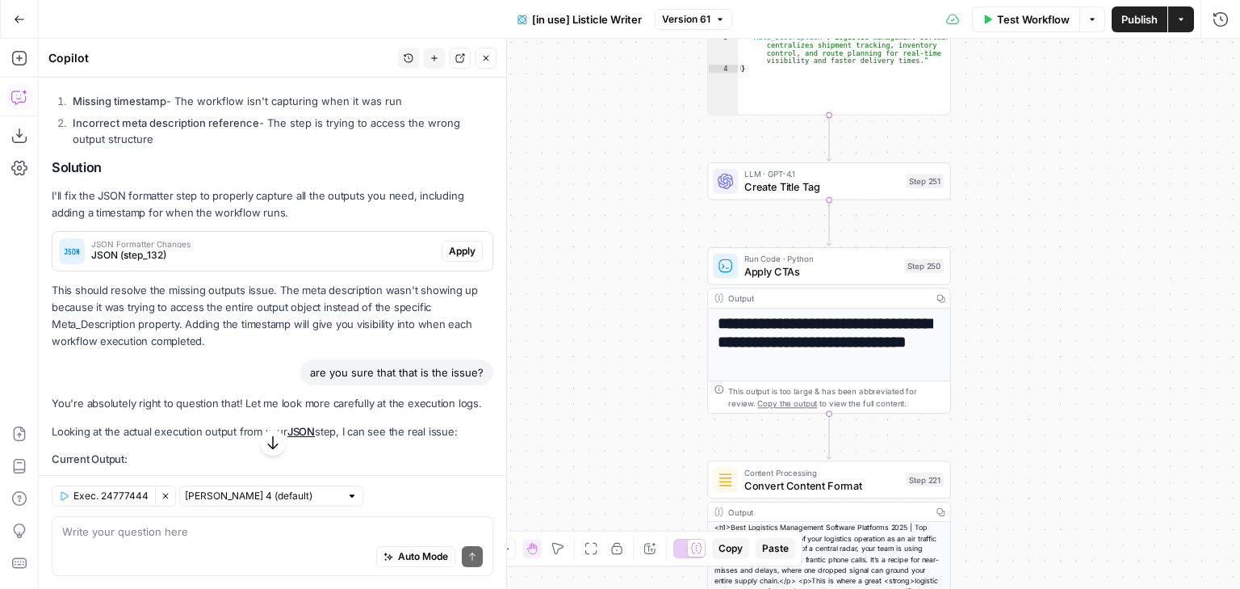
click at [449, 245] on span "Apply" at bounding box center [462, 251] width 27 height 15
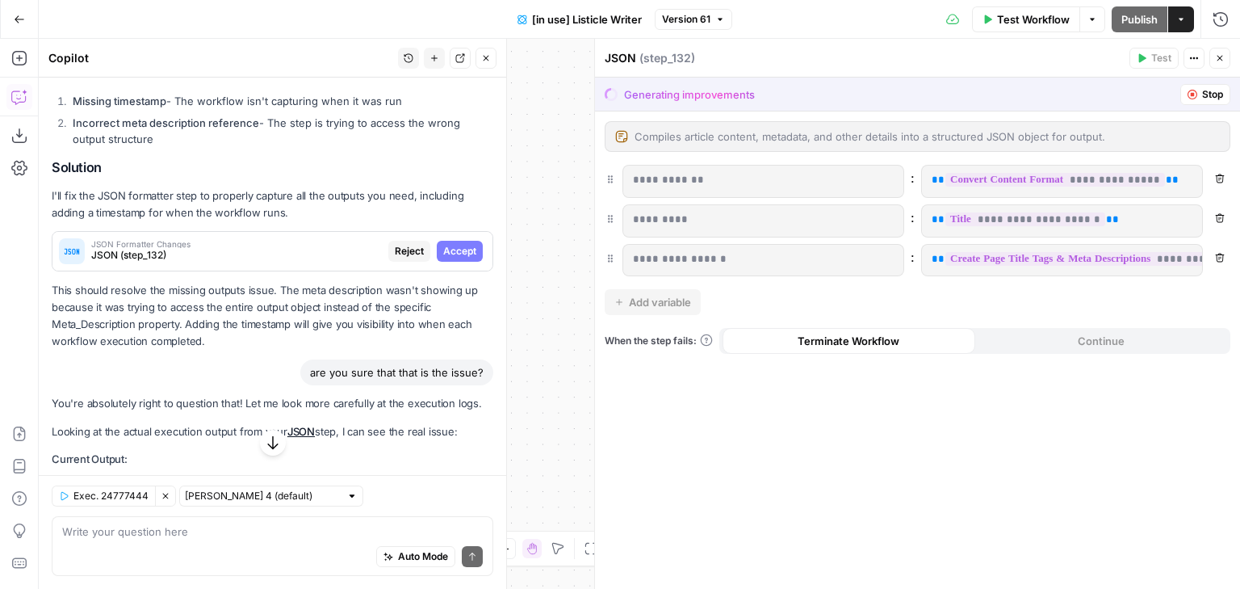
click at [452, 256] on span "Accept" at bounding box center [459, 251] width 33 height 15
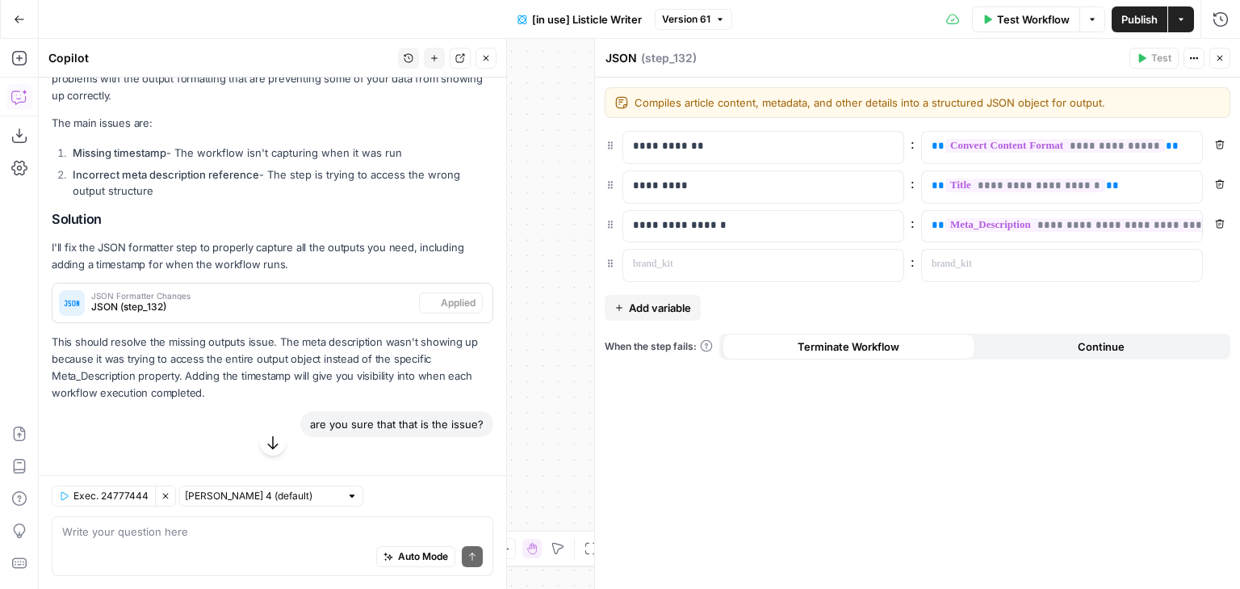
scroll to position [493, 0]
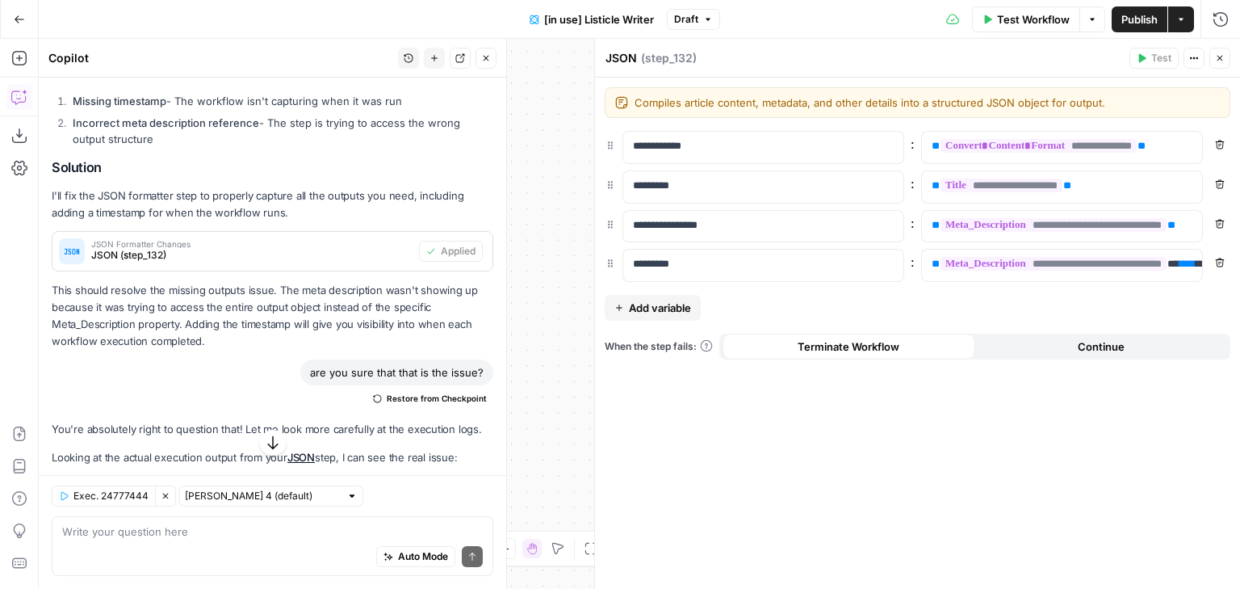
click at [1134, 28] on button "Publish" at bounding box center [1140, 19] width 56 height 26
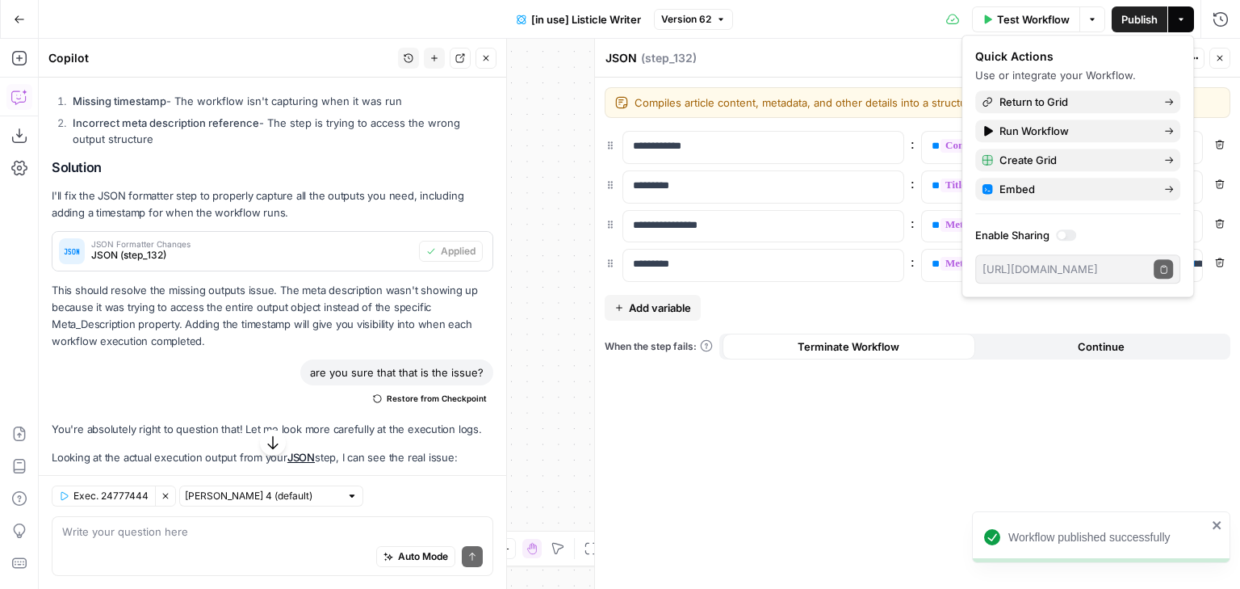
click at [20, 22] on icon "button" at bounding box center [19, 19] width 11 height 11
